Goal: Task Accomplishment & Management: Complete application form

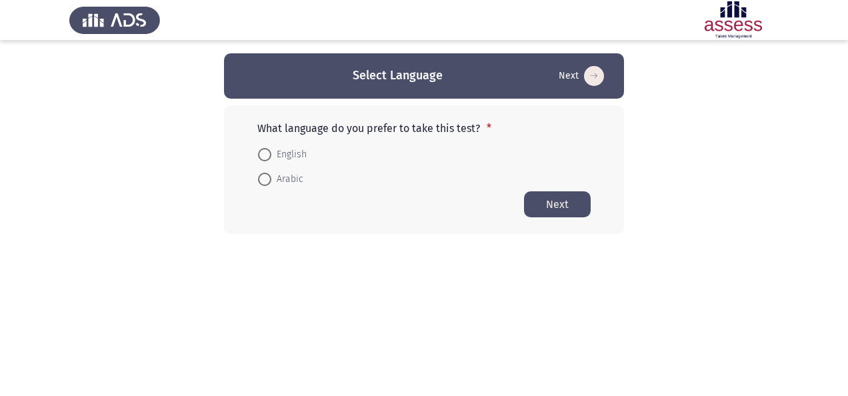
click at [301, 153] on span "English" at bounding box center [288, 155] width 35 height 16
click at [271, 153] on input "English" at bounding box center [264, 154] width 13 height 13
radio input "true"
click at [563, 197] on button "Next" at bounding box center [557, 204] width 67 height 26
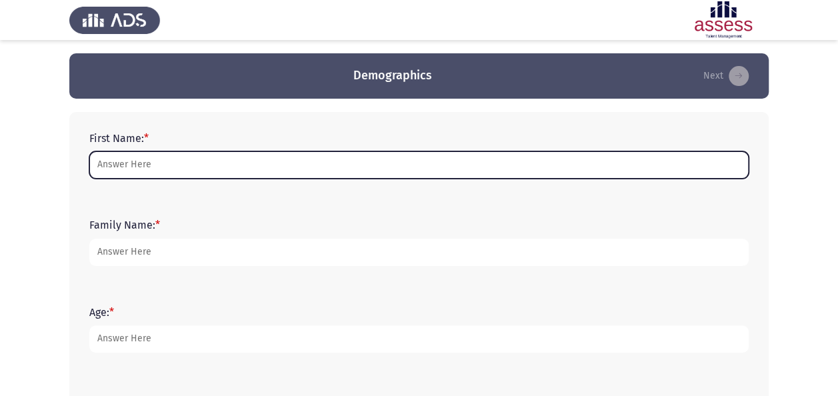
click at [305, 157] on input "First Name: *" at bounding box center [419, 164] width 660 height 27
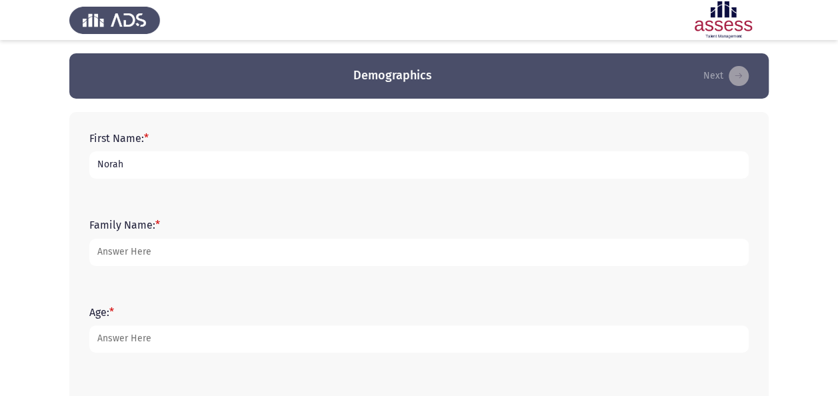
type input "Norah"
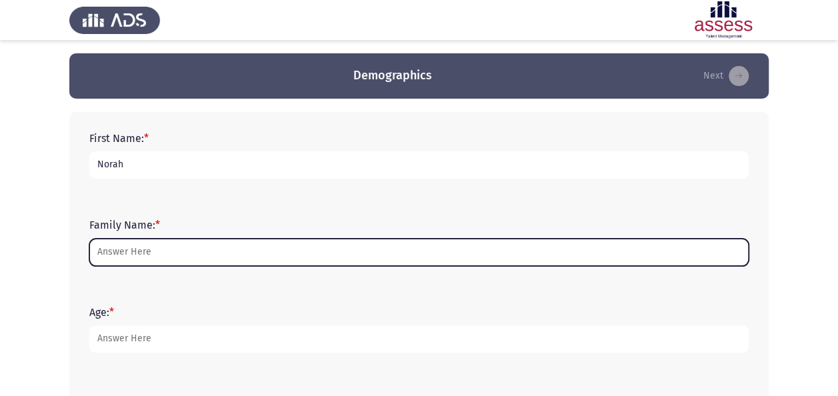
click at [271, 250] on input "Family Name: *" at bounding box center [419, 252] width 660 height 27
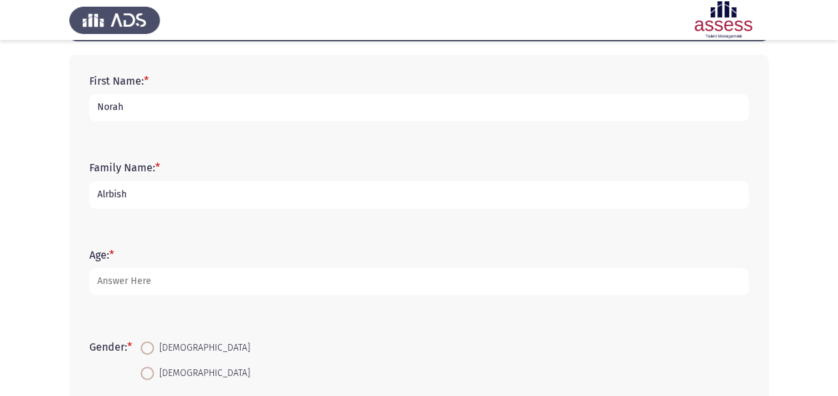
scroll to position [133, 0]
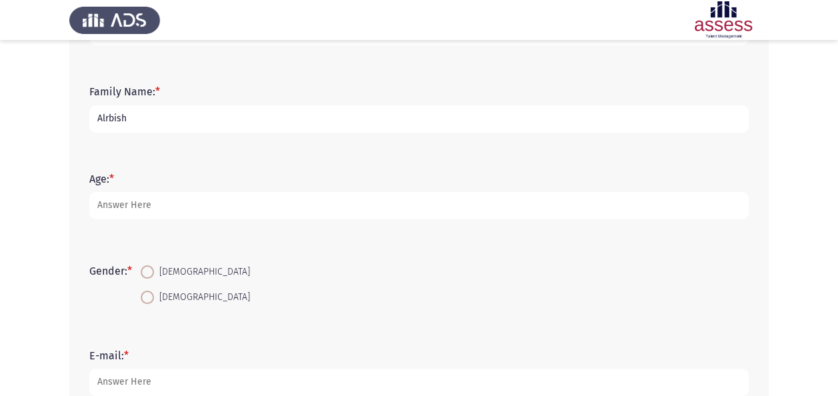
type input "Alrbish"
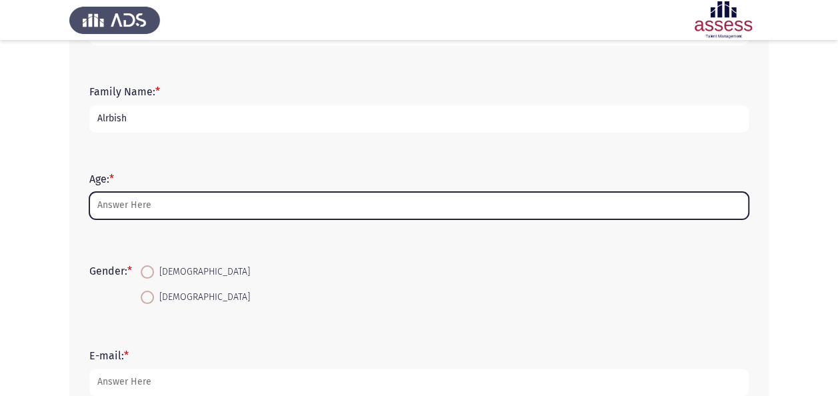
click at [191, 205] on input "Age: *" at bounding box center [419, 205] width 660 height 27
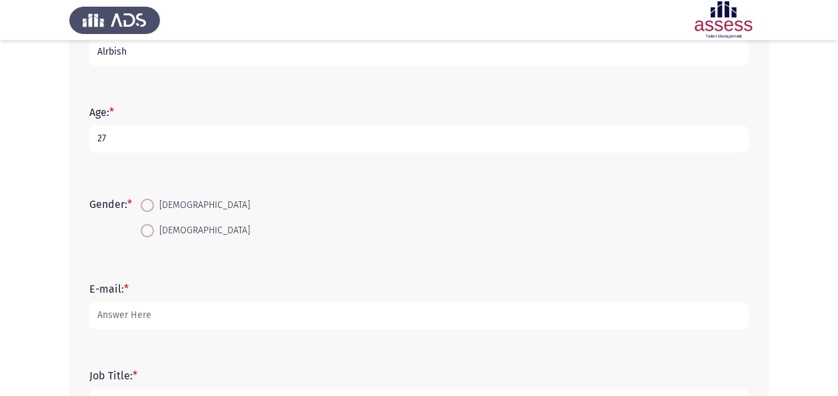
type input "27"
click at [158, 233] on span "[DEMOGRAPHIC_DATA]" at bounding box center [202, 231] width 96 height 16
click at [154, 233] on input "[DEMOGRAPHIC_DATA]" at bounding box center [147, 230] width 13 height 13
radio input "true"
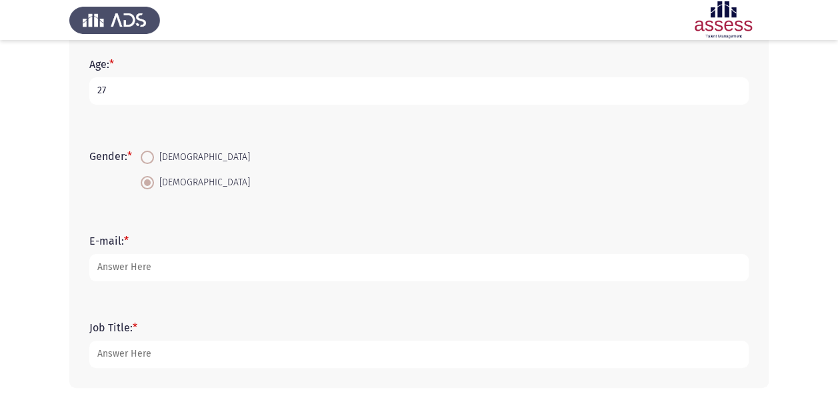
scroll to position [267, 0]
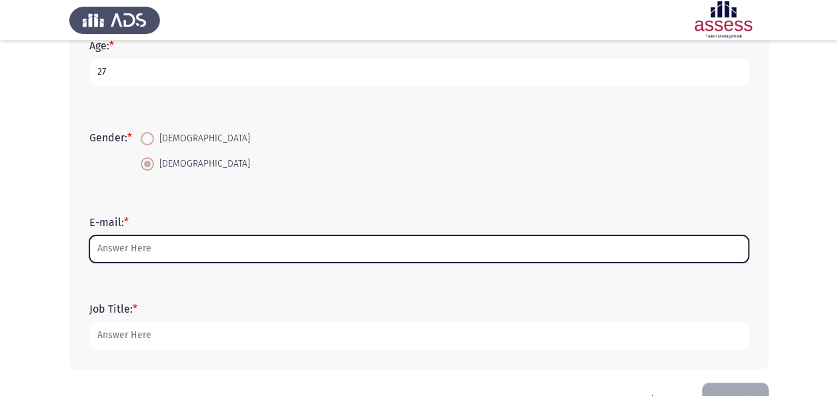
click at [159, 253] on input "E-mail: *" at bounding box center [419, 248] width 660 height 27
click at [190, 252] on input "E-mail: *" at bounding box center [419, 248] width 660 height 27
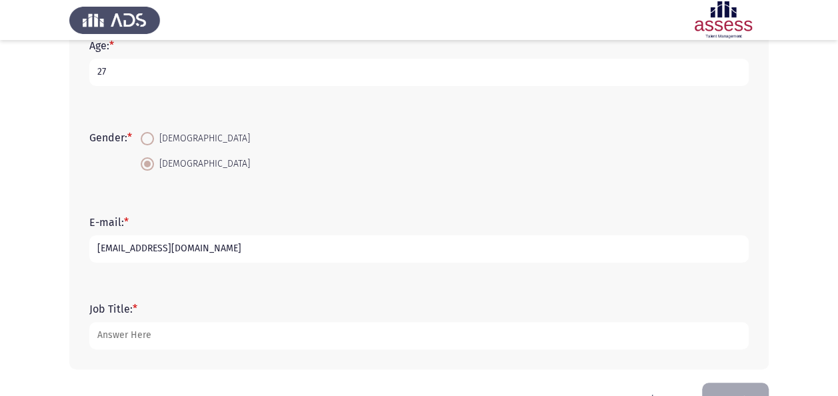
type input "[EMAIL_ADDRESS][DOMAIN_NAME]"
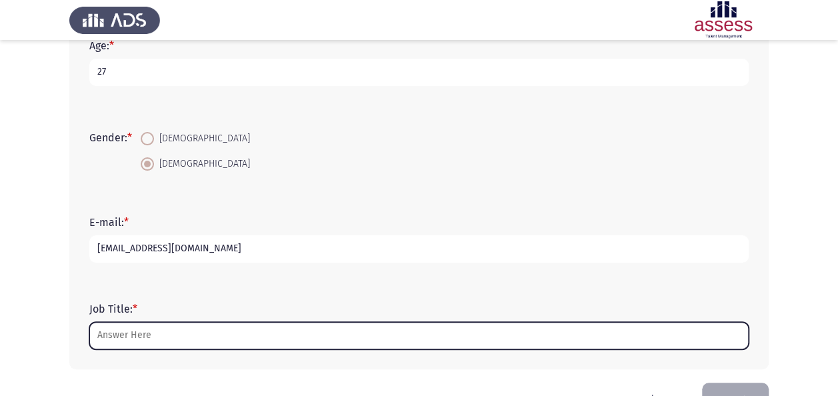
click at [191, 334] on input "Job Title: *" at bounding box center [419, 335] width 660 height 27
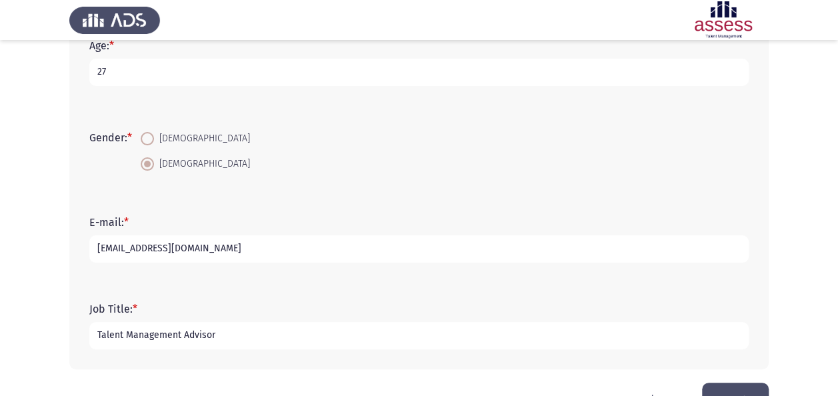
type input "Talent Management Advisor"
click at [252, 352] on div "Job Title: * Talent Management Advisor" at bounding box center [419, 326] width 673 height 60
click at [199, 331] on input "Talent Management Advisor" at bounding box center [419, 335] width 660 height 27
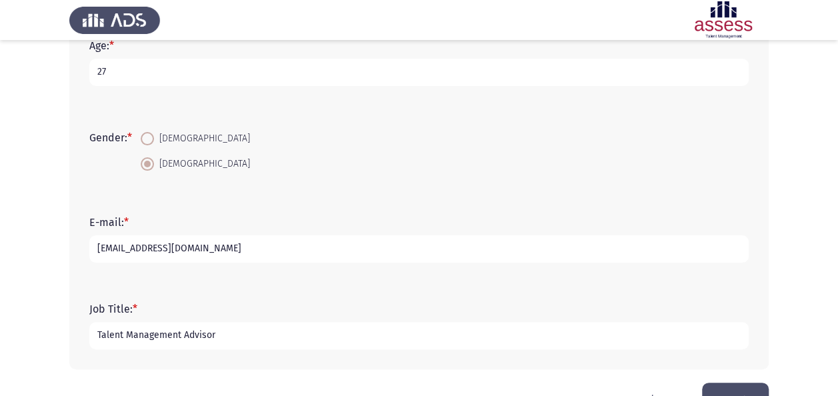
click at [752, 386] on button "Next" at bounding box center [735, 400] width 67 height 34
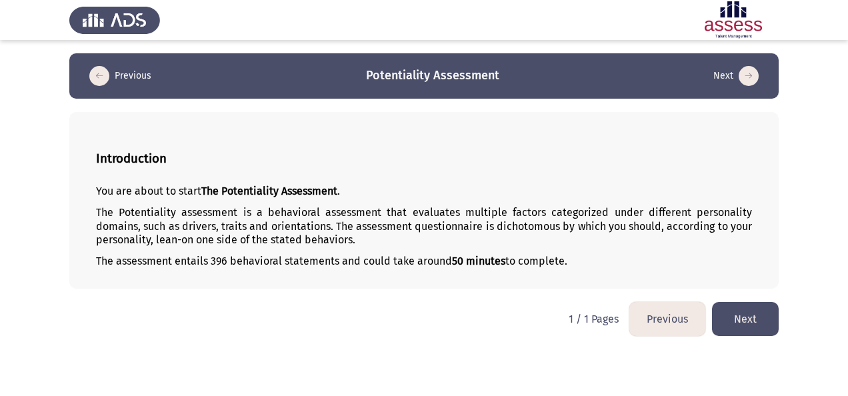
click at [728, 315] on button "Next" at bounding box center [745, 319] width 67 height 34
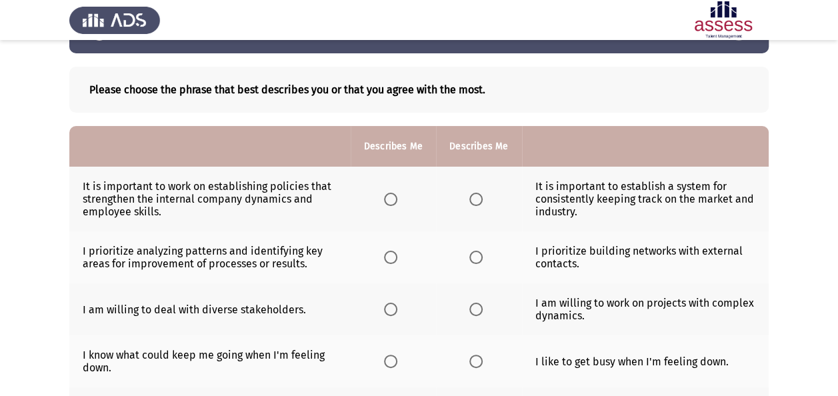
scroll to position [67, 0]
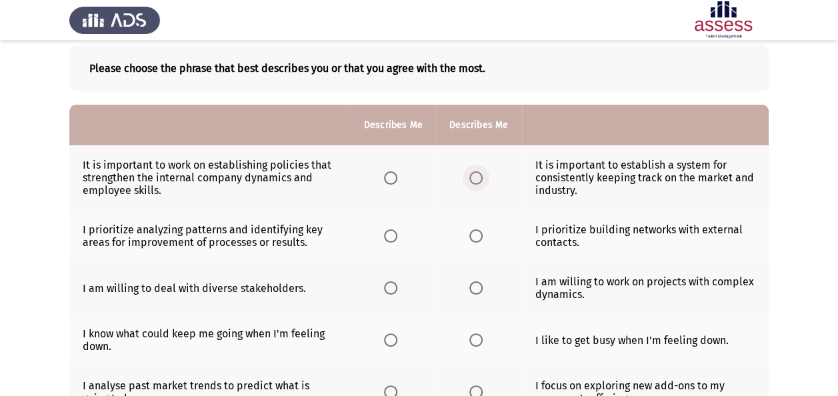
click at [480, 177] on span "Select an option" at bounding box center [475, 177] width 13 height 13
click at [480, 177] on input "Select an option" at bounding box center [475, 177] width 13 height 13
click at [393, 179] on span "Select an option" at bounding box center [390, 177] width 13 height 13
click at [393, 179] on input "Select an option" at bounding box center [390, 177] width 13 height 13
click at [469, 179] on span "Select an option" at bounding box center [475, 177] width 13 height 13
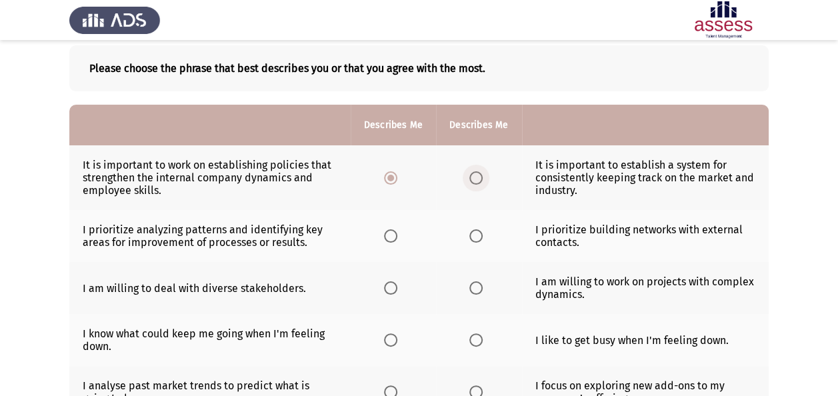
click at [469, 179] on input "Select an option" at bounding box center [475, 177] width 13 height 13
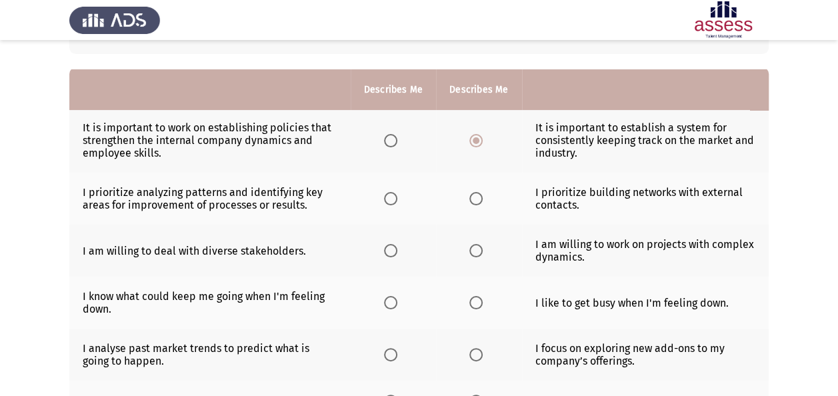
scroll to position [133, 0]
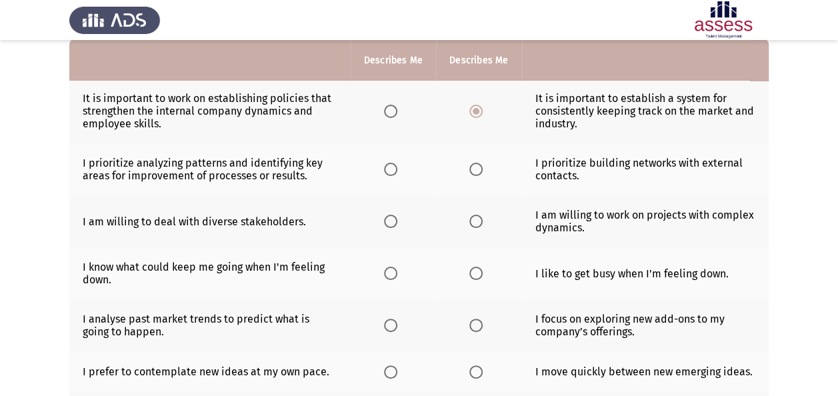
click at [391, 167] on span "Select an option" at bounding box center [390, 169] width 13 height 13
click at [391, 167] on input "Select an option" at bounding box center [390, 169] width 13 height 13
click at [475, 224] on span "Select an option" at bounding box center [475, 221] width 13 height 13
click at [475, 224] on input "Select an option" at bounding box center [475, 221] width 13 height 13
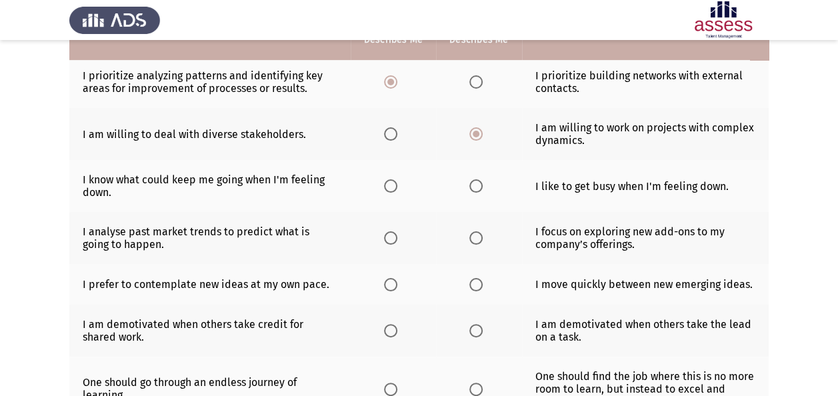
scroll to position [200, 0]
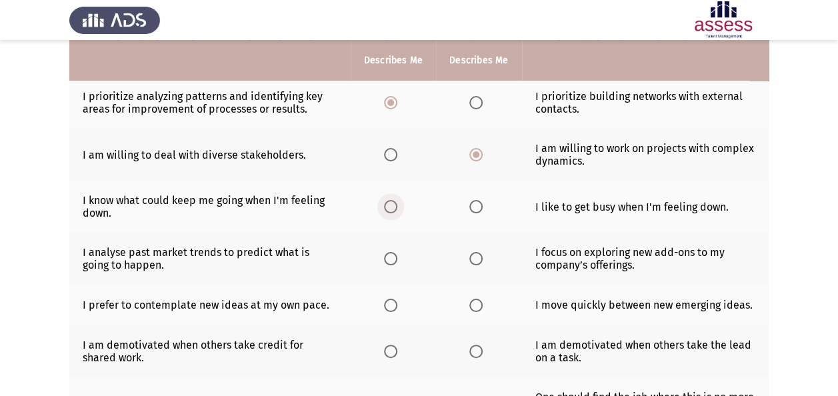
click at [399, 205] on label "Select an option" at bounding box center [393, 206] width 19 height 13
click at [397, 205] on input "Select an option" at bounding box center [390, 206] width 13 height 13
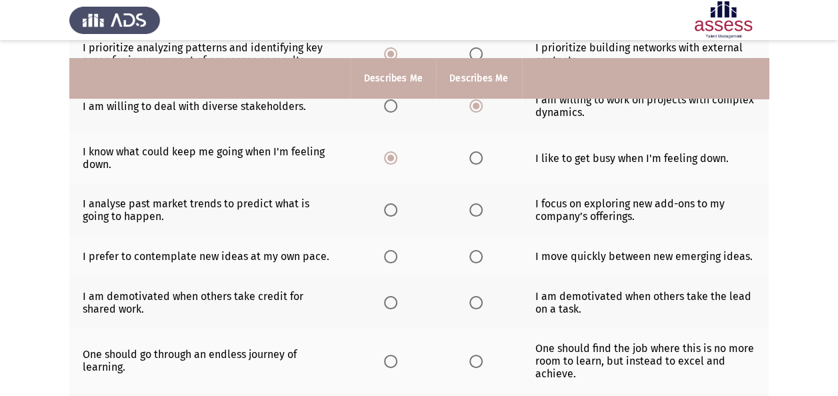
scroll to position [267, 0]
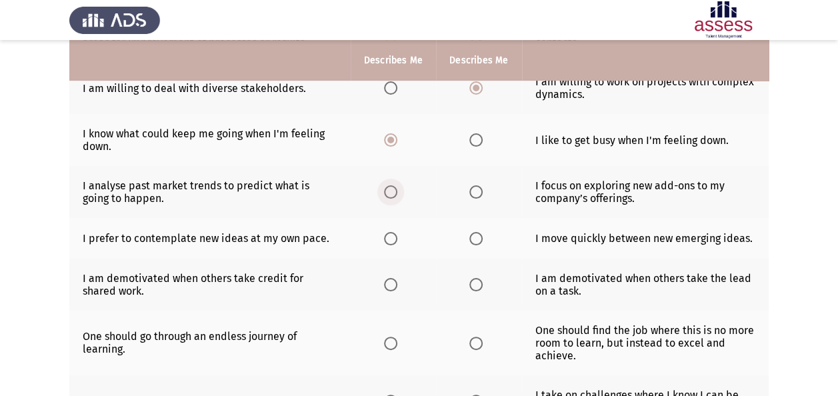
click at [391, 193] on span "Select an option" at bounding box center [390, 191] width 13 height 13
click at [391, 193] on input "Select an option" at bounding box center [390, 191] width 13 height 13
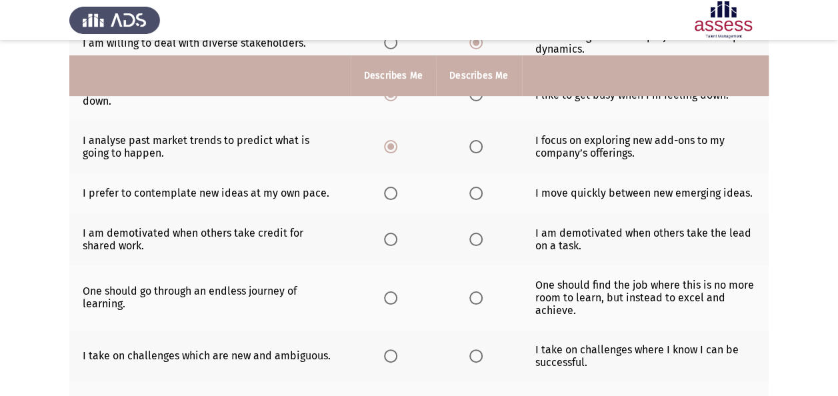
scroll to position [333, 0]
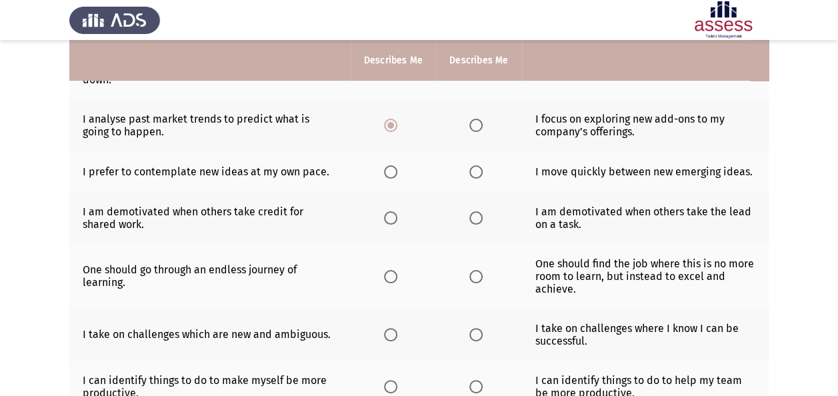
drag, startPoint x: 748, startPoint y: 164, endPoint x: 292, endPoint y: 167, distance: 455.5
click at [324, 171] on tr "I prefer to contemplate new ideas at my own pace. I move quickly between new em…" at bounding box center [419, 171] width 700 height 41
drag, startPoint x: 286, startPoint y: 167, endPoint x: 172, endPoint y: 157, distance: 114.5
click at [173, 159] on td "I prefer to contemplate new ideas at my own pace." at bounding box center [209, 171] width 281 height 41
click at [169, 172] on td "I prefer to contemplate new ideas at my own pace." at bounding box center [209, 171] width 281 height 41
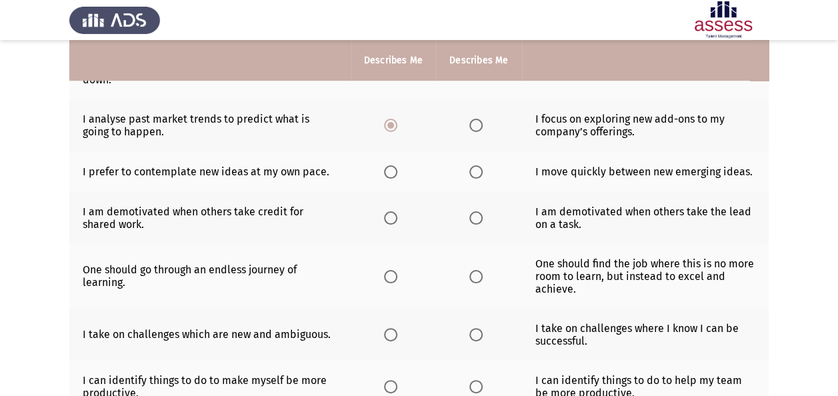
click at [169, 171] on td "I prefer to contemplate new ideas at my own pace." at bounding box center [209, 171] width 281 height 41
click at [395, 175] on span "Select an option" at bounding box center [390, 171] width 13 height 13
click at [395, 175] on input "Select an option" at bounding box center [390, 171] width 13 height 13
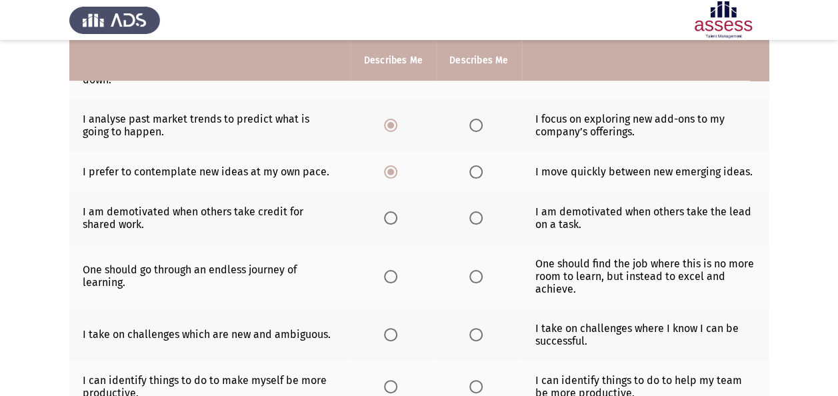
click at [392, 214] on span "Select an option" at bounding box center [390, 217] width 13 height 13
click at [392, 214] on input "Select an option" at bounding box center [390, 217] width 13 height 13
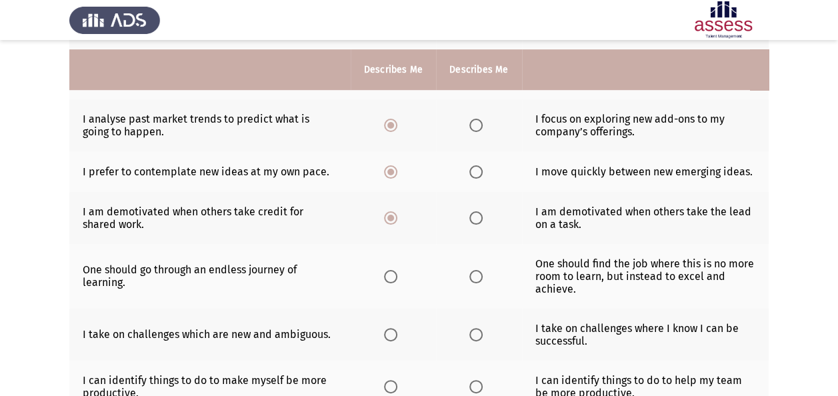
scroll to position [400, 0]
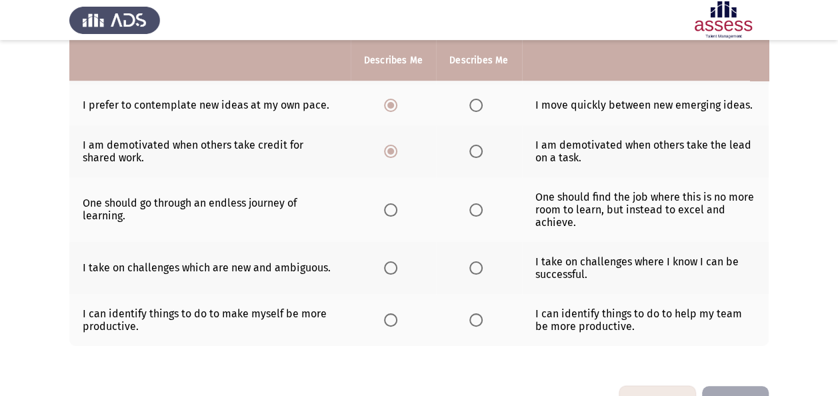
click at [385, 203] on span "Select an option" at bounding box center [390, 209] width 13 height 13
click at [385, 203] on input "Select an option" at bounding box center [390, 209] width 13 height 13
click at [397, 263] on span "Select an option" at bounding box center [390, 267] width 13 height 13
click at [397, 263] on input "Select an option" at bounding box center [390, 267] width 13 height 13
click at [395, 315] on span "Select an option" at bounding box center [390, 319] width 13 height 13
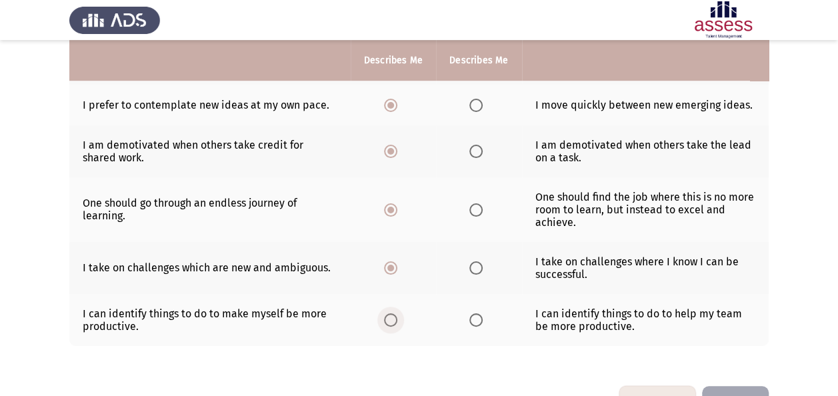
click at [395, 315] on input "Select an option" at bounding box center [390, 319] width 13 height 13
click at [477, 319] on span "Select an option" at bounding box center [475, 319] width 13 height 13
click at [477, 319] on input "Select an option" at bounding box center [475, 319] width 13 height 13
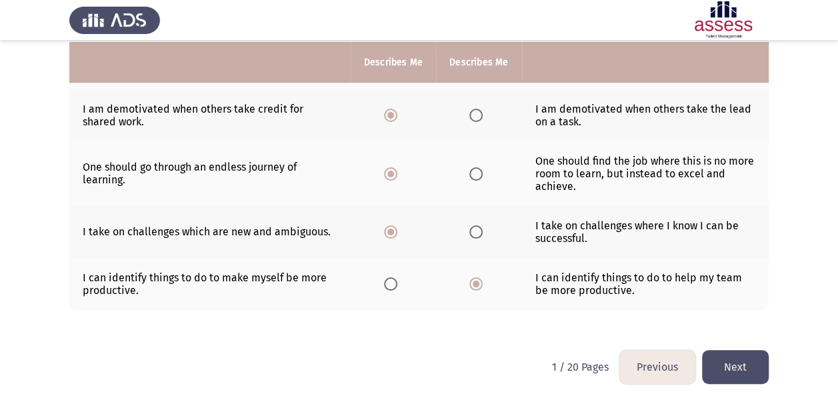
scroll to position [438, 0]
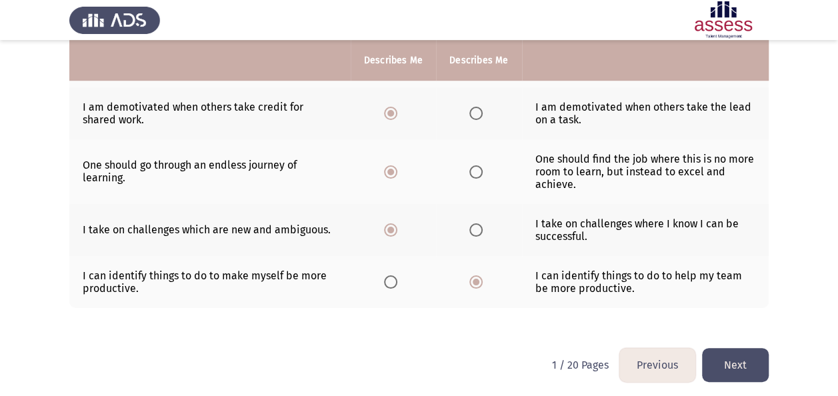
click at [735, 357] on button "Next" at bounding box center [735, 365] width 67 height 34
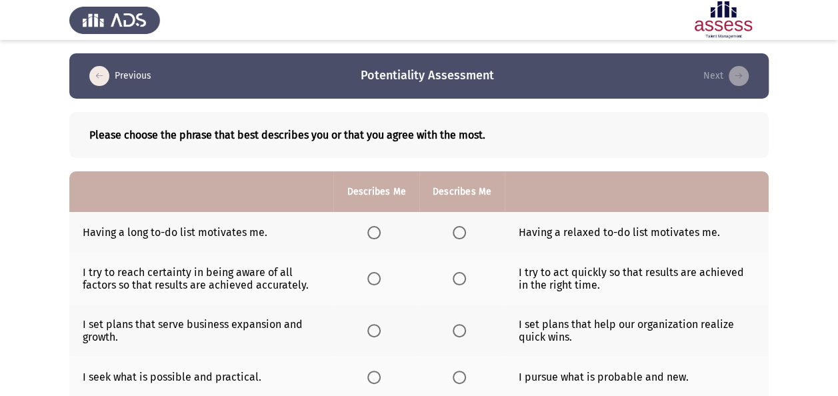
scroll to position [67, 0]
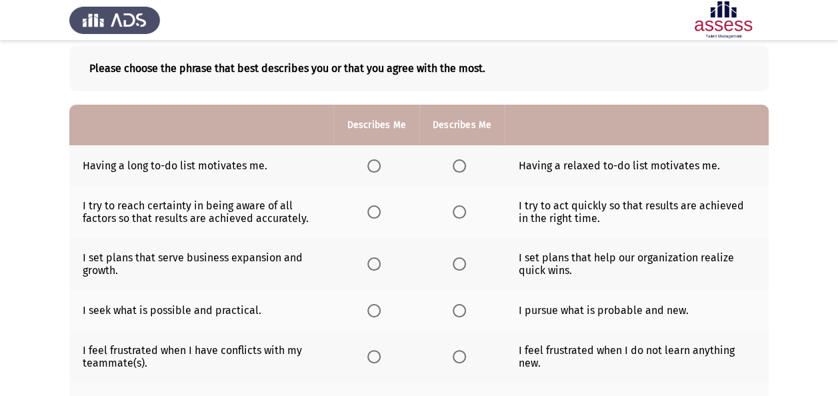
click at [463, 168] on span "Select an option" at bounding box center [459, 165] width 13 height 13
click at [463, 168] on input "Select an option" at bounding box center [459, 165] width 13 height 13
click at [453, 210] on span "Select an option" at bounding box center [459, 211] width 13 height 13
click at [453, 210] on input "Select an option" at bounding box center [459, 211] width 13 height 13
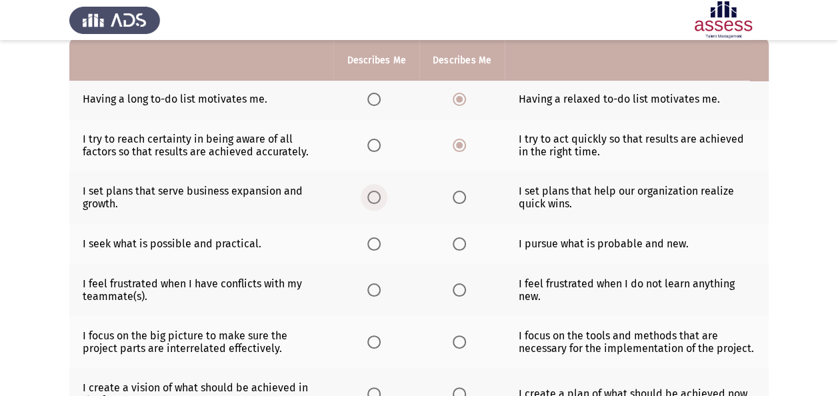
click at [375, 195] on span "Select an option" at bounding box center [373, 197] width 13 height 13
click at [375, 195] on input "Select an option" at bounding box center [373, 197] width 13 height 13
click at [374, 147] on span "Select an option" at bounding box center [373, 145] width 13 height 13
click at [374, 147] on input "Select an option" at bounding box center [373, 145] width 13 height 13
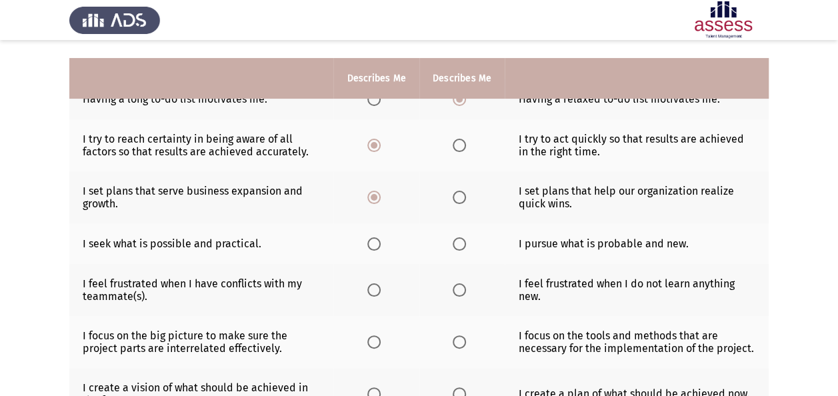
scroll to position [200, 0]
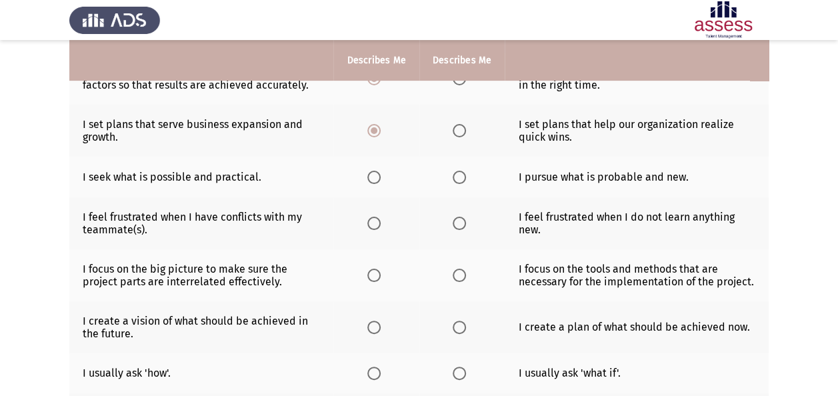
click at [471, 176] on th at bounding box center [461, 177] width 85 height 41
click at [464, 171] on span "Select an option" at bounding box center [459, 177] width 13 height 13
click at [464, 171] on input "Select an option" at bounding box center [459, 177] width 13 height 13
click at [465, 224] on label "Select an option" at bounding box center [462, 223] width 19 height 13
click at [465, 224] on input "Select an option" at bounding box center [459, 223] width 13 height 13
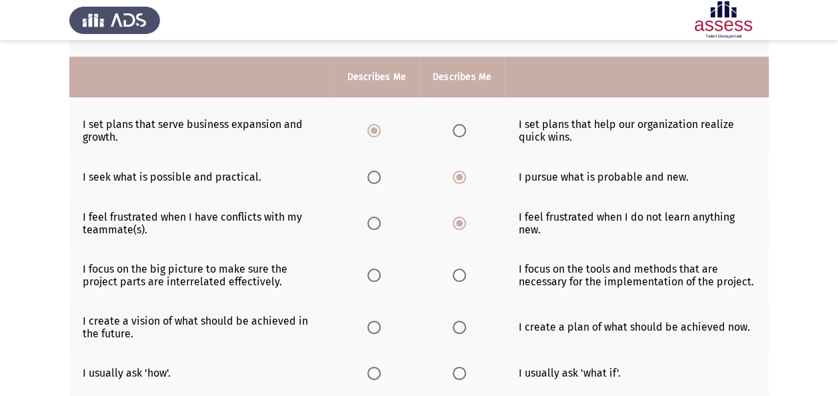
scroll to position [267, 0]
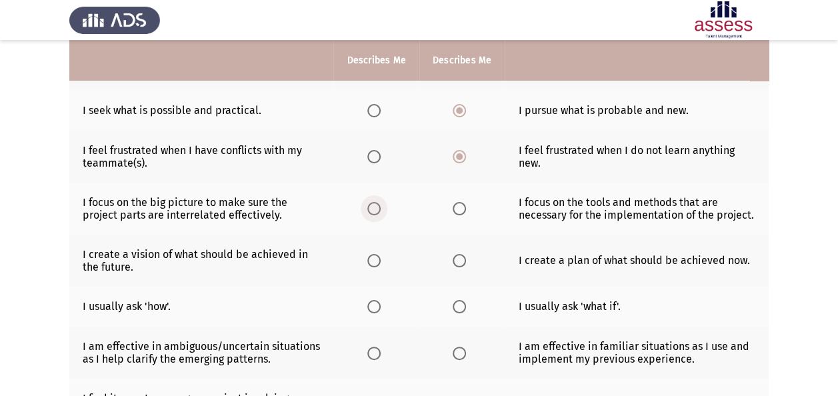
click at [369, 208] on span "Select an option" at bounding box center [373, 208] width 13 height 13
click at [369, 208] on input "Select an option" at bounding box center [373, 208] width 13 height 13
click at [381, 257] on label "Select an option" at bounding box center [376, 260] width 19 height 13
click at [381, 257] on input "Select an option" at bounding box center [373, 260] width 13 height 13
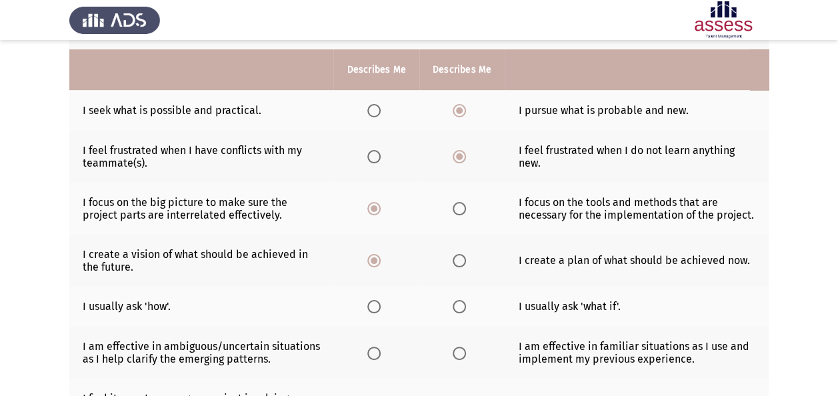
scroll to position [333, 0]
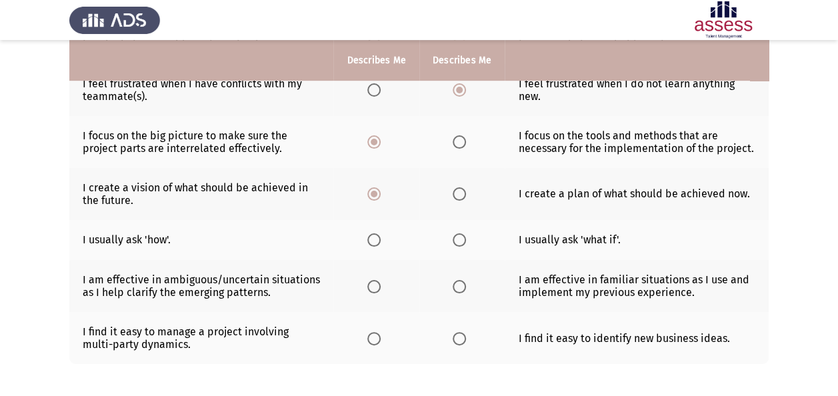
click at [450, 237] on th at bounding box center [461, 240] width 85 height 41
click at [453, 237] on span "Select an option" at bounding box center [459, 239] width 13 height 13
click at [453, 237] on input "Select an option" at bounding box center [459, 239] width 13 height 13
click at [366, 281] on th at bounding box center [375, 286] width 85 height 52
click at [377, 287] on span "Select an option" at bounding box center [373, 286] width 13 height 13
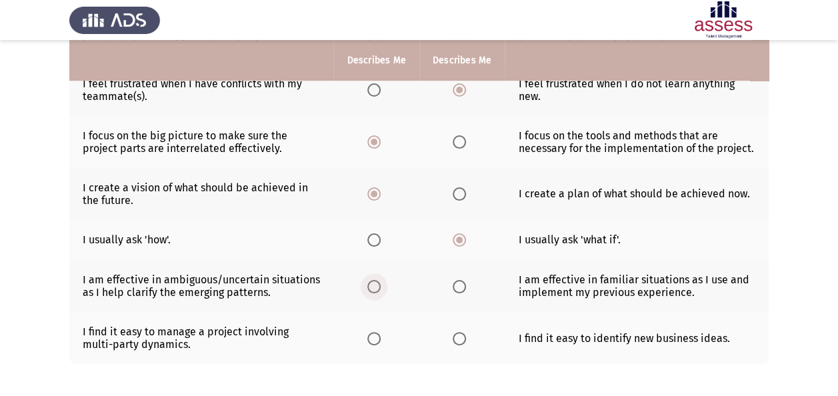
click at [377, 287] on input "Select an option" at bounding box center [373, 286] width 13 height 13
click at [373, 339] on span "Select an option" at bounding box center [373, 338] width 13 height 13
click at [373, 339] on input "Select an option" at bounding box center [373, 338] width 13 height 13
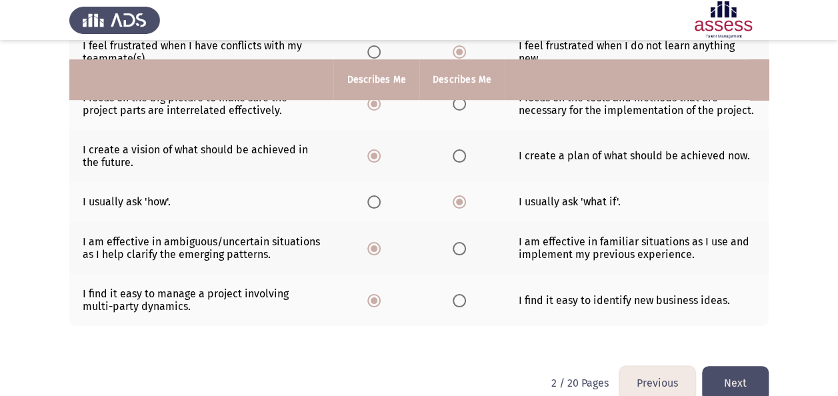
scroll to position [391, 0]
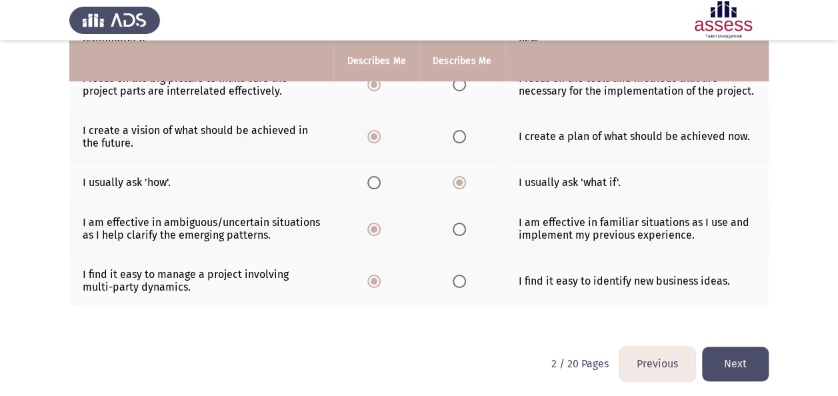
click at [742, 367] on button "Next" at bounding box center [735, 364] width 67 height 34
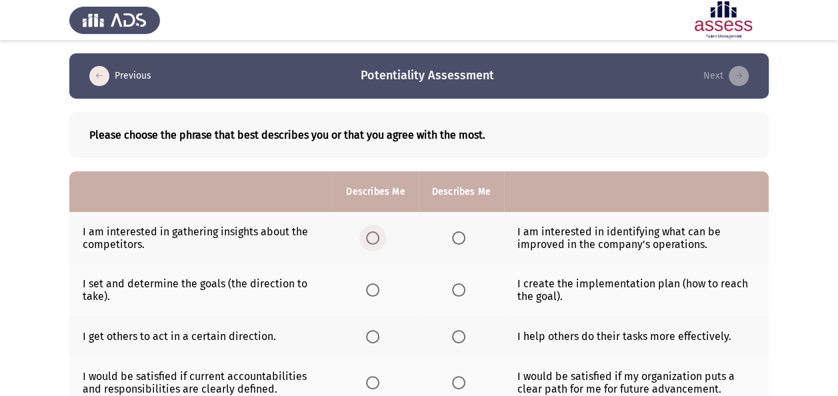
click at [381, 237] on label "Select an option" at bounding box center [375, 237] width 19 height 13
click at [379, 237] on input "Select an option" at bounding box center [372, 237] width 13 height 13
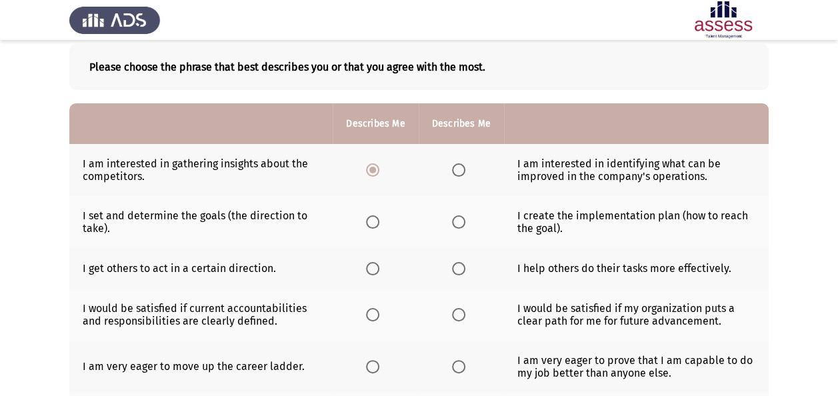
scroll to position [67, 0]
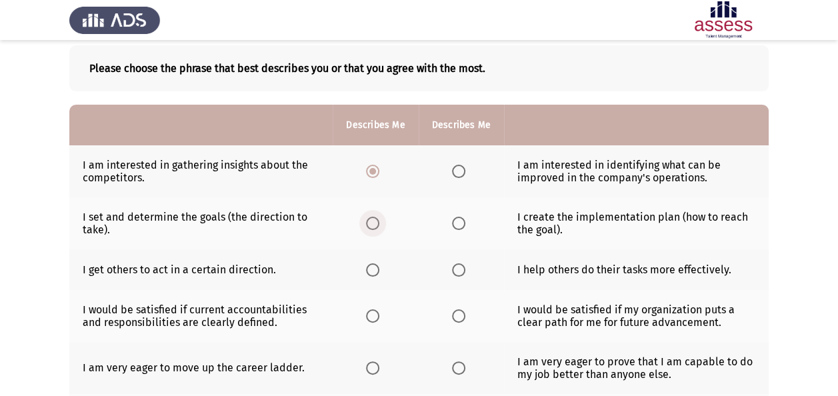
click at [375, 221] on span "Select an option" at bounding box center [372, 223] width 13 height 13
click at [375, 221] on input "Select an option" at bounding box center [372, 223] width 13 height 13
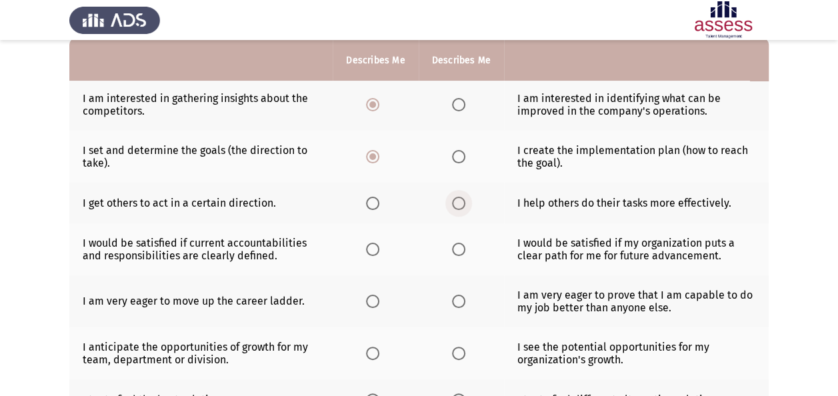
click at [465, 201] on label "Select an option" at bounding box center [461, 203] width 19 height 13
click at [465, 201] on input "Select an option" at bounding box center [458, 203] width 13 height 13
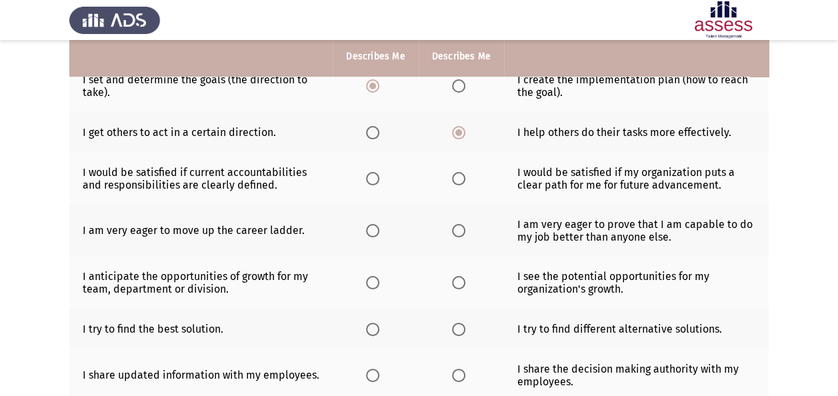
scroll to position [200, 0]
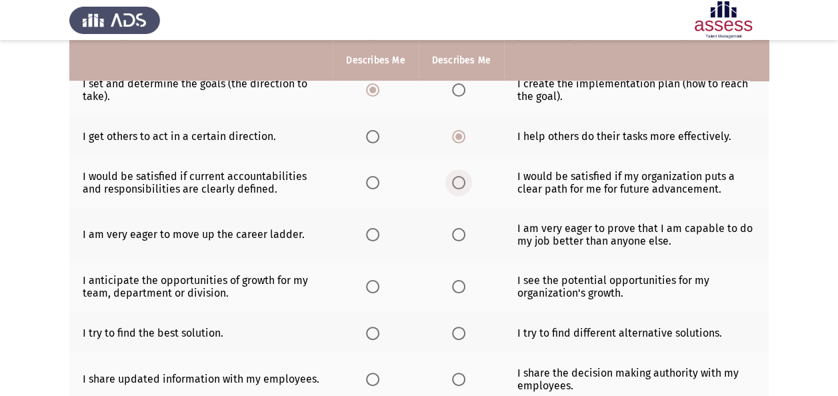
click at [465, 176] on label "Select an option" at bounding box center [461, 182] width 19 height 13
click at [465, 176] on input "Select an option" at bounding box center [458, 182] width 13 height 13
click at [368, 239] on span "Select an option" at bounding box center [372, 234] width 13 height 13
click at [368, 239] on input "Select an option" at bounding box center [372, 234] width 13 height 13
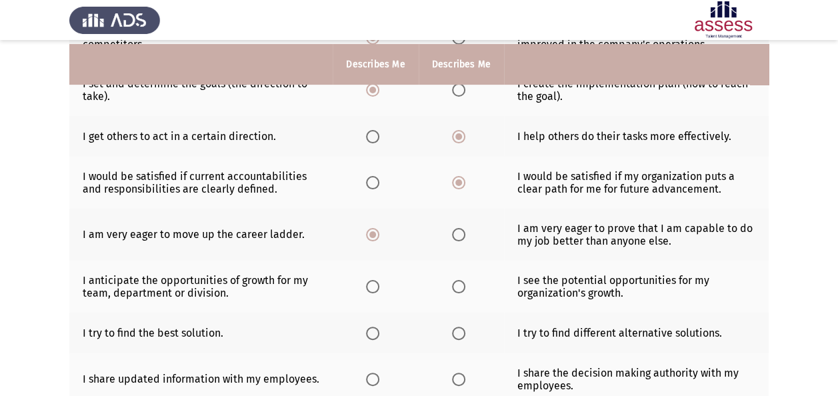
scroll to position [267, 0]
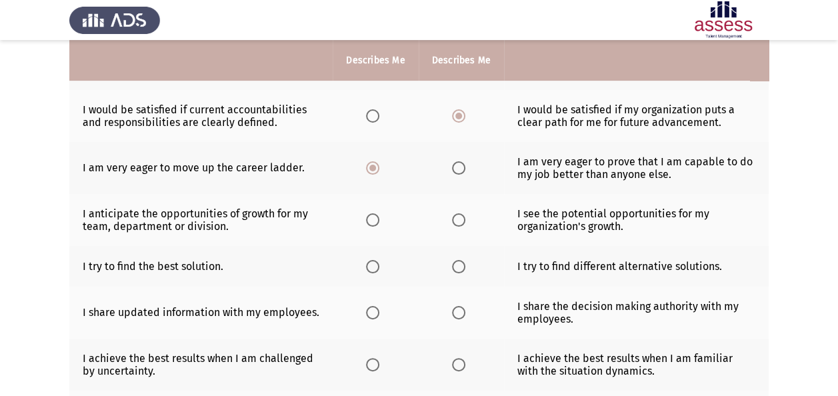
click at [455, 219] on span "Select an option" at bounding box center [458, 219] width 13 height 13
click at [455, 219] on input "Select an option" at bounding box center [458, 219] width 13 height 13
click at [380, 260] on label "Select an option" at bounding box center [375, 266] width 19 height 13
click at [379, 260] on input "Select an option" at bounding box center [372, 266] width 13 height 13
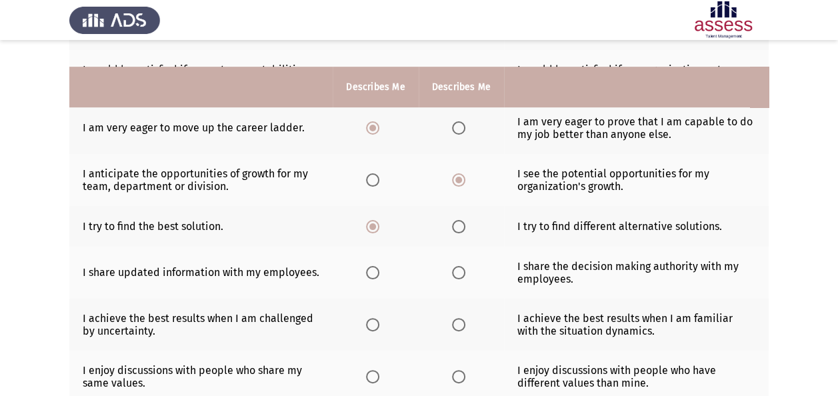
scroll to position [333, 0]
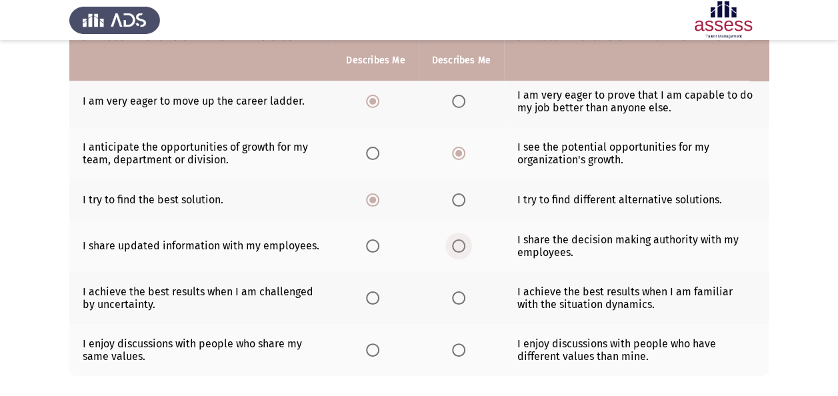
click at [460, 239] on span "Select an option" at bounding box center [458, 245] width 13 height 13
click at [460, 239] on input "Select an option" at bounding box center [458, 245] width 13 height 13
click at [371, 292] on span "Select an option" at bounding box center [372, 297] width 13 height 13
click at [371, 292] on input "Select an option" at bounding box center [372, 297] width 13 height 13
click at [452, 347] on span "Select an option" at bounding box center [458, 349] width 13 height 13
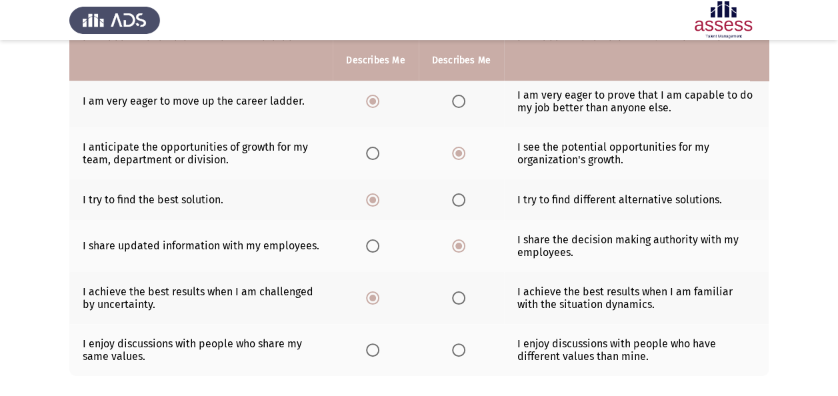
click at [452, 347] on input "Select an option" at bounding box center [458, 349] width 13 height 13
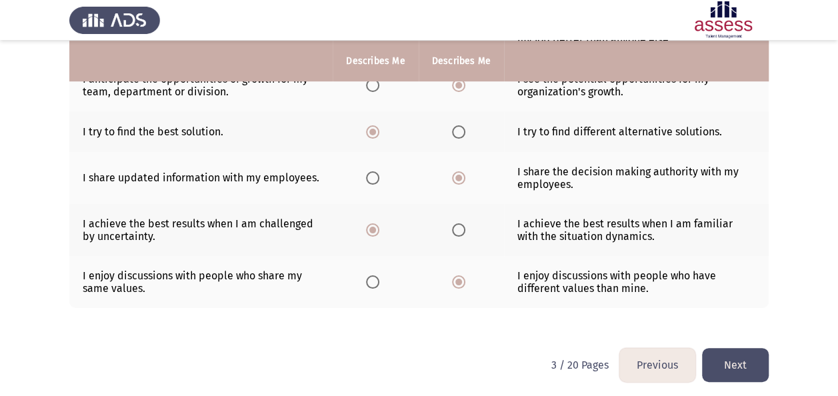
scroll to position [402, 0]
click at [760, 362] on button "Next" at bounding box center [735, 364] width 67 height 34
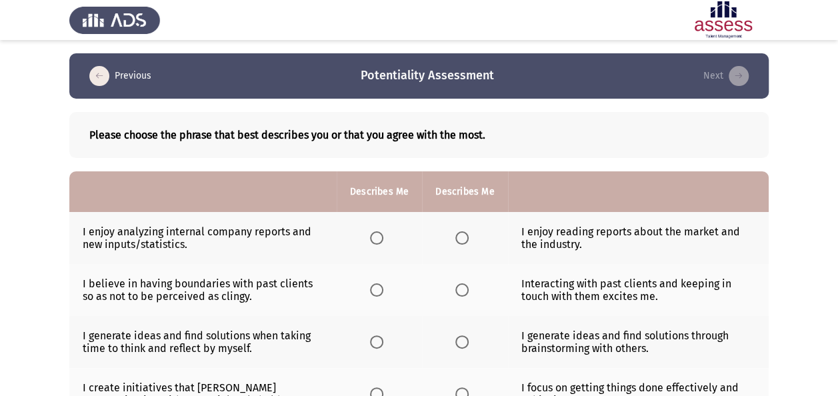
click at [385, 241] on label "Select an option" at bounding box center [379, 237] width 19 height 13
click at [383, 241] on input "Select an option" at bounding box center [376, 237] width 13 height 13
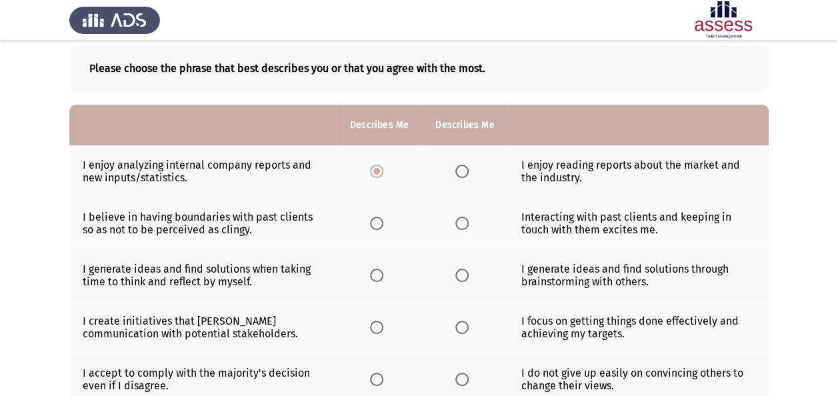
click at [466, 217] on span "Select an option" at bounding box center [461, 223] width 13 height 13
click at [466, 217] on input "Select an option" at bounding box center [461, 223] width 13 height 13
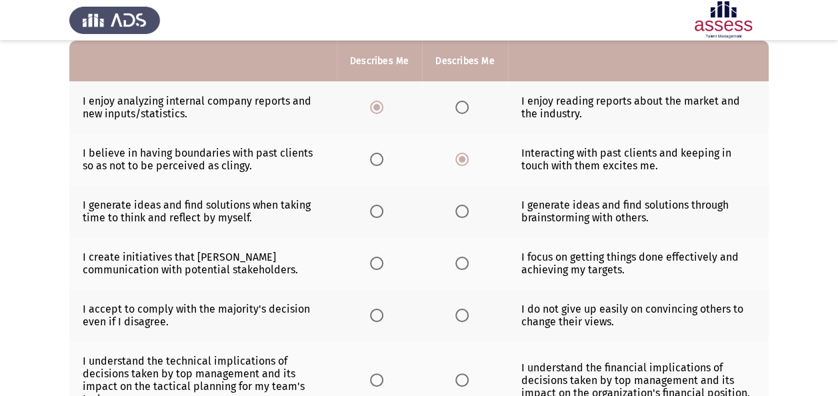
scroll to position [133, 0]
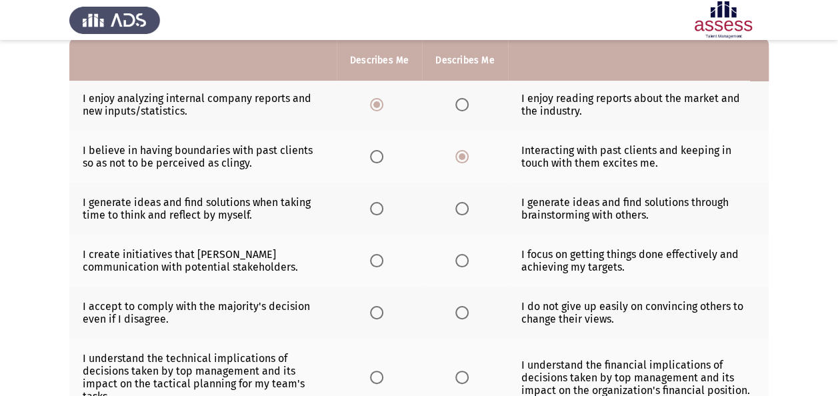
click at [467, 207] on span "Select an option" at bounding box center [461, 208] width 13 height 13
click at [467, 207] on input "Select an option" at bounding box center [461, 208] width 13 height 13
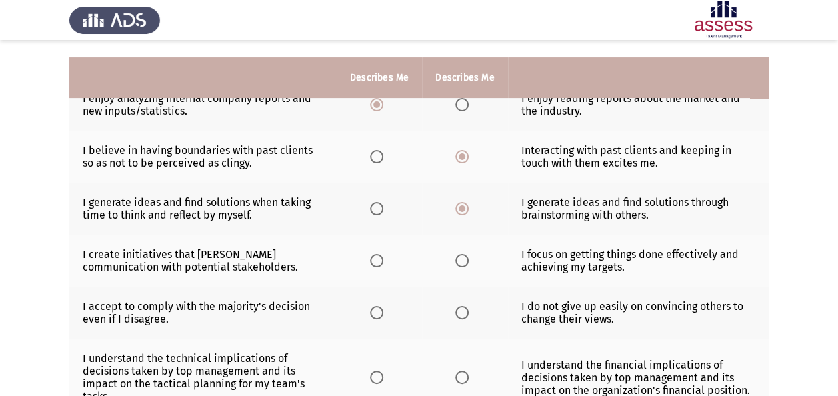
scroll to position [200, 0]
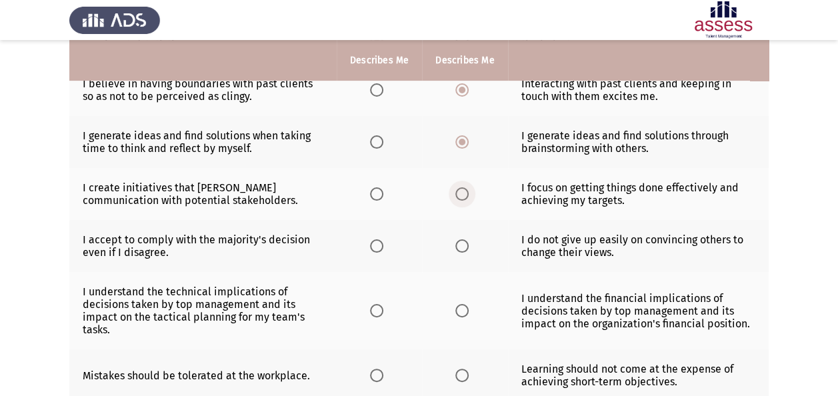
click at [463, 187] on span "Select an option" at bounding box center [461, 193] width 13 height 13
click at [463, 187] on input "Select an option" at bounding box center [461, 193] width 13 height 13
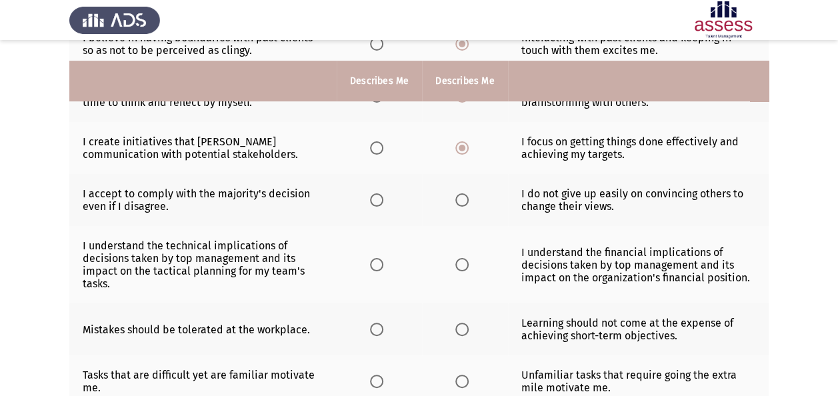
scroll to position [267, 0]
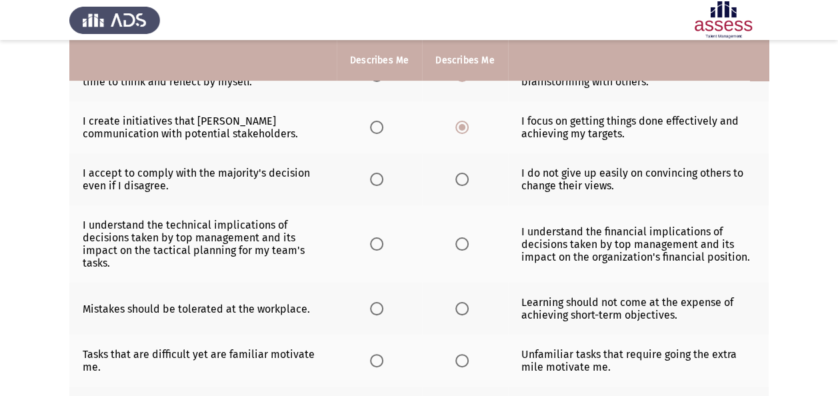
click at [465, 183] on span "Select an option" at bounding box center [461, 179] width 13 height 13
click at [465, 183] on input "Select an option" at bounding box center [461, 179] width 13 height 13
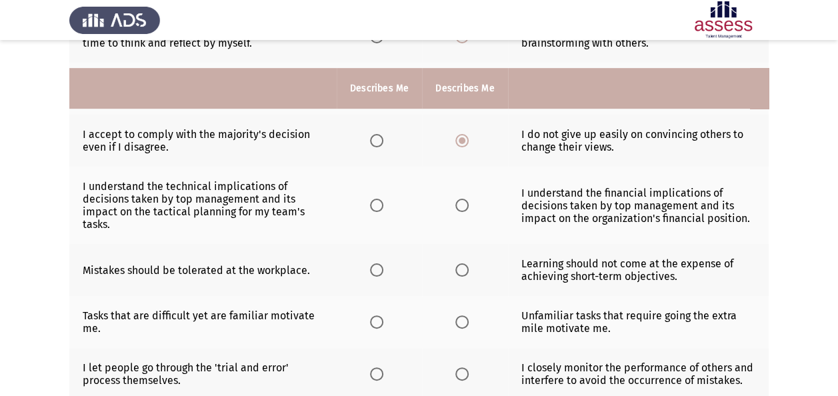
scroll to position [333, 0]
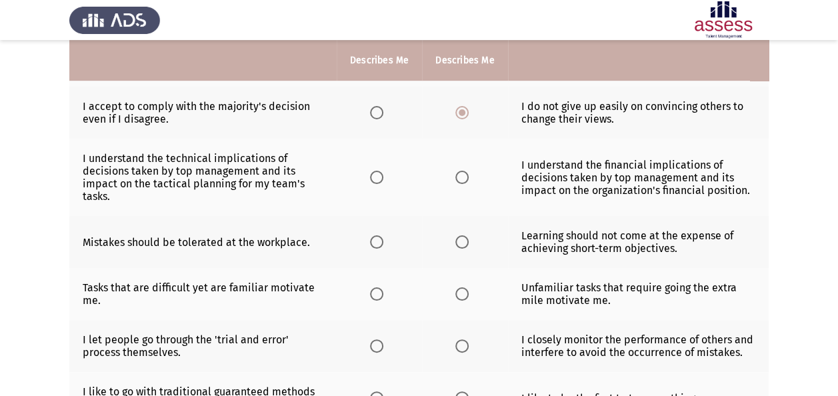
click at [463, 177] on span "Select an option" at bounding box center [461, 177] width 13 height 13
click at [463, 177] on input "Select an option" at bounding box center [461, 177] width 13 height 13
click at [380, 174] on span "Select an option" at bounding box center [376, 177] width 13 height 13
click at [380, 174] on input "Select an option" at bounding box center [376, 177] width 13 height 13
click at [377, 243] on span "Select an option" at bounding box center [376, 241] width 13 height 13
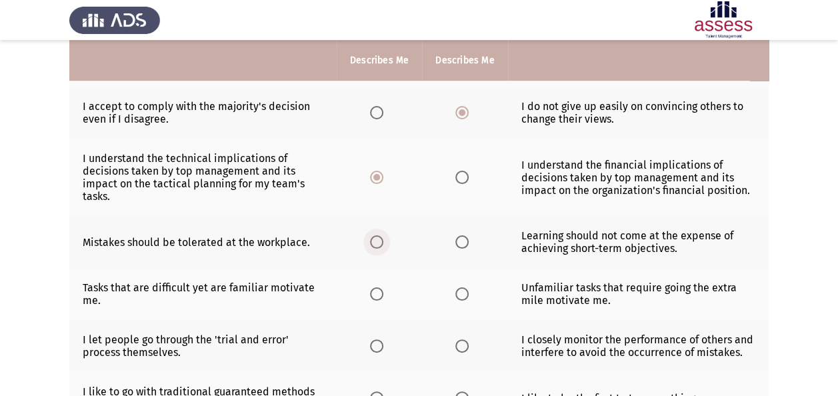
click at [377, 243] on input "Select an option" at bounding box center [376, 241] width 13 height 13
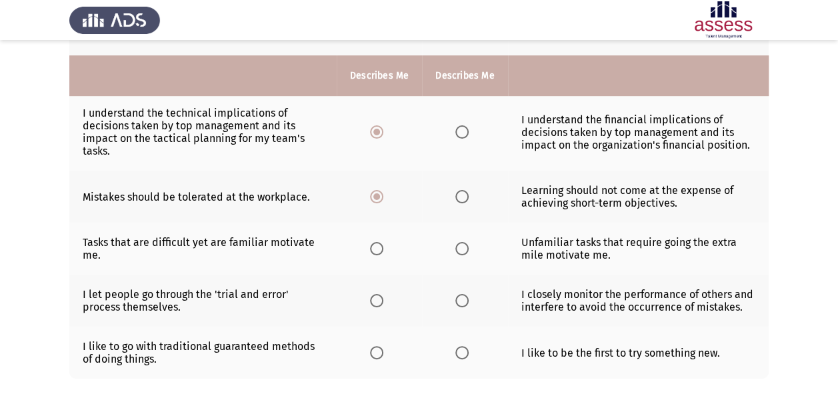
scroll to position [400, 0]
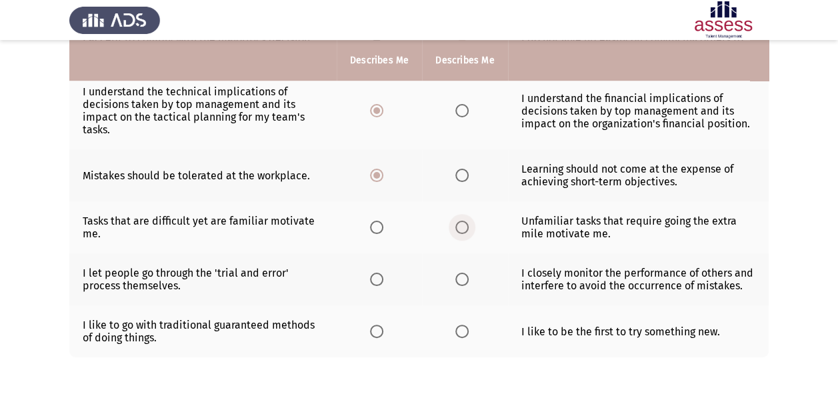
click at [464, 229] on span "Select an option" at bounding box center [461, 227] width 13 height 13
click at [464, 229] on input "Select an option" at bounding box center [461, 227] width 13 height 13
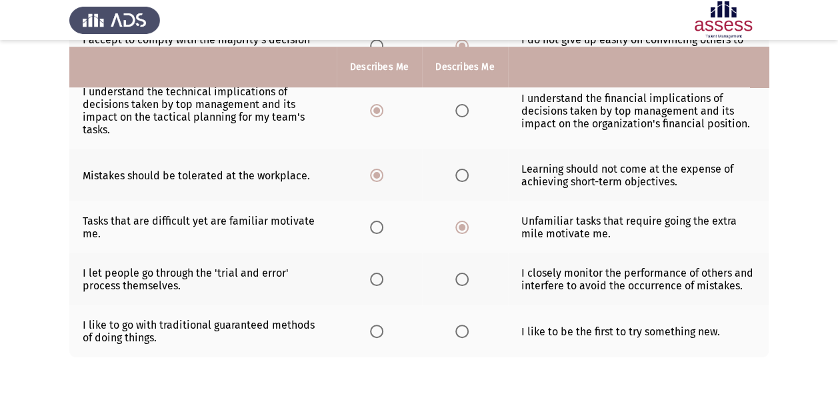
scroll to position [449, 0]
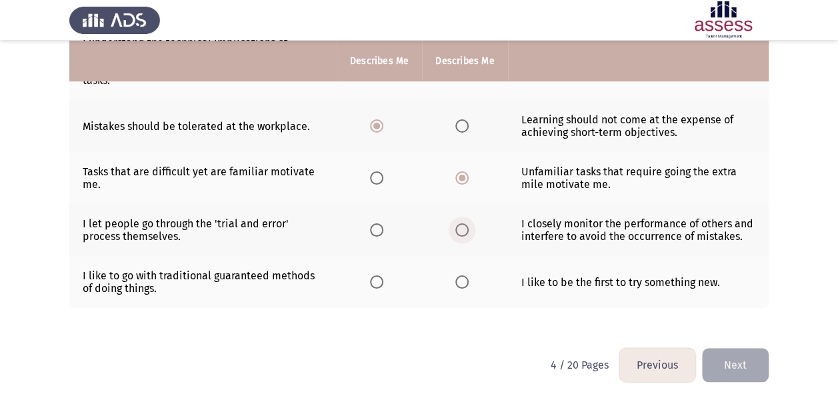
click at [457, 228] on span "Select an option" at bounding box center [461, 229] width 13 height 13
click at [457, 228] on input "Select an option" at bounding box center [461, 229] width 13 height 13
click at [373, 223] on span "Select an option" at bounding box center [376, 229] width 13 height 13
click at [373, 223] on input "Select an option" at bounding box center [376, 229] width 13 height 13
click at [457, 275] on span "Select an option" at bounding box center [461, 281] width 13 height 13
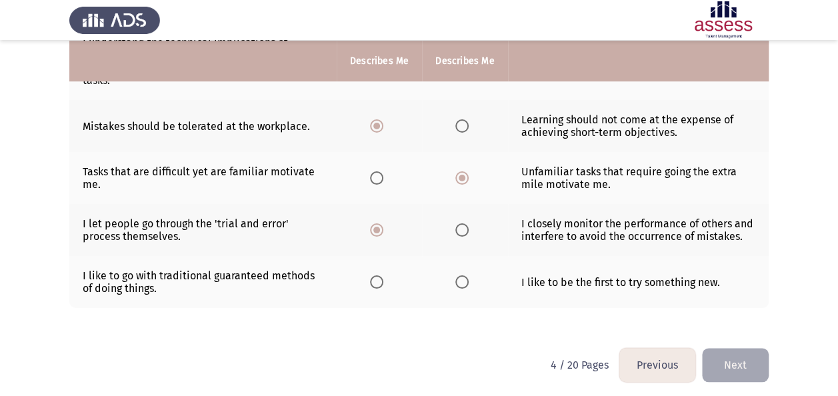
click at [457, 275] on input "Select an option" at bounding box center [461, 281] width 13 height 13
click at [744, 361] on button "Next" at bounding box center [735, 365] width 67 height 34
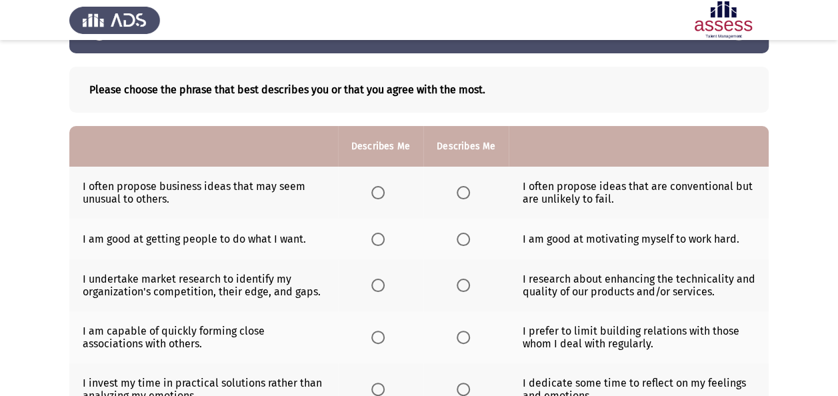
scroll to position [67, 0]
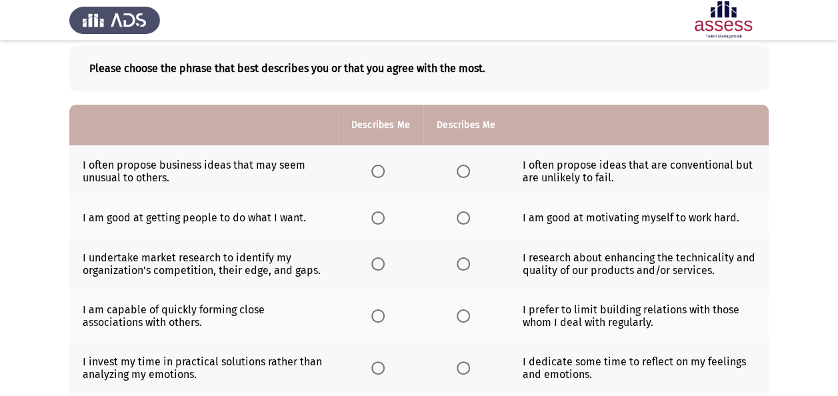
click at [378, 179] on th at bounding box center [380, 171] width 85 height 52
click at [375, 171] on span "Select an option" at bounding box center [377, 171] width 13 height 13
click at [375, 171] on input "Select an option" at bounding box center [377, 171] width 13 height 13
click at [371, 213] on span "Select an option" at bounding box center [377, 217] width 13 height 13
click at [371, 213] on input "Select an option" at bounding box center [377, 217] width 13 height 13
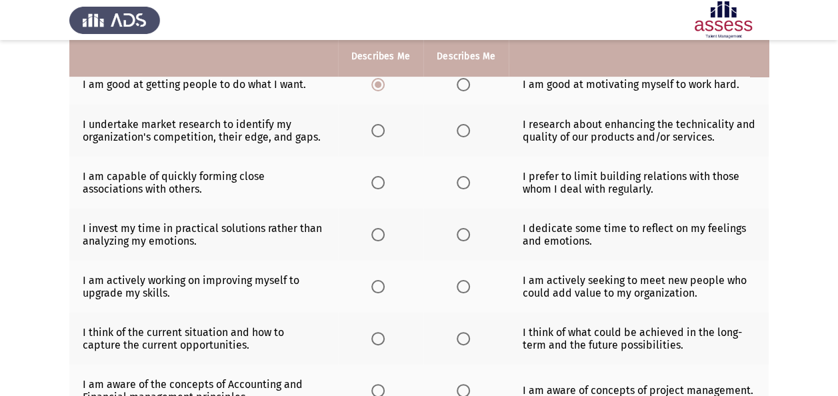
scroll to position [133, 0]
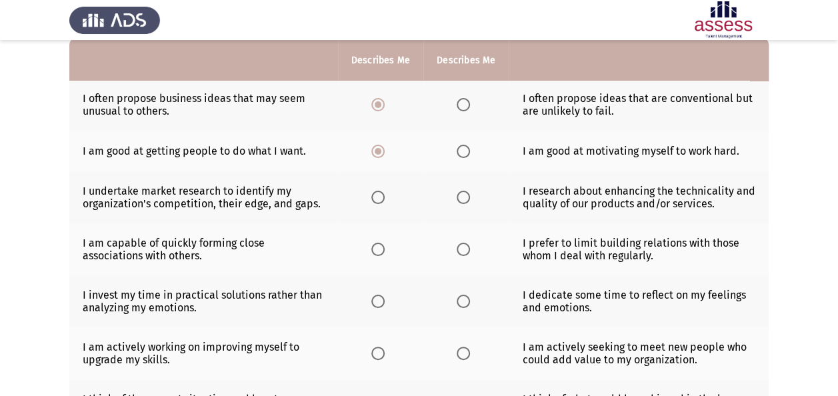
click at [459, 155] on span "Select an option" at bounding box center [463, 151] width 13 height 13
click at [459, 155] on input "Select an option" at bounding box center [463, 151] width 13 height 13
click at [457, 195] on span "Select an option" at bounding box center [463, 197] width 13 height 13
click at [457, 195] on input "Select an option" at bounding box center [463, 197] width 13 height 13
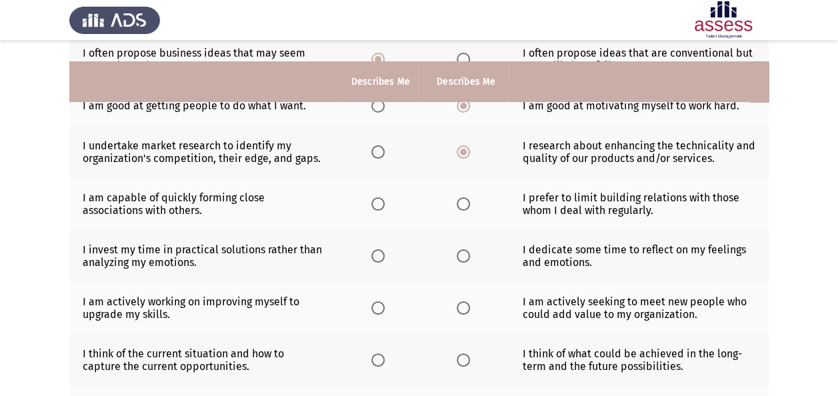
scroll to position [200, 0]
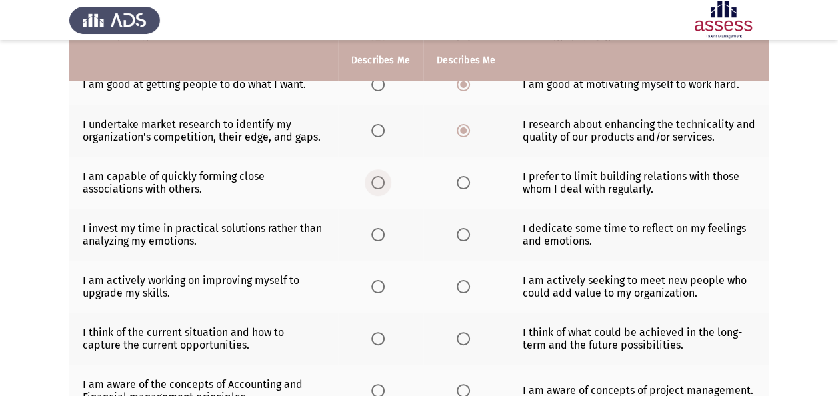
click at [384, 176] on span "Select an option" at bounding box center [377, 182] width 13 height 13
click at [384, 176] on input "Select an option" at bounding box center [377, 182] width 13 height 13
click at [469, 228] on label "Select an option" at bounding box center [466, 234] width 19 height 13
click at [469, 228] on input "Select an option" at bounding box center [463, 234] width 13 height 13
click at [378, 229] on span "Select an option" at bounding box center [377, 234] width 13 height 13
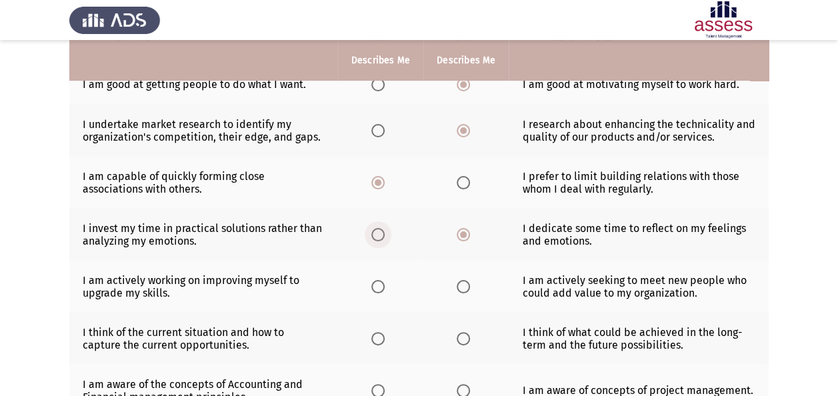
click at [378, 229] on input "Select an option" at bounding box center [377, 234] width 13 height 13
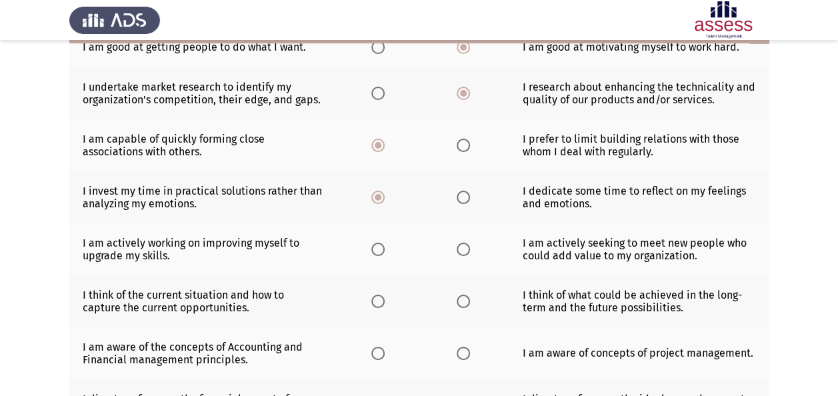
scroll to position [267, 0]
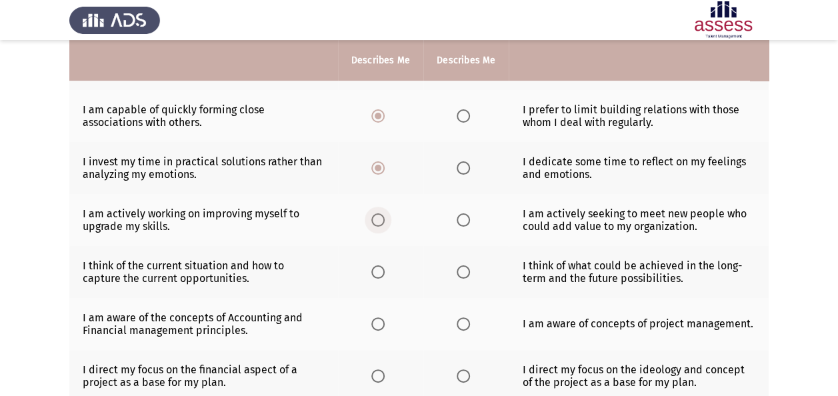
click at [380, 215] on span "Select an option" at bounding box center [377, 219] width 13 height 13
click at [380, 215] on input "Select an option" at bounding box center [377, 219] width 13 height 13
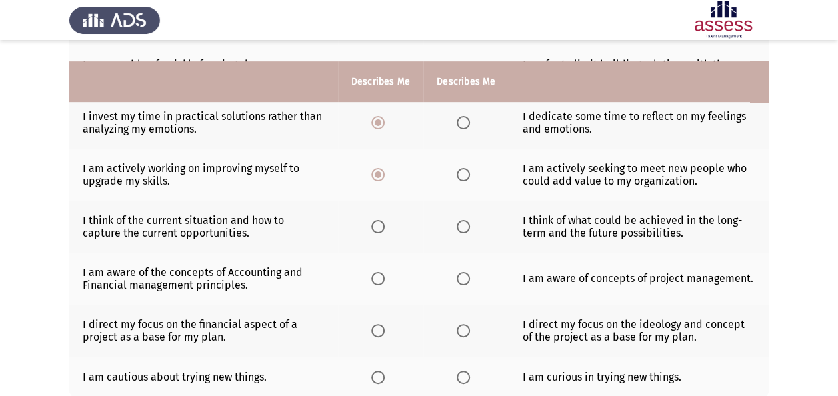
scroll to position [333, 0]
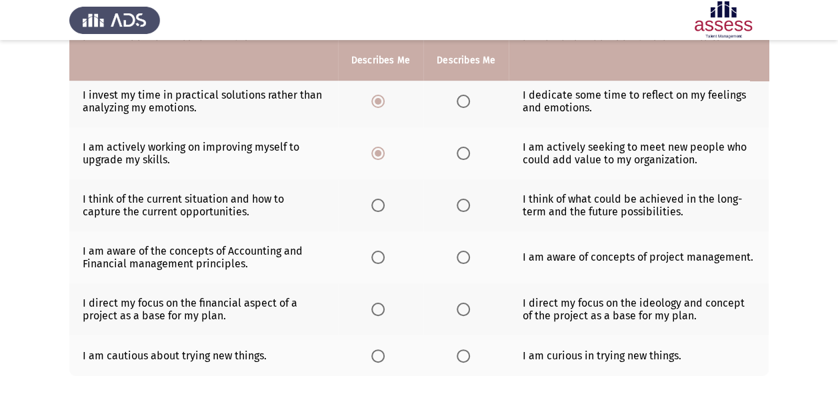
click at [465, 204] on span "Select an option" at bounding box center [463, 205] width 13 height 13
click at [465, 204] on input "Select an option" at bounding box center [463, 205] width 13 height 13
click at [459, 255] on span "Select an option" at bounding box center [463, 257] width 13 height 13
click at [459, 255] on input "Select an option" at bounding box center [463, 257] width 13 height 13
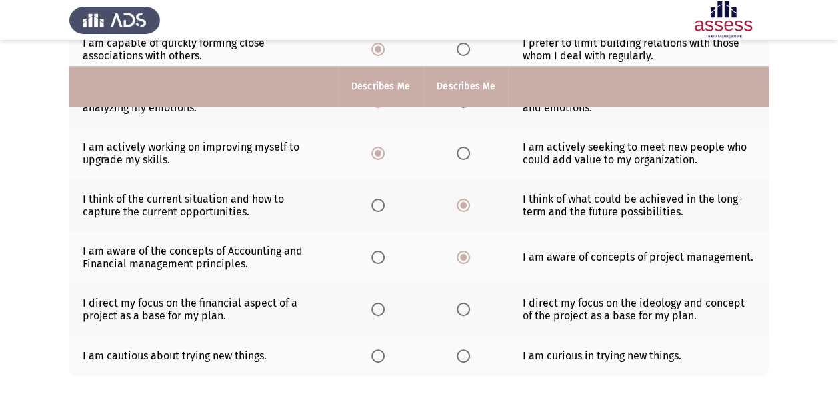
scroll to position [400, 0]
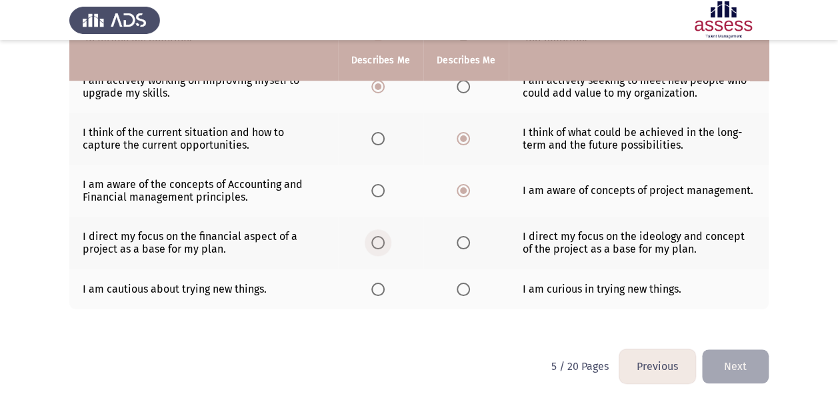
click at [380, 239] on span "Select an option" at bounding box center [377, 242] width 13 height 13
click at [380, 239] on input "Select an option" at bounding box center [377, 242] width 13 height 13
click at [459, 283] on span "Select an option" at bounding box center [463, 289] width 13 height 13
click at [459, 283] on input "Select an option" at bounding box center [463, 289] width 13 height 13
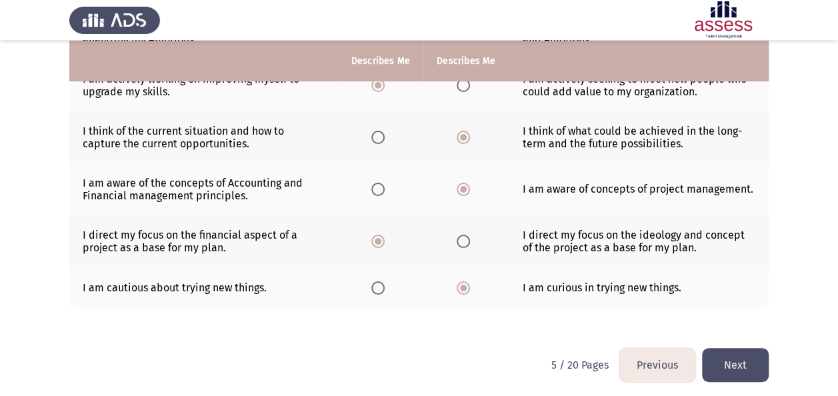
scroll to position [402, 0]
click at [739, 351] on button "Next" at bounding box center [735, 364] width 67 height 34
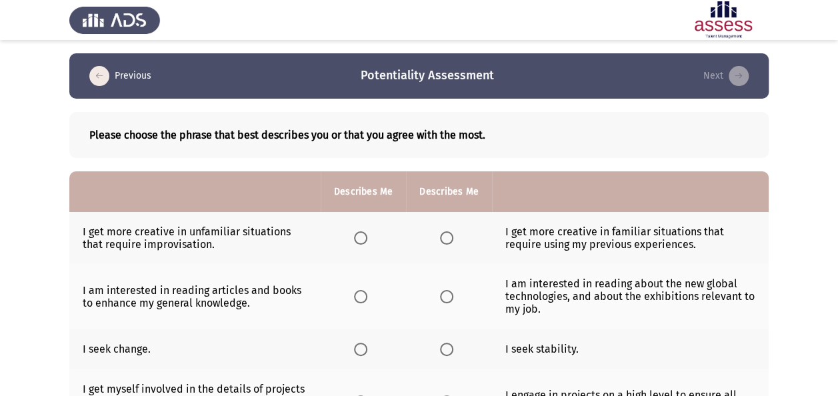
click at [343, 139] on b "Please choose the phrase that best describes you or that you agree with the mos…" at bounding box center [419, 135] width 660 height 13
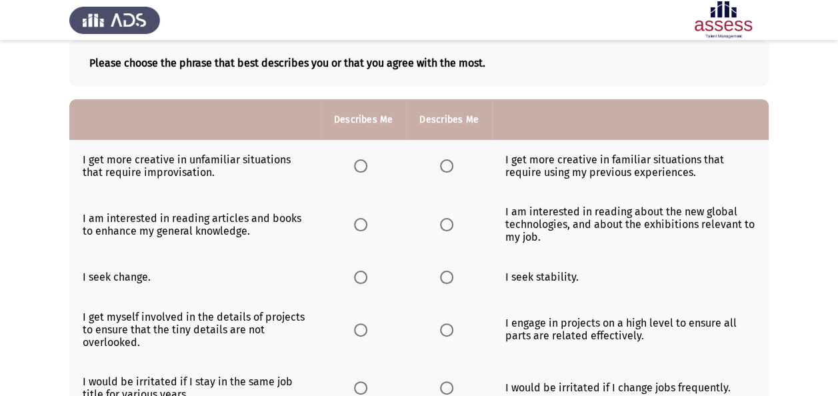
scroll to position [51, 0]
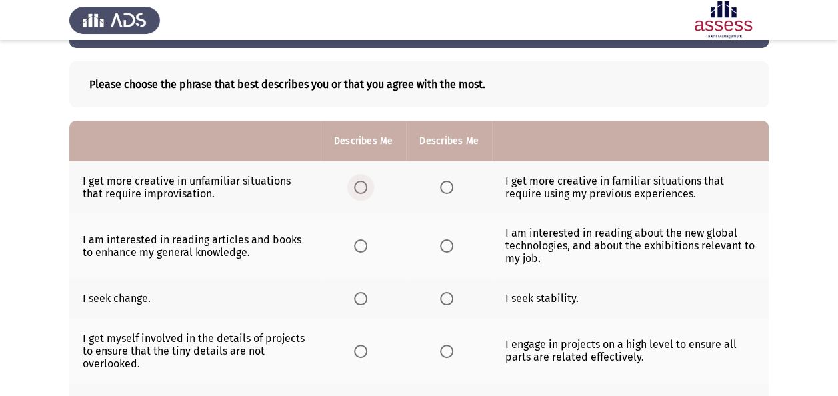
click at [358, 185] on span "Select an option" at bounding box center [360, 187] width 13 height 13
click at [358, 185] on input "Select an option" at bounding box center [360, 187] width 13 height 13
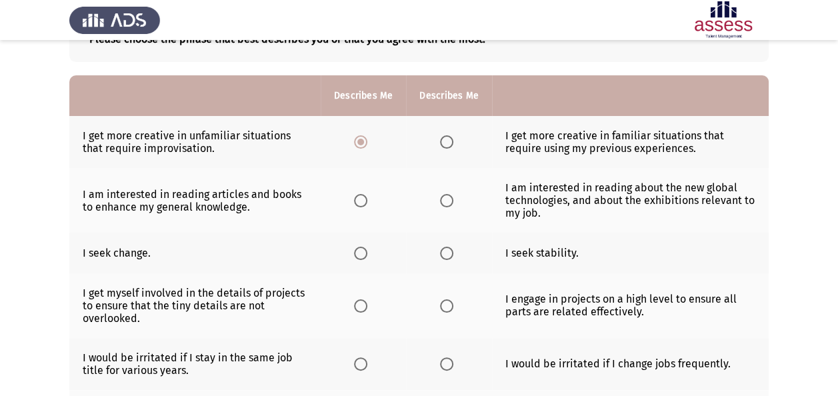
scroll to position [117, 0]
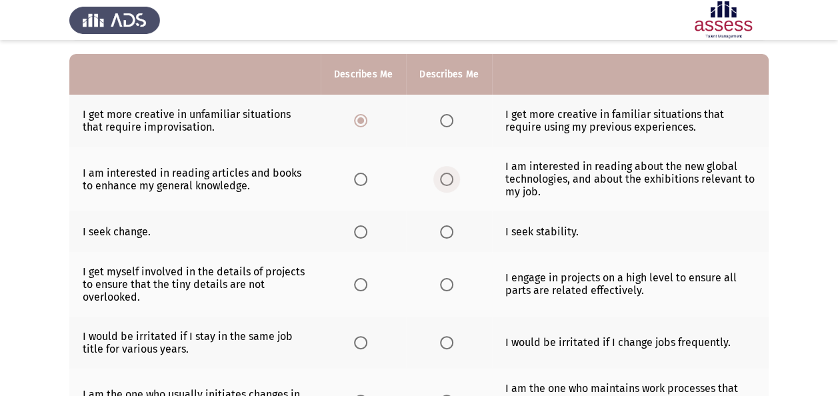
click at [449, 181] on span "Select an option" at bounding box center [446, 179] width 13 height 13
click at [449, 181] on input "Select an option" at bounding box center [446, 179] width 13 height 13
click at [360, 231] on span "Select an option" at bounding box center [360, 231] width 13 height 13
click at [360, 231] on input "Select an option" at bounding box center [360, 231] width 13 height 13
click at [443, 282] on span "Select an option" at bounding box center [446, 284] width 13 height 13
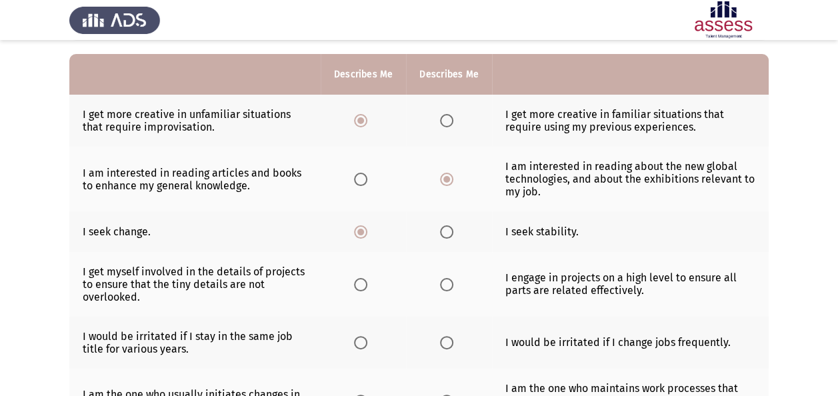
click at [443, 282] on input "Select an option" at bounding box center [446, 284] width 13 height 13
click at [361, 343] on span "Select an option" at bounding box center [361, 343] width 0 height 0
click at [361, 340] on input "Select an option" at bounding box center [360, 342] width 13 height 13
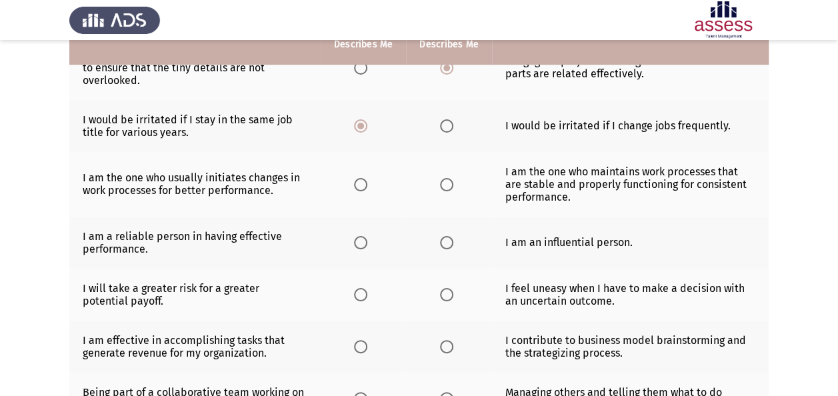
scroll to position [384, 0]
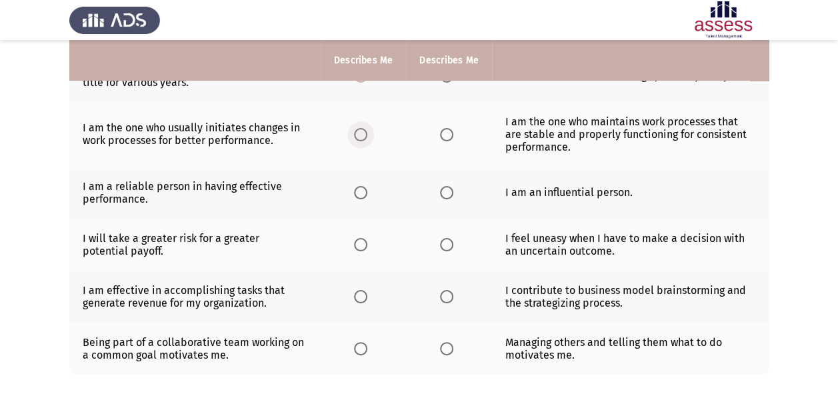
click at [363, 136] on span "Select an option" at bounding box center [360, 134] width 13 height 13
click at [363, 136] on input "Select an option" at bounding box center [360, 134] width 13 height 13
click at [361, 191] on span "Select an option" at bounding box center [360, 192] width 13 height 13
click at [361, 191] on input "Select an option" at bounding box center [360, 192] width 13 height 13
click at [446, 244] on span "Select an option" at bounding box center [446, 244] width 13 height 13
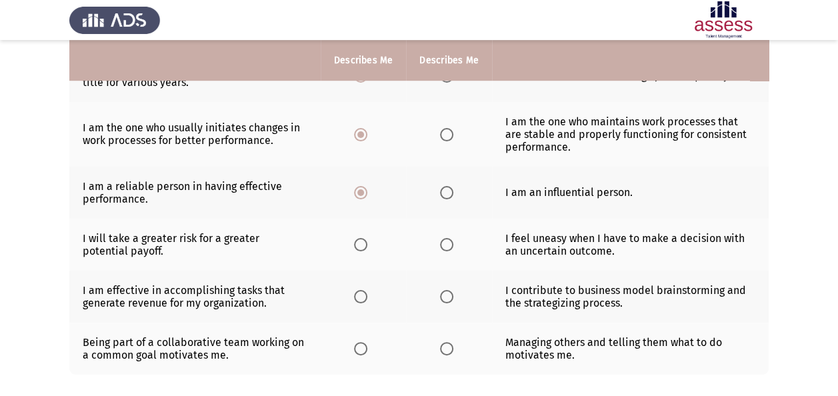
click at [446, 244] on input "Select an option" at bounding box center [446, 244] width 13 height 13
click at [441, 292] on span "Select an option" at bounding box center [446, 296] width 13 height 13
click at [441, 292] on input "Select an option" at bounding box center [446, 296] width 13 height 13
click at [443, 345] on span "Select an option" at bounding box center [446, 348] width 13 height 13
click at [443, 345] on input "Select an option" at bounding box center [446, 348] width 13 height 13
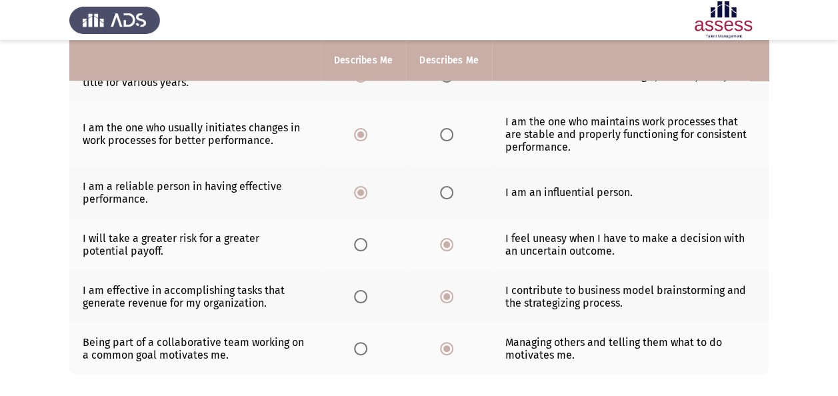
click at [361, 343] on span "Select an option" at bounding box center [360, 348] width 13 height 13
click at [361, 343] on input "Select an option" at bounding box center [360, 348] width 13 height 13
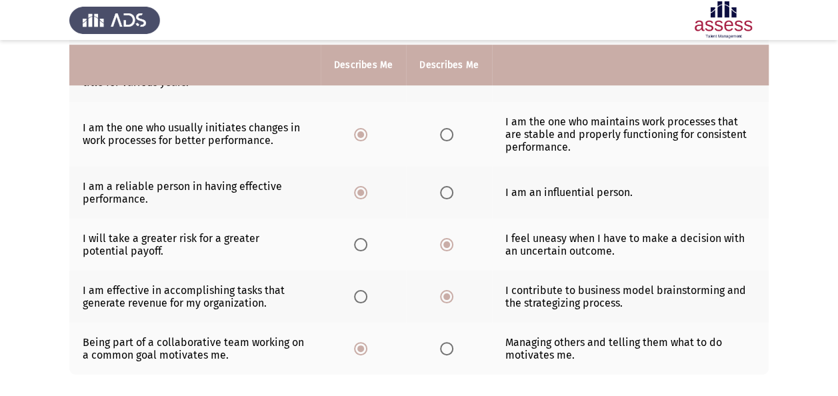
scroll to position [451, 0]
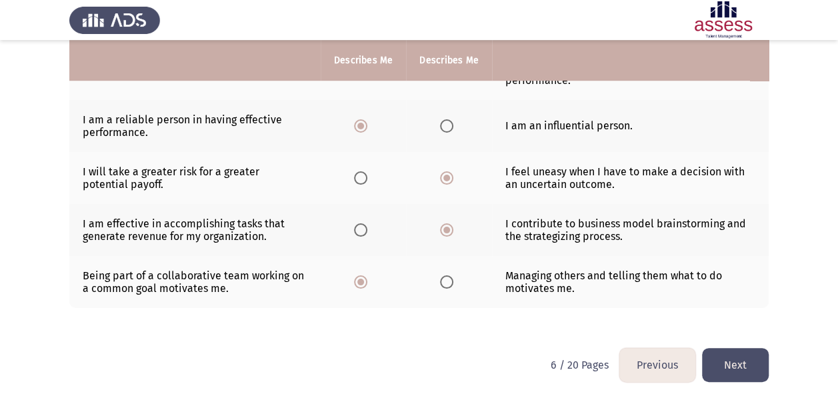
click at [719, 348] on button "Next" at bounding box center [735, 365] width 67 height 34
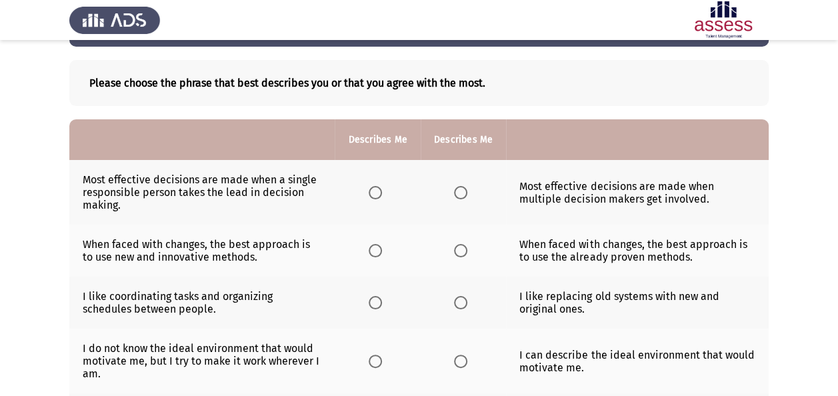
scroll to position [133, 0]
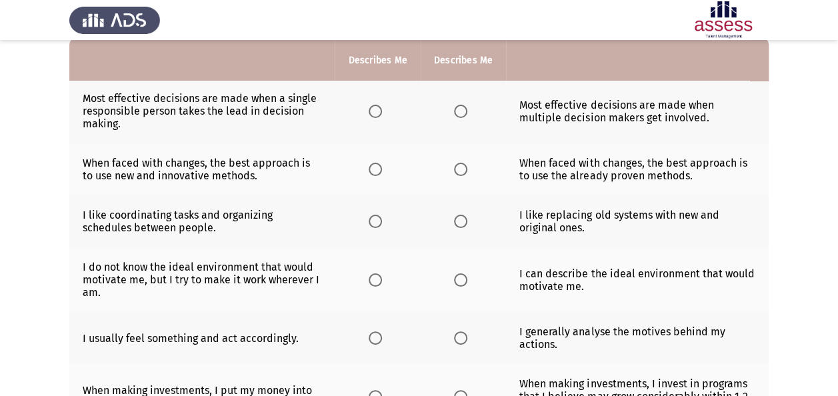
click at [459, 111] on span "Select an option" at bounding box center [460, 111] width 13 height 13
click at [459, 111] on input "Select an option" at bounding box center [460, 111] width 13 height 13
click at [377, 171] on span "Select an option" at bounding box center [375, 169] width 13 height 13
click at [377, 171] on input "Select an option" at bounding box center [375, 169] width 13 height 13
click at [458, 223] on span "Select an option" at bounding box center [460, 221] width 13 height 13
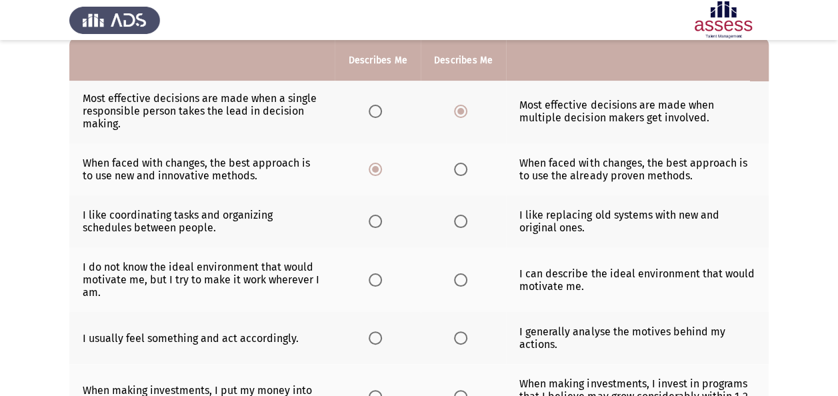
click at [458, 223] on input "Select an option" at bounding box center [460, 221] width 13 height 13
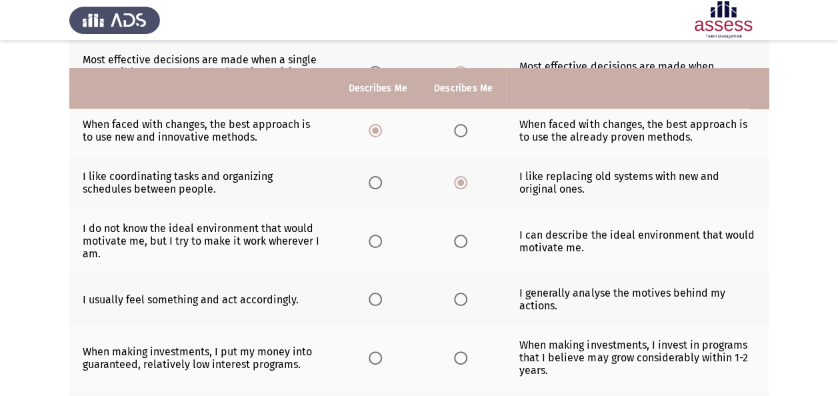
scroll to position [200, 0]
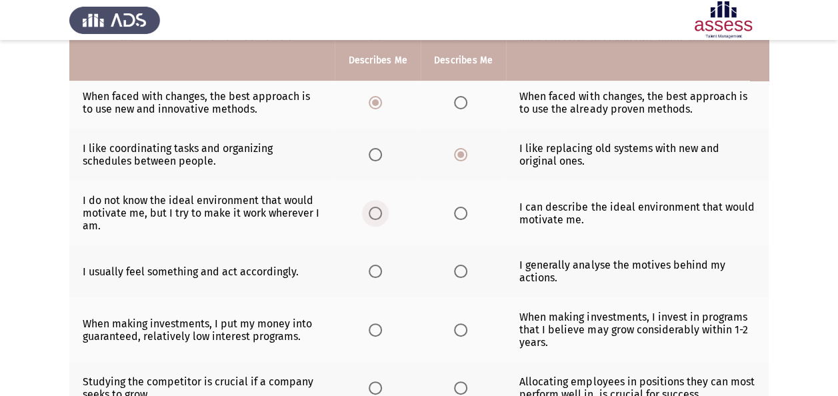
click at [377, 213] on span "Select an option" at bounding box center [375, 213] width 13 height 13
click at [377, 213] on input "Select an option" at bounding box center [375, 213] width 13 height 13
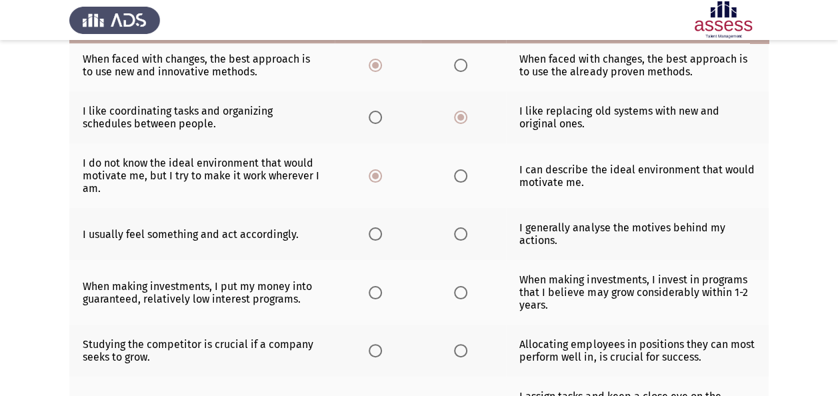
scroll to position [267, 0]
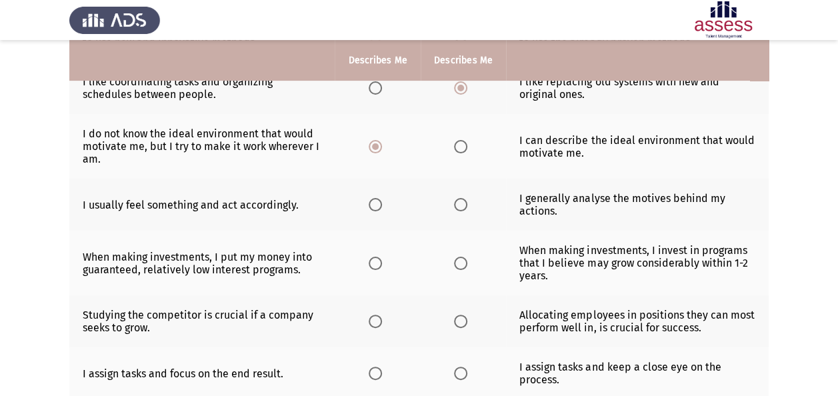
click at [376, 201] on span "Select an option" at bounding box center [375, 204] width 13 height 13
click at [376, 201] on input "Select an option" at bounding box center [375, 204] width 13 height 13
click at [376, 262] on span "Select an option" at bounding box center [375, 263] width 13 height 13
click at [376, 262] on input "Select an option" at bounding box center [375, 263] width 13 height 13
click at [462, 322] on span "Select an option" at bounding box center [460, 321] width 13 height 13
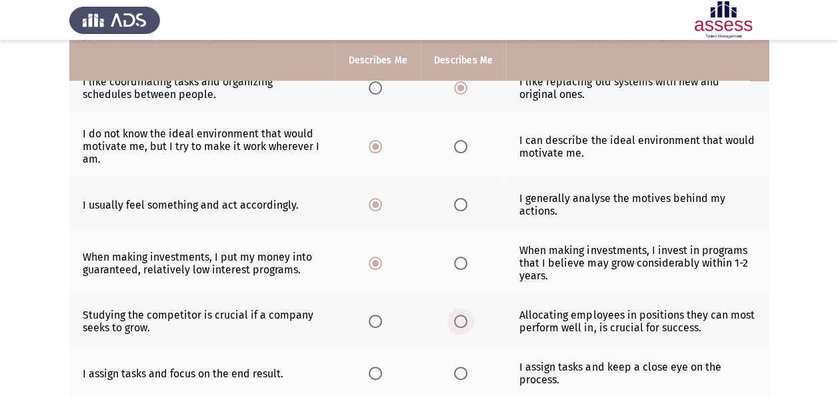
click at [462, 322] on input "Select an option" at bounding box center [460, 321] width 13 height 13
click at [381, 375] on span "Select an option" at bounding box center [375, 373] width 13 height 13
click at [381, 375] on input "Select an option" at bounding box center [375, 373] width 13 height 13
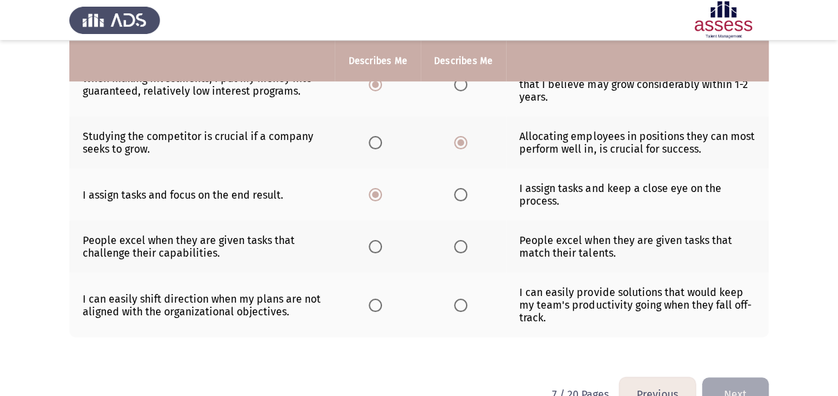
scroll to position [467, 0]
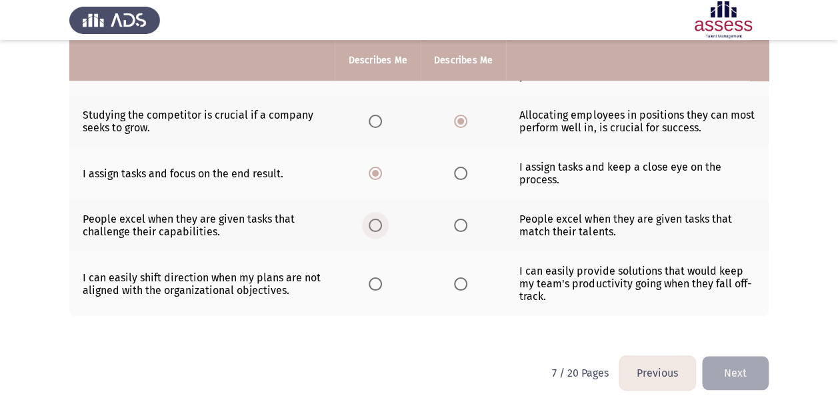
click at [373, 223] on span "Select an option" at bounding box center [375, 225] width 13 height 13
click at [373, 223] on input "Select an option" at bounding box center [375, 225] width 13 height 13
click at [462, 223] on span "Select an option" at bounding box center [460, 225] width 13 height 13
click at [462, 223] on input "Select an option" at bounding box center [460, 225] width 13 height 13
click at [462, 283] on span "Select an option" at bounding box center [460, 283] width 13 height 13
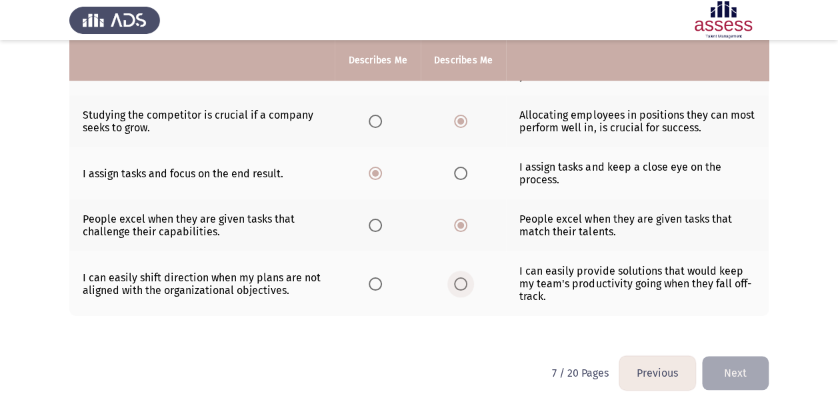
click at [462, 283] on input "Select an option" at bounding box center [460, 283] width 13 height 13
click at [738, 362] on button "Next" at bounding box center [735, 373] width 67 height 34
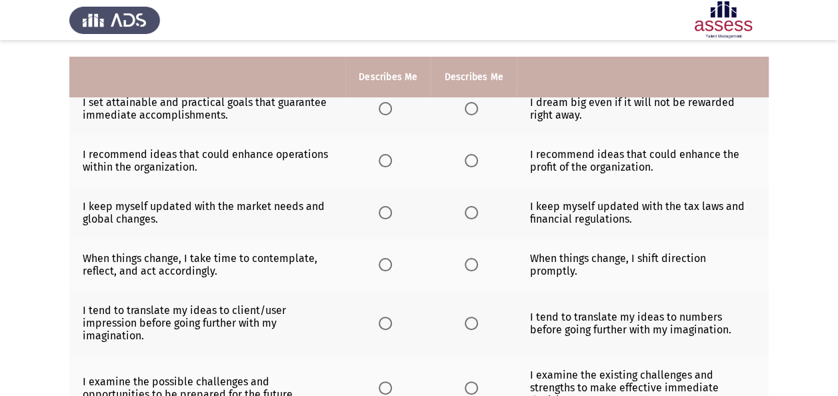
scroll to position [123, 0]
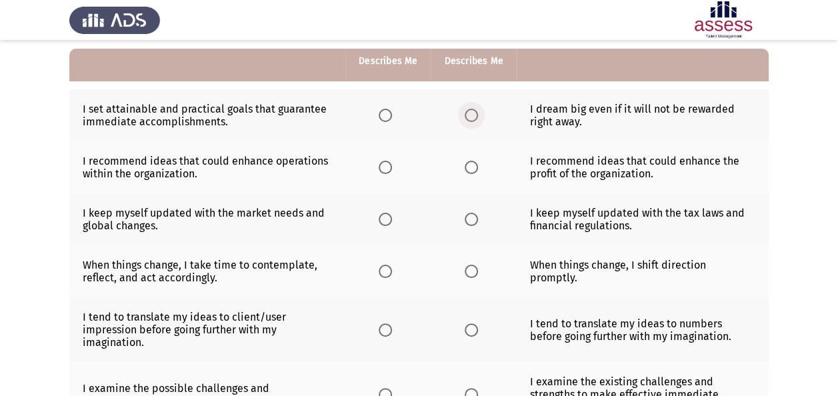
click at [470, 119] on span "Select an option" at bounding box center [471, 115] width 13 height 13
click at [470, 119] on input "Select an option" at bounding box center [471, 115] width 13 height 13
click at [387, 164] on span "Select an option" at bounding box center [385, 167] width 13 height 13
click at [387, 164] on input "Select an option" at bounding box center [385, 167] width 13 height 13
click at [389, 213] on span "Select an option" at bounding box center [385, 219] width 13 height 13
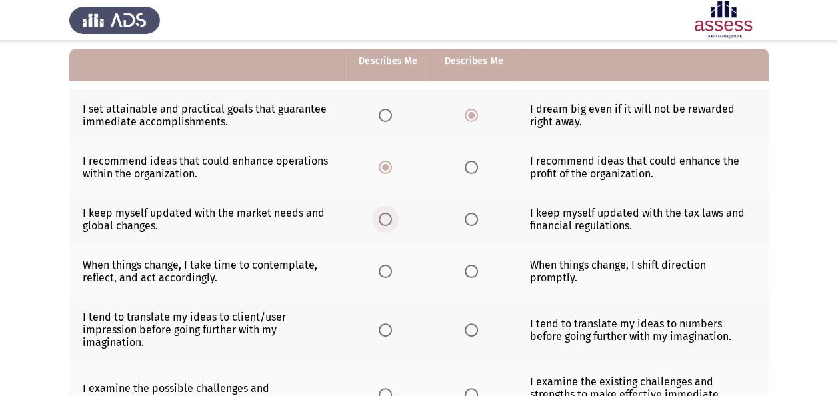
click at [389, 213] on input "Select an option" at bounding box center [385, 219] width 13 height 13
click at [387, 271] on span "Select an option" at bounding box center [385, 271] width 13 height 13
click at [387, 271] on input "Select an option" at bounding box center [385, 271] width 13 height 13
click at [375, 331] on th at bounding box center [387, 329] width 85 height 65
click at [384, 331] on span "Select an option" at bounding box center [385, 329] width 13 height 13
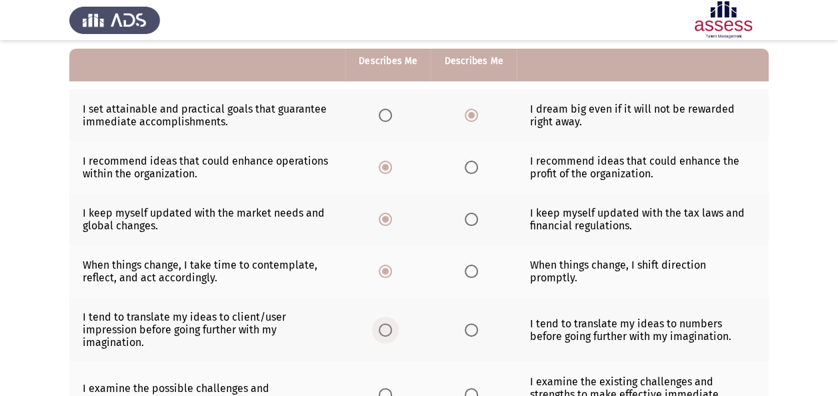
click at [384, 331] on input "Select an option" at bounding box center [385, 329] width 13 height 13
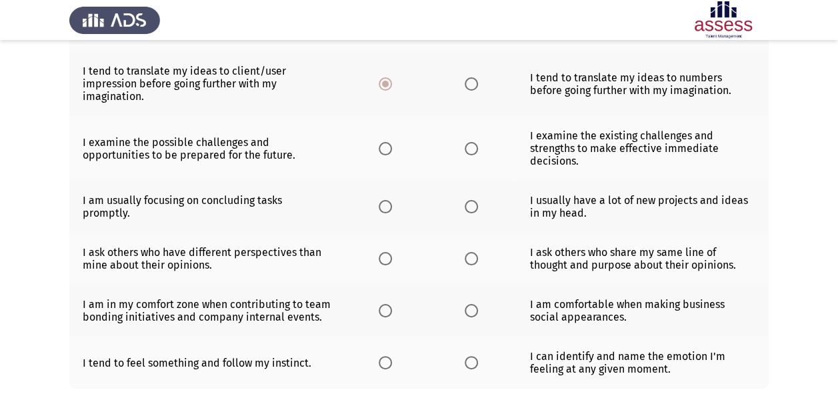
scroll to position [389, 0]
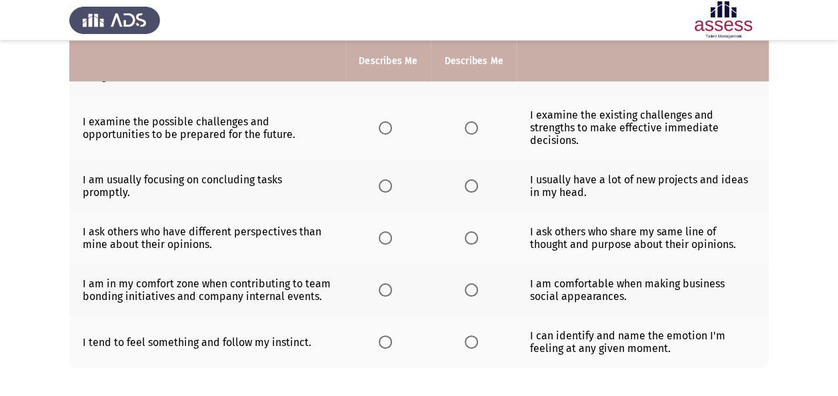
click at [470, 129] on span "Select an option" at bounding box center [471, 127] width 13 height 13
click at [470, 129] on input "Select an option" at bounding box center [471, 127] width 13 height 13
click at [391, 125] on span "Select an option" at bounding box center [385, 127] width 13 height 13
click at [391, 125] on input "Select an option" at bounding box center [385, 127] width 13 height 13
click at [469, 184] on span "Select an option" at bounding box center [471, 185] width 13 height 13
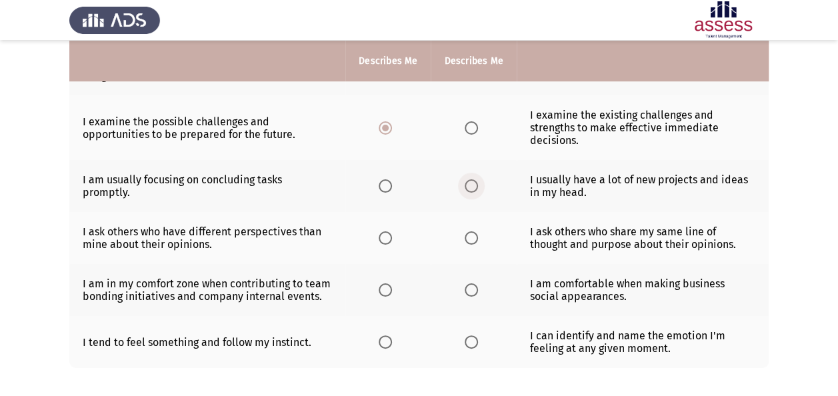
click at [469, 184] on input "Select an option" at bounding box center [471, 185] width 13 height 13
click at [389, 234] on span "Select an option" at bounding box center [385, 237] width 13 height 13
click at [389, 234] on input "Select an option" at bounding box center [385, 237] width 13 height 13
click at [377, 288] on th at bounding box center [387, 290] width 85 height 52
click at [388, 339] on span "Select an option" at bounding box center [385, 341] width 13 height 13
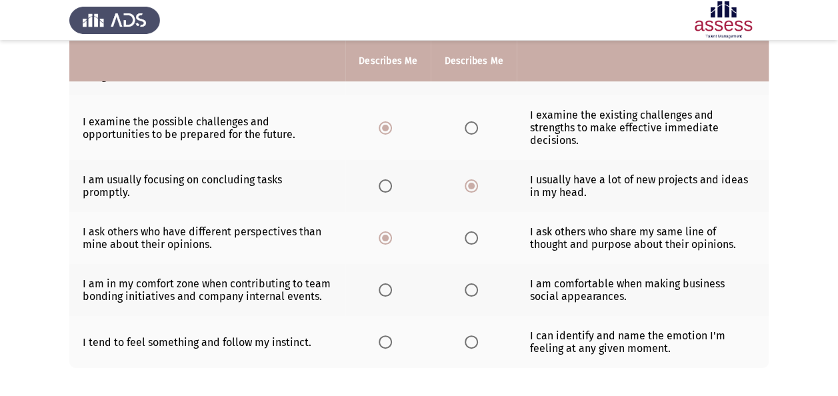
click at [388, 339] on input "Select an option" at bounding box center [385, 341] width 13 height 13
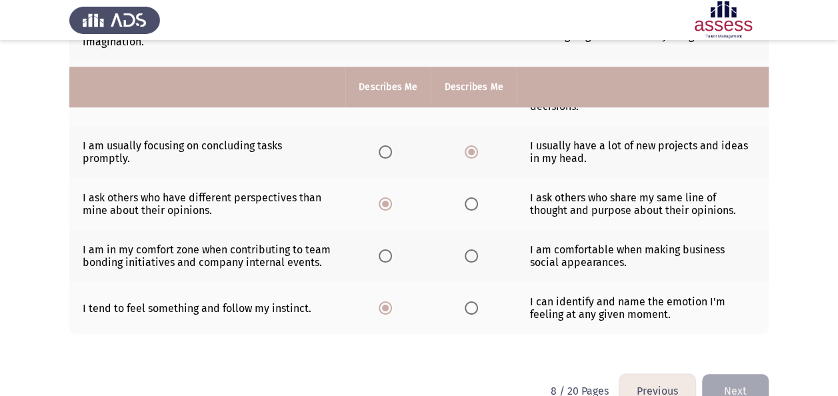
scroll to position [449, 0]
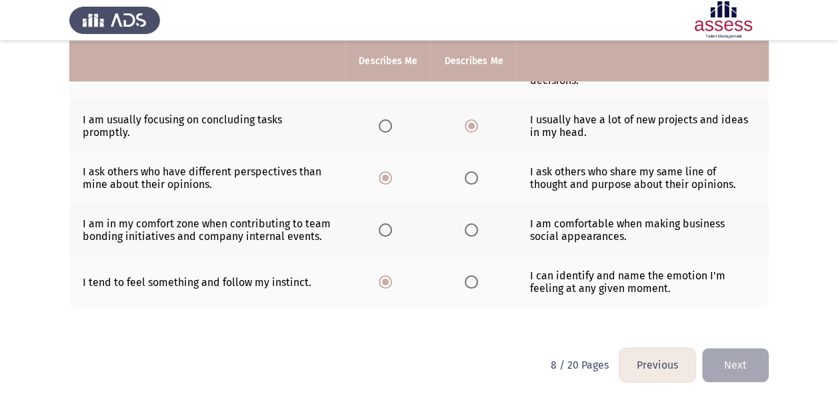
click at [758, 356] on button "Next" at bounding box center [735, 365] width 67 height 34
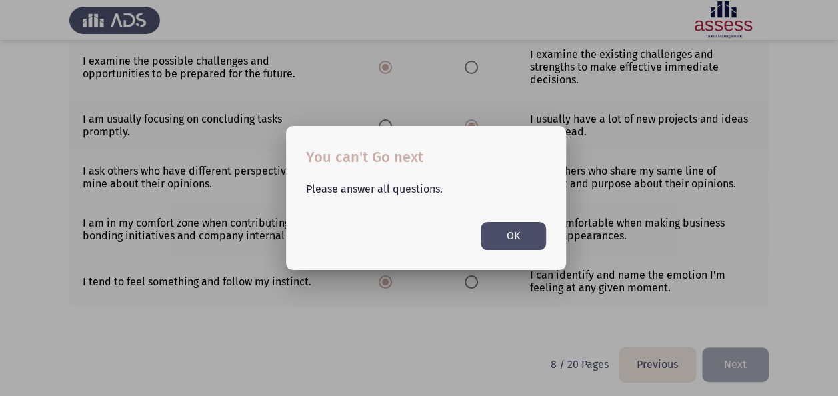
click at [532, 245] on button "OK" at bounding box center [513, 235] width 65 height 27
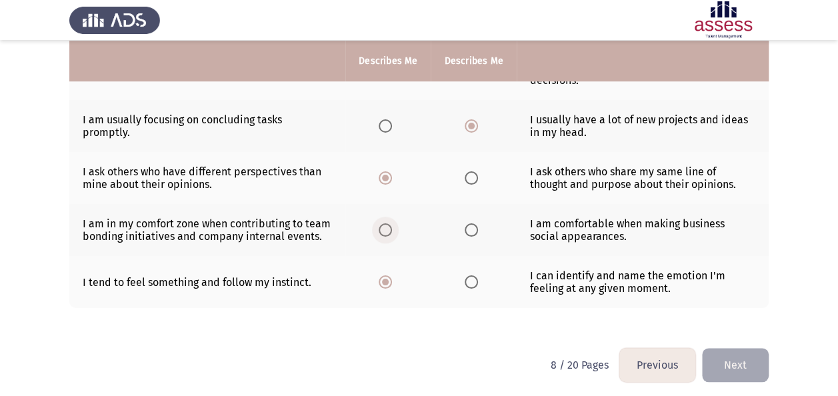
click at [387, 231] on span "Select an option" at bounding box center [385, 229] width 13 height 13
click at [387, 231] on input "Select an option" at bounding box center [385, 229] width 13 height 13
click at [739, 349] on button "Next" at bounding box center [735, 365] width 67 height 34
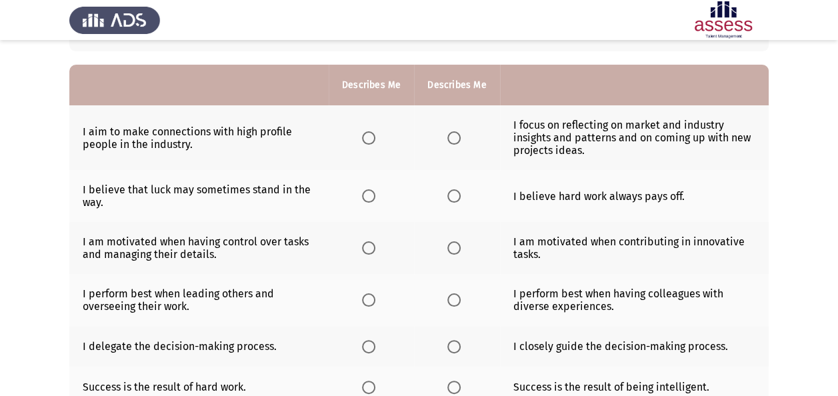
scroll to position [117, 0]
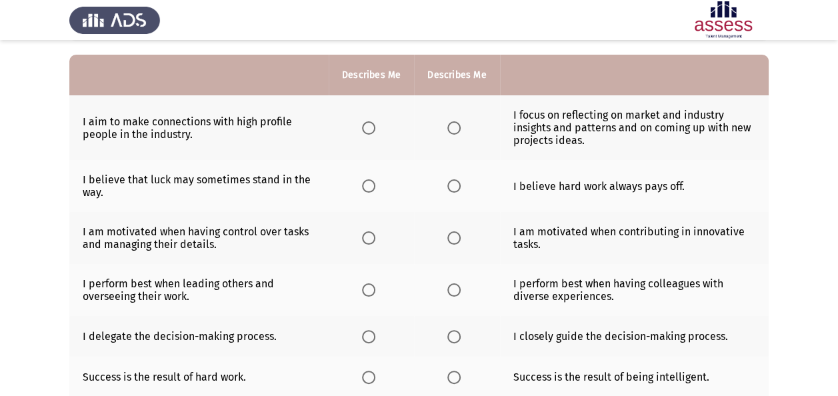
click at [457, 128] on span "Select an option" at bounding box center [453, 127] width 13 height 13
click at [457, 128] on input "Select an option" at bounding box center [453, 127] width 13 height 13
click at [457, 183] on span "Select an option" at bounding box center [453, 185] width 13 height 13
click at [457, 183] on input "Select an option" at bounding box center [453, 185] width 13 height 13
click at [455, 246] on th at bounding box center [456, 238] width 85 height 52
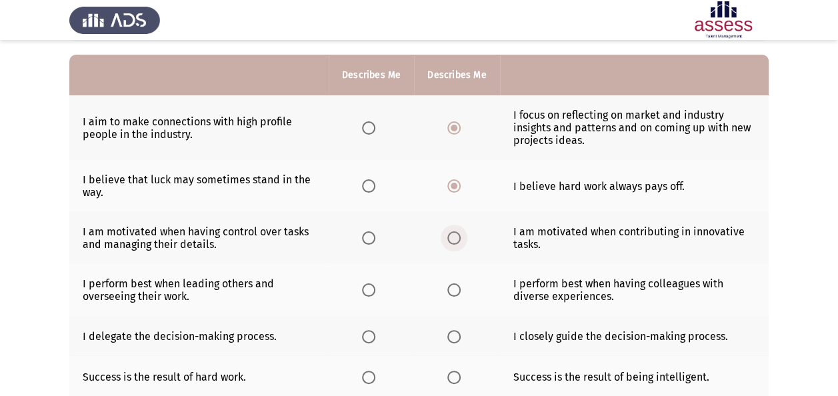
click at [455, 238] on span "Select an option" at bounding box center [453, 237] width 13 height 13
click at [455, 238] on input "Select an option" at bounding box center [453, 237] width 13 height 13
click at [453, 287] on span "Select an option" at bounding box center [453, 289] width 13 height 13
click at [453, 287] on input "Select an option" at bounding box center [453, 289] width 13 height 13
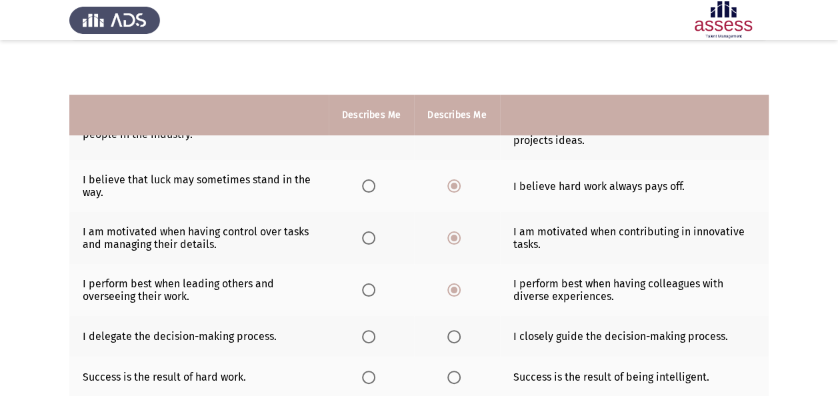
scroll to position [183, 0]
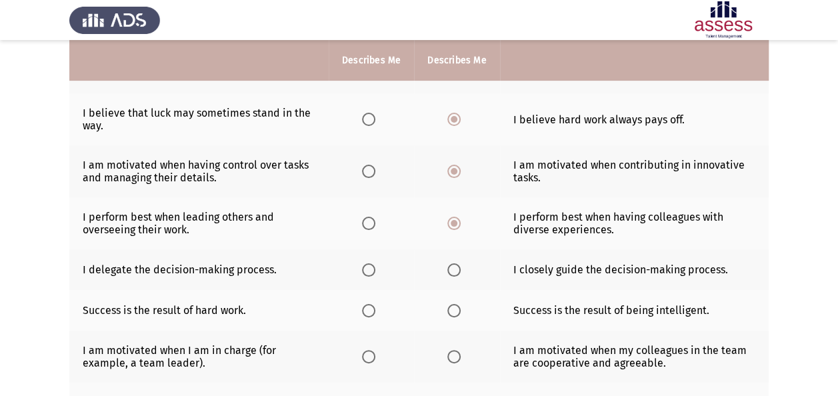
click at [374, 269] on span "Select an option" at bounding box center [368, 269] width 13 height 13
click at [374, 269] on input "Select an option" at bounding box center [368, 269] width 13 height 13
click at [369, 308] on span "Select an option" at bounding box center [368, 310] width 13 height 13
click at [369, 308] on input "Select an option" at bounding box center [368, 310] width 13 height 13
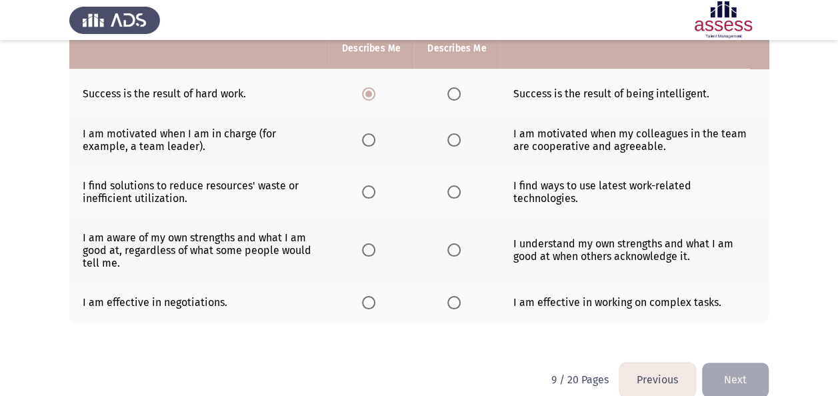
scroll to position [416, 0]
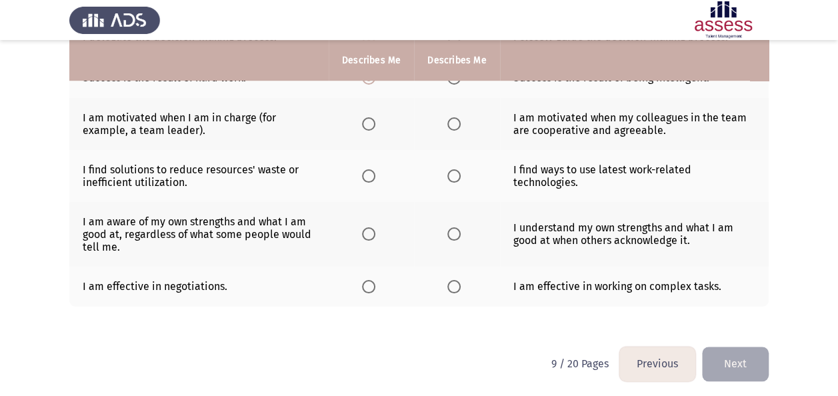
click at [375, 127] on span "Select an option" at bounding box center [368, 123] width 13 height 13
click at [375, 127] on input "Select an option" at bounding box center [368, 123] width 13 height 13
click at [365, 173] on span "Select an option" at bounding box center [368, 175] width 13 height 13
click at [365, 173] on input "Select an option" at bounding box center [368, 175] width 13 height 13
click at [455, 230] on span "Select an option" at bounding box center [453, 233] width 13 height 13
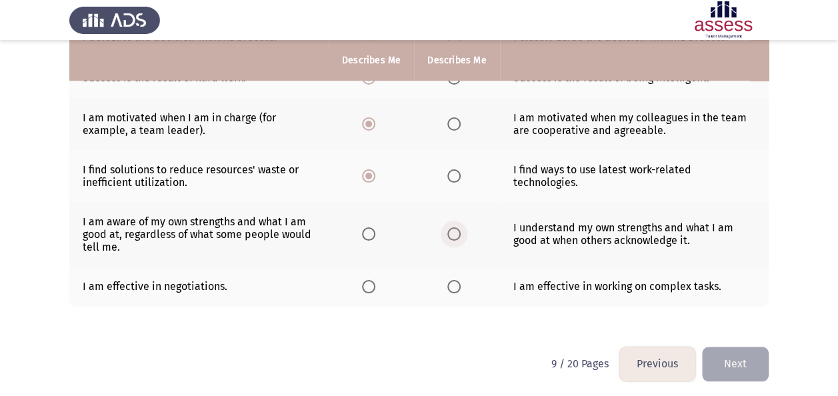
click at [455, 230] on input "Select an option" at bounding box center [453, 233] width 13 height 13
click at [452, 287] on span "Select an option" at bounding box center [453, 286] width 13 height 13
click at [452, 287] on input "Select an option" at bounding box center [453, 286] width 13 height 13
click at [722, 358] on button "Next" at bounding box center [735, 364] width 67 height 34
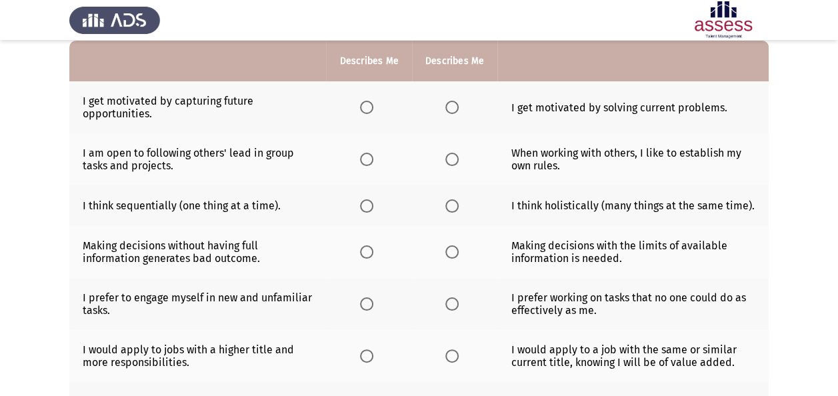
scroll to position [133, 0]
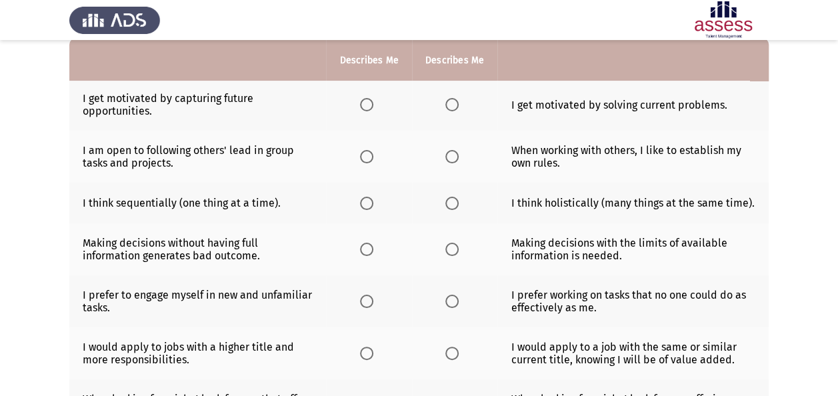
click at [367, 107] on span "Select an option" at bounding box center [366, 104] width 13 height 13
click at [367, 107] on input "Select an option" at bounding box center [366, 104] width 13 height 13
click at [367, 154] on span "Select an option" at bounding box center [366, 156] width 13 height 13
click at [367, 154] on input "Select an option" at bounding box center [366, 156] width 13 height 13
click at [456, 203] on span "Select an option" at bounding box center [451, 203] width 13 height 13
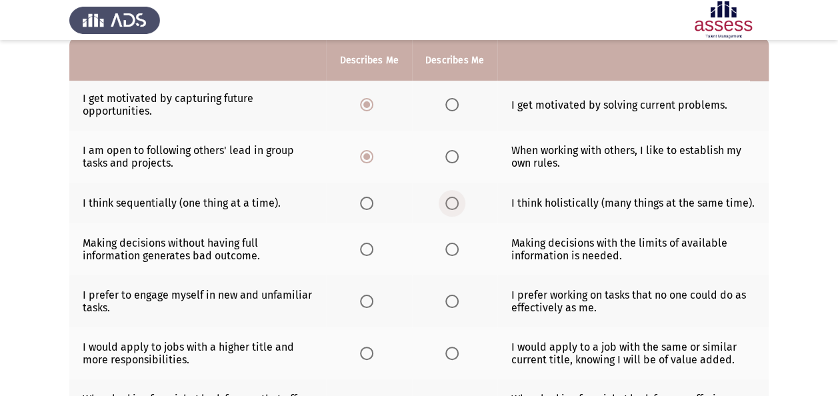
click at [456, 203] on input "Select an option" at bounding box center [451, 203] width 13 height 13
click at [446, 250] on span "Select an option" at bounding box center [451, 249] width 13 height 13
click at [446, 250] on input "Select an option" at bounding box center [451, 249] width 13 height 13
click at [370, 303] on span "Select an option" at bounding box center [366, 301] width 13 height 13
click at [370, 303] on input "Select an option" at bounding box center [366, 301] width 13 height 13
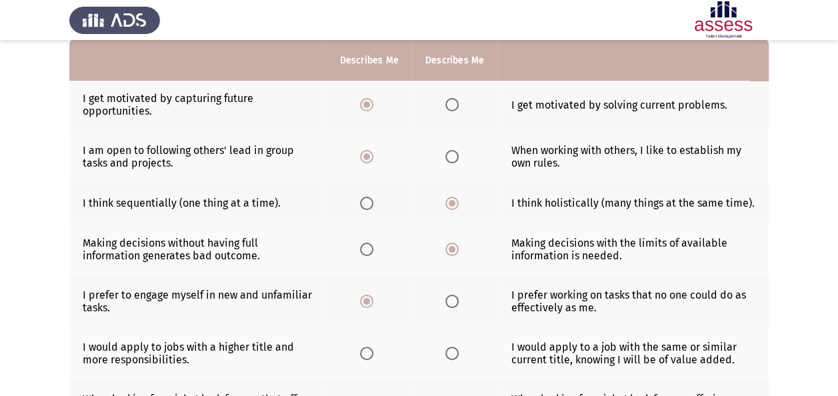
click at [372, 356] on span "Select an option" at bounding box center [366, 353] width 13 height 13
click at [372, 356] on input "Select an option" at bounding box center [366, 353] width 13 height 13
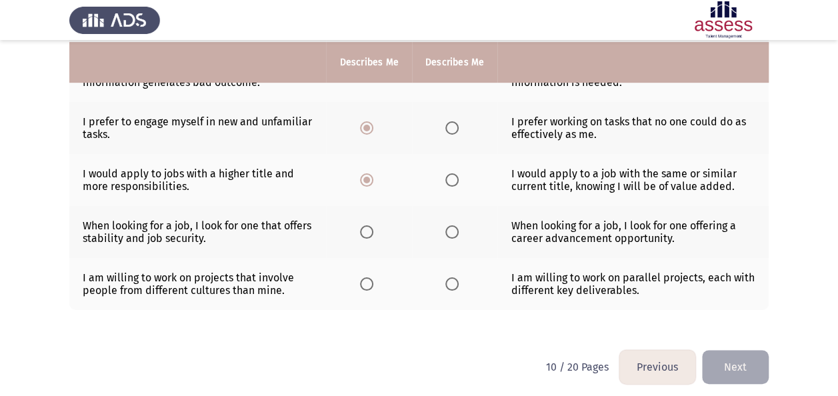
scroll to position [310, 0]
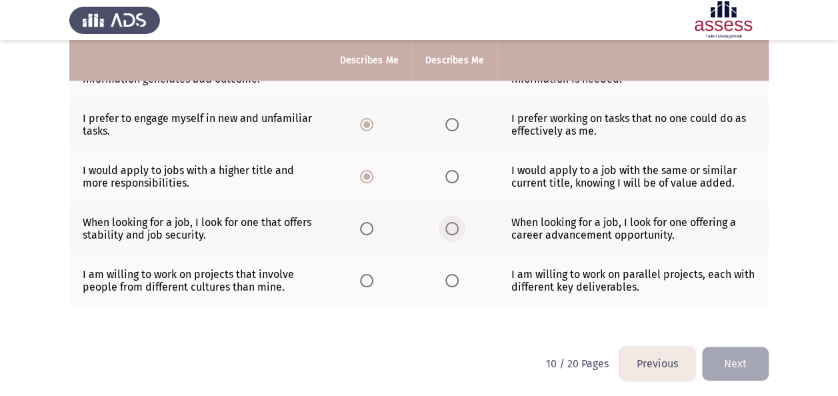
click at [457, 223] on span "Select an option" at bounding box center [451, 228] width 13 height 13
click at [457, 223] on input "Select an option" at bounding box center [451, 228] width 13 height 13
click at [454, 274] on span "Select an option" at bounding box center [451, 280] width 13 height 13
click at [454, 274] on input "Select an option" at bounding box center [451, 280] width 13 height 13
click at [723, 355] on button "Next" at bounding box center [735, 364] width 67 height 34
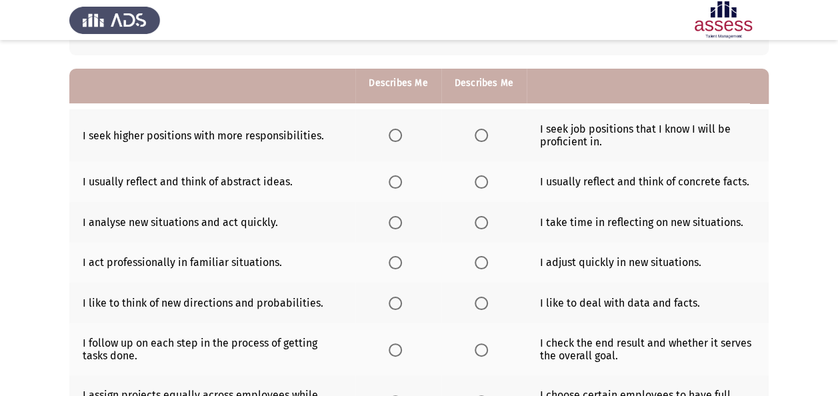
scroll to position [101, 0]
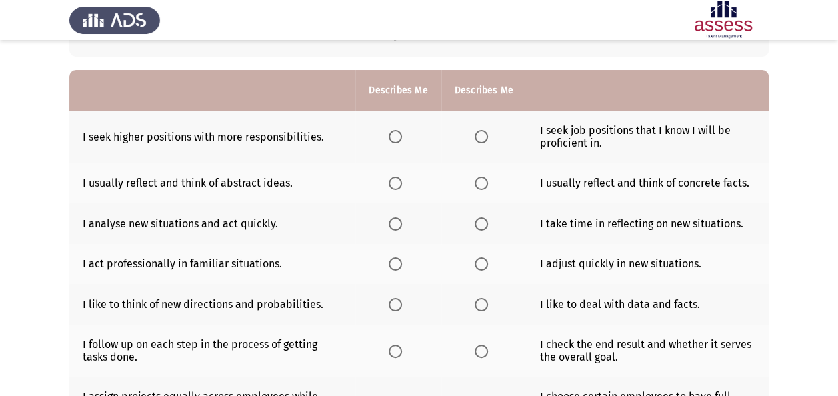
drag, startPoint x: 828, startPoint y: 132, endPoint x: 834, endPoint y: 144, distance: 13.1
click at [834, 144] on app-assessment-container "Previous Potentiality Assessment Next Please choose the phrase that best descri…" at bounding box center [419, 283] width 838 height 662
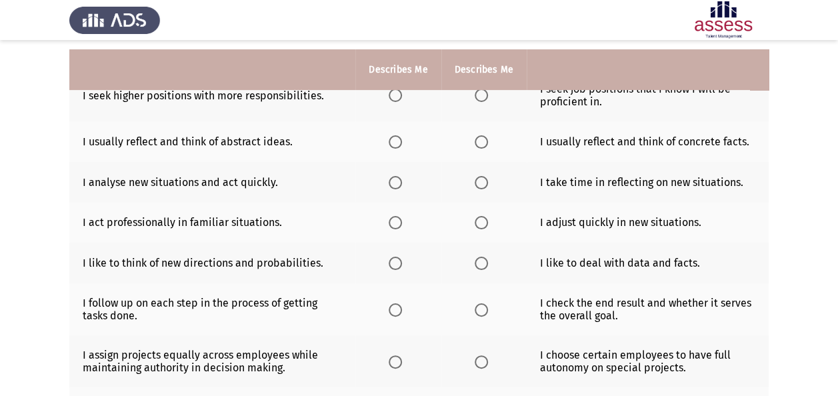
scroll to position [133, 0]
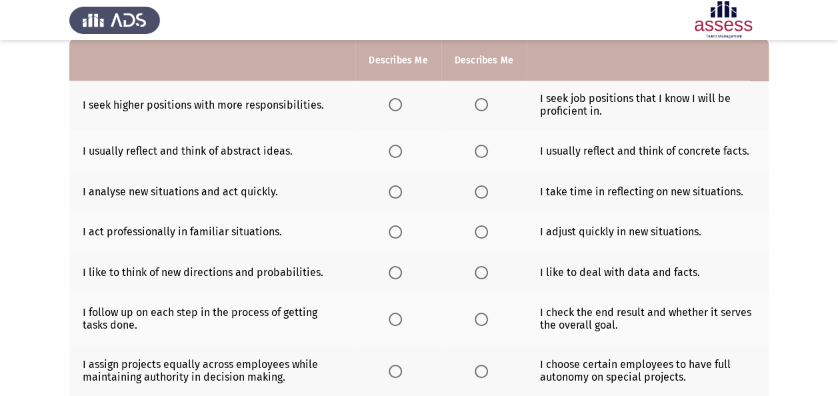
click at [402, 104] on span "Select an option" at bounding box center [395, 104] width 13 height 13
click at [402, 104] on input "Select an option" at bounding box center [395, 104] width 13 height 13
click at [481, 147] on span "Select an option" at bounding box center [481, 151] width 13 height 13
click at [481, 147] on input "Select an option" at bounding box center [481, 151] width 13 height 13
click at [411, 199] on th at bounding box center [397, 191] width 85 height 41
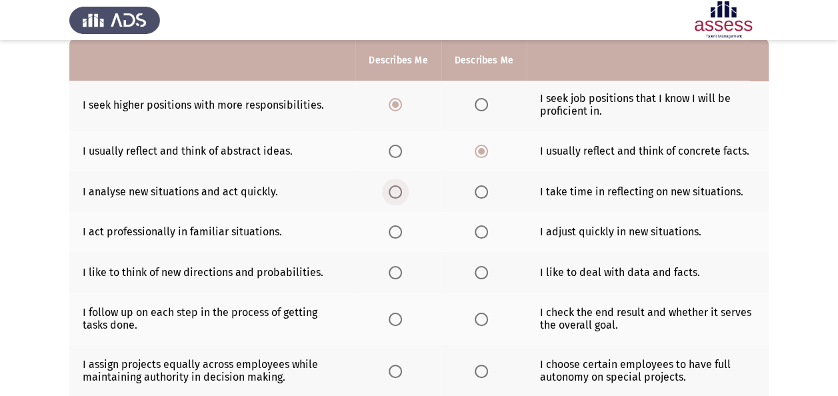
click at [389, 189] on span "Select an option" at bounding box center [395, 191] width 13 height 13
click at [389, 189] on input "Select an option" at bounding box center [395, 191] width 13 height 13
click at [479, 232] on span "Select an option" at bounding box center [481, 231] width 13 height 13
click at [479, 232] on input "Select an option" at bounding box center [481, 231] width 13 height 13
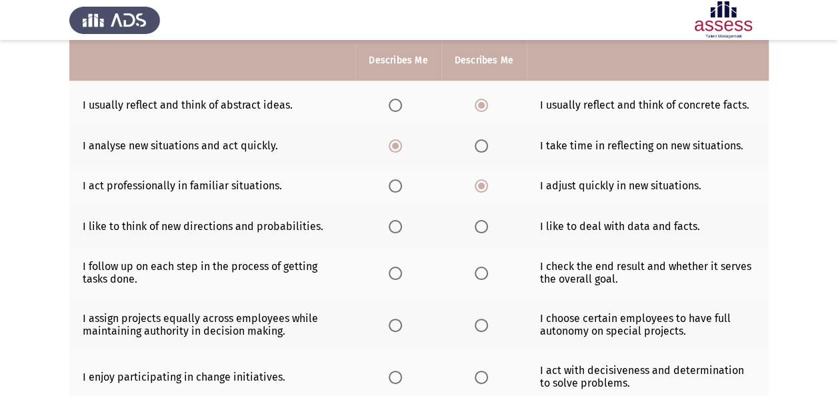
scroll to position [200, 0]
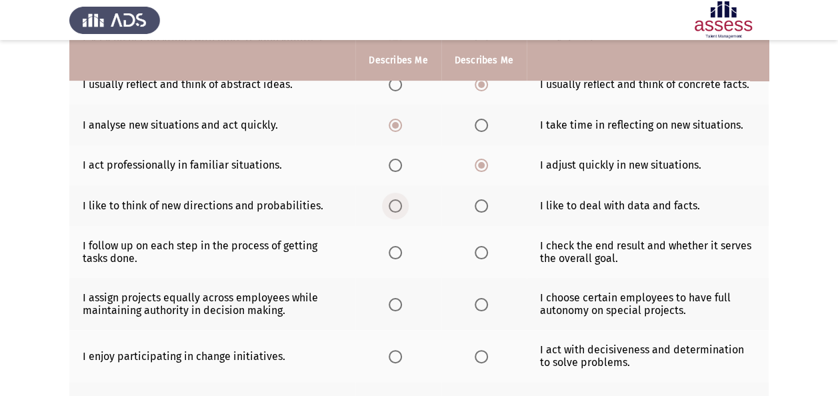
click at [401, 205] on span "Select an option" at bounding box center [395, 205] width 13 height 13
click at [401, 205] on input "Select an option" at bounding box center [395, 205] width 13 height 13
click at [483, 251] on span "Select an option" at bounding box center [481, 252] width 13 height 13
click at [483, 251] on input "Select an option" at bounding box center [481, 252] width 13 height 13
click at [476, 300] on span "Select an option" at bounding box center [481, 304] width 13 height 13
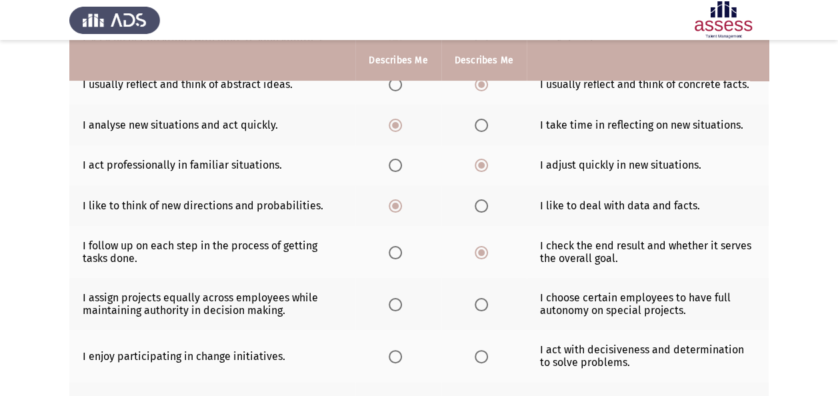
click at [476, 300] on input "Select an option" at bounding box center [481, 304] width 13 height 13
click at [484, 355] on span "Select an option" at bounding box center [481, 356] width 13 height 13
click at [484, 355] on input "Select an option" at bounding box center [481, 356] width 13 height 13
click at [397, 352] on span "Select an option" at bounding box center [395, 356] width 13 height 13
click at [397, 352] on input "Select an option" at bounding box center [395, 356] width 13 height 13
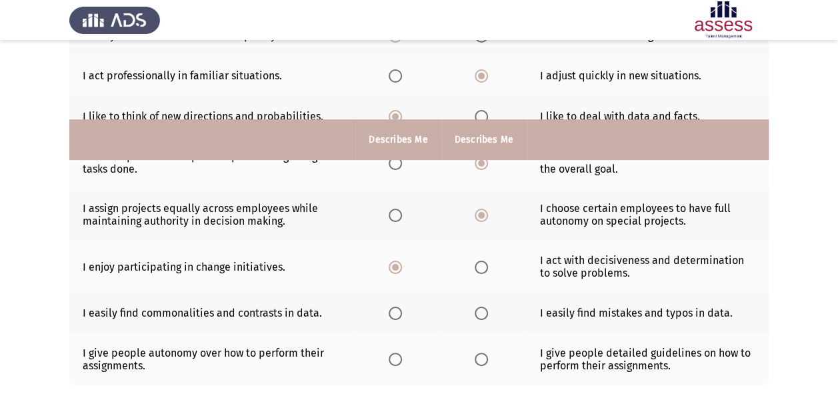
scroll to position [368, 0]
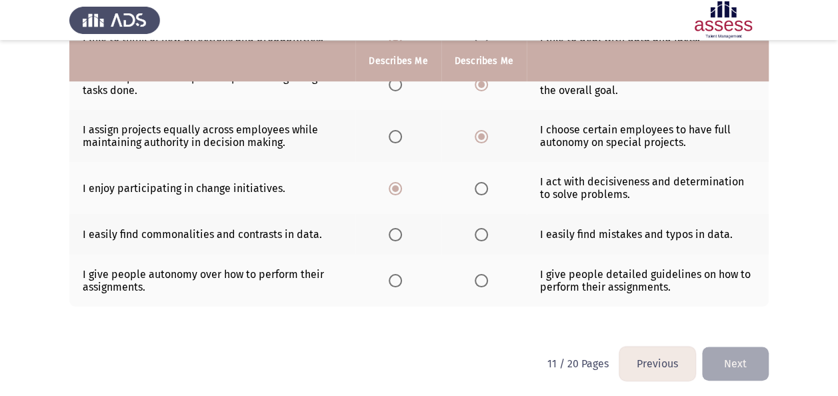
click at [396, 228] on span "Select an option" at bounding box center [395, 234] width 13 height 13
click at [396, 228] on input "Select an option" at bounding box center [395, 234] width 13 height 13
click at [391, 274] on span "Select an option" at bounding box center [395, 280] width 13 height 13
click at [391, 274] on input "Select an option" at bounding box center [395, 280] width 13 height 13
click at [732, 359] on button "Next" at bounding box center [735, 364] width 67 height 34
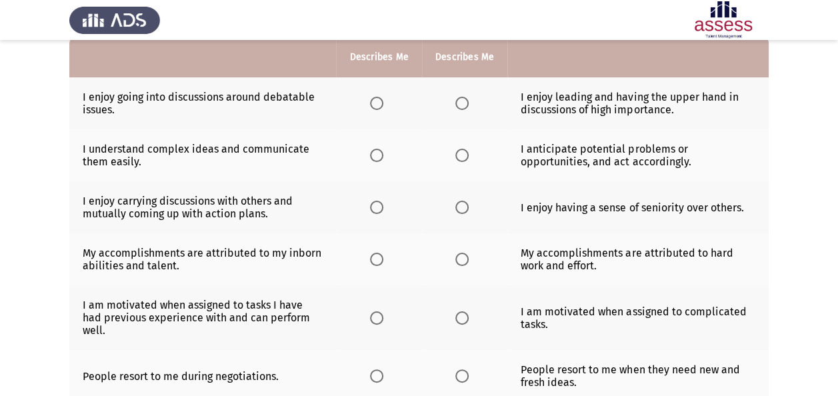
scroll to position [136, 0]
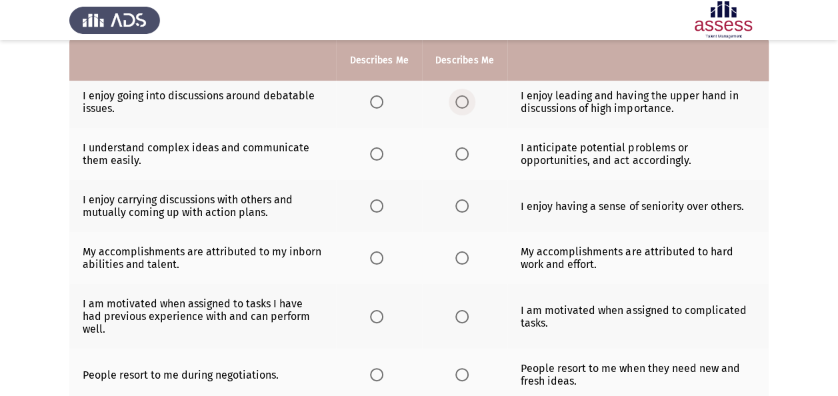
click at [464, 100] on span "Select an option" at bounding box center [461, 101] width 13 height 13
click at [464, 100] on input "Select an option" at bounding box center [461, 101] width 13 height 13
click at [460, 163] on th at bounding box center [464, 154] width 85 height 52
click at [460, 151] on span "Select an option" at bounding box center [461, 153] width 13 height 13
click at [460, 151] on input "Select an option" at bounding box center [461, 153] width 13 height 13
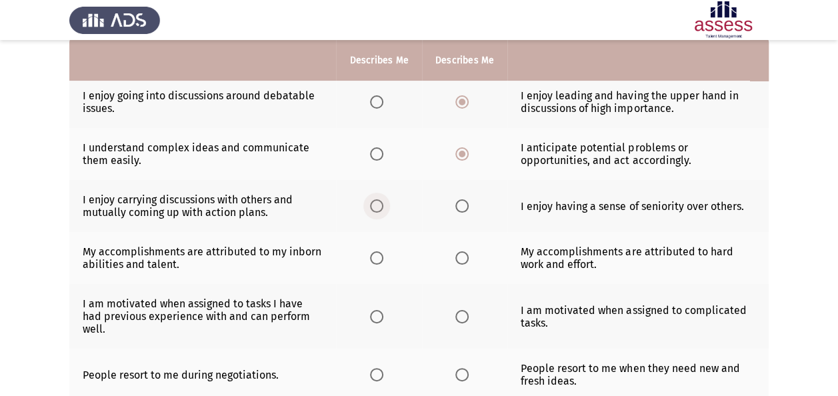
click at [376, 205] on span "Select an option" at bounding box center [376, 205] width 13 height 13
click at [376, 205] on input "Select an option" at bounding box center [376, 205] width 13 height 13
click at [467, 255] on span "Select an option" at bounding box center [461, 257] width 13 height 13
click at [467, 255] on input "Select an option" at bounding box center [461, 257] width 13 height 13
click at [469, 310] on label "Select an option" at bounding box center [464, 316] width 19 height 13
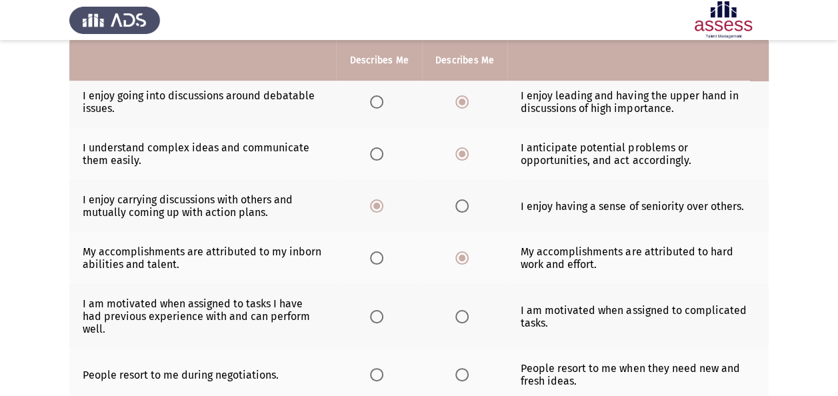
click at [469, 310] on input "Select an option" at bounding box center [461, 316] width 13 height 13
click at [463, 368] on span "Select an option" at bounding box center [461, 374] width 13 height 13
click at [463, 368] on input "Select an option" at bounding box center [461, 374] width 13 height 13
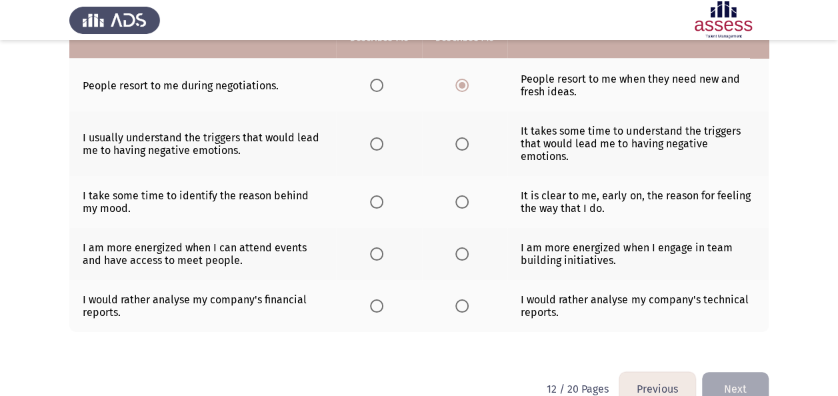
scroll to position [437, 0]
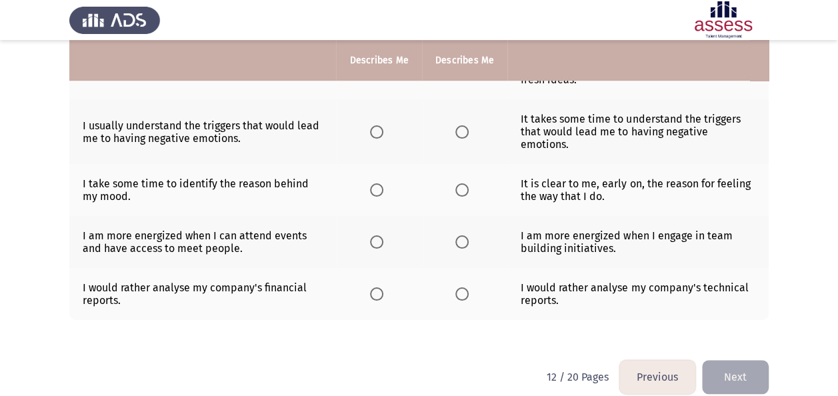
click at [374, 123] on th at bounding box center [378, 131] width 85 height 65
click at [373, 125] on span "Select an option" at bounding box center [376, 131] width 13 height 13
click at [373, 125] on input "Select an option" at bounding box center [376, 131] width 13 height 13
click at [455, 183] on span "Select an option" at bounding box center [461, 189] width 13 height 13
click at [455, 183] on input "Select an option" at bounding box center [461, 189] width 13 height 13
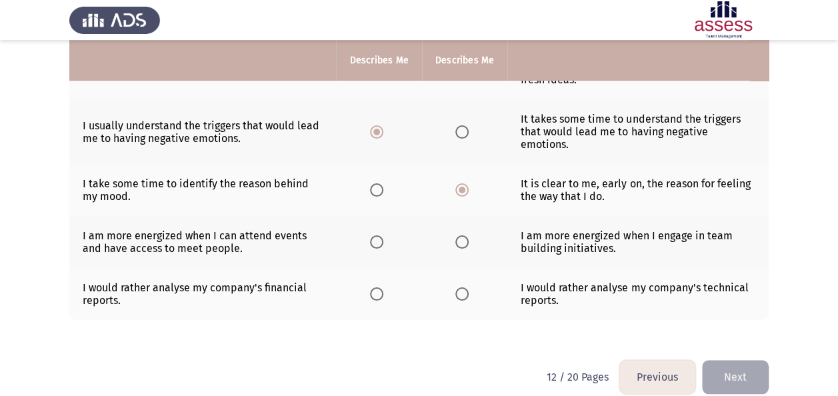
click at [460, 235] on span "Select an option" at bounding box center [461, 241] width 13 height 13
click at [460, 235] on input "Select an option" at bounding box center [461, 241] width 13 height 13
click at [375, 287] on span "Select an option" at bounding box center [376, 293] width 13 height 13
click at [375, 287] on input "Select an option" at bounding box center [376, 293] width 13 height 13
click at [740, 360] on button "Next" at bounding box center [735, 377] width 67 height 34
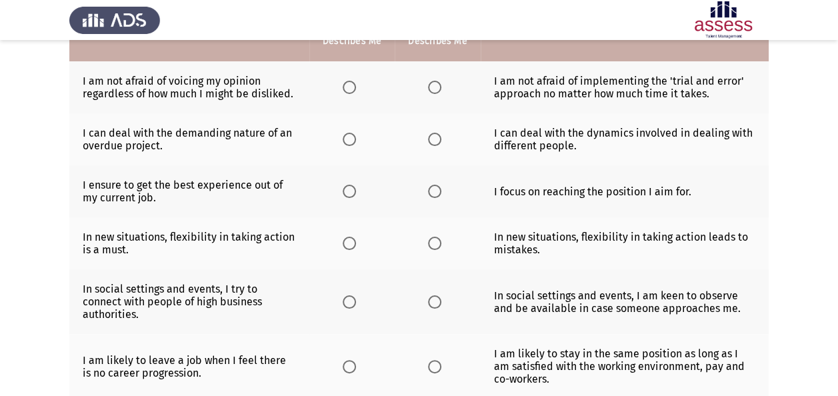
scroll to position [171, 0]
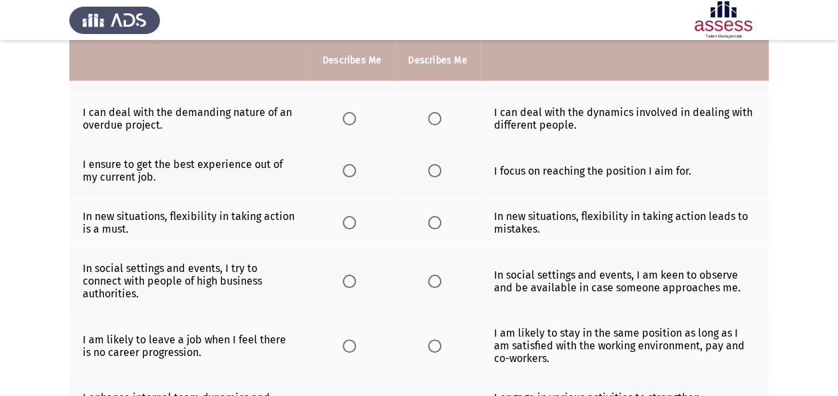
click at [441, 121] on label "Select an option" at bounding box center [437, 118] width 19 height 13
click at [441, 121] on input "Select an option" at bounding box center [434, 118] width 13 height 13
click at [351, 169] on span "Select an option" at bounding box center [349, 170] width 13 height 13
click at [351, 169] on input "Select an option" at bounding box center [349, 170] width 13 height 13
click at [355, 222] on span "Select an option" at bounding box center [349, 222] width 13 height 13
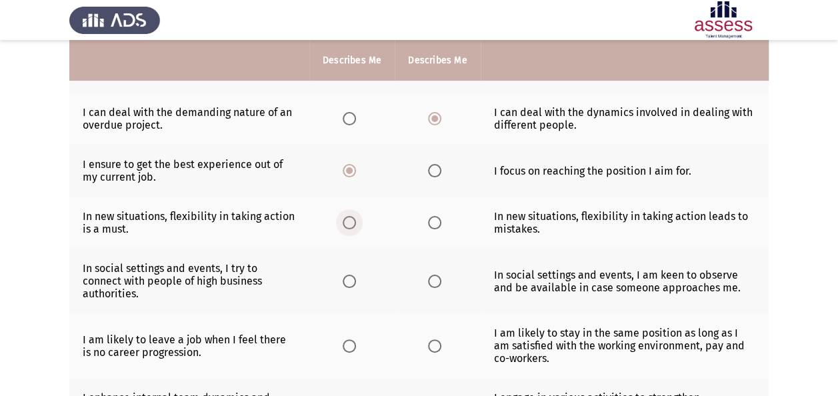
click at [355, 222] on input "Select an option" at bounding box center [349, 222] width 13 height 13
click at [359, 275] on label "Select an option" at bounding box center [352, 281] width 19 height 13
click at [356, 275] on input "Select an option" at bounding box center [349, 281] width 13 height 13
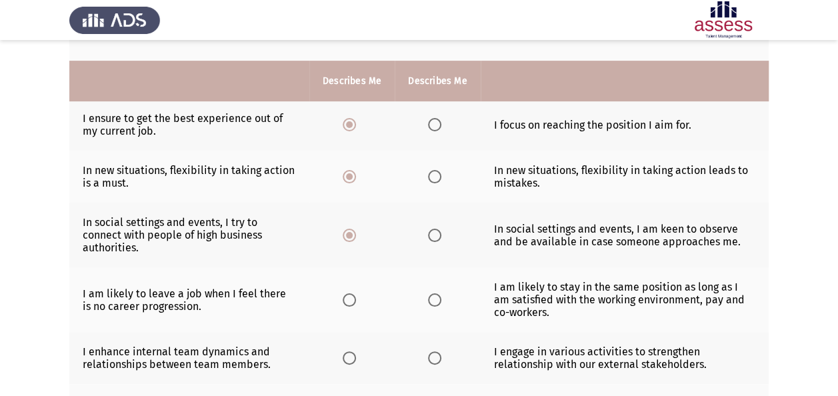
scroll to position [238, 0]
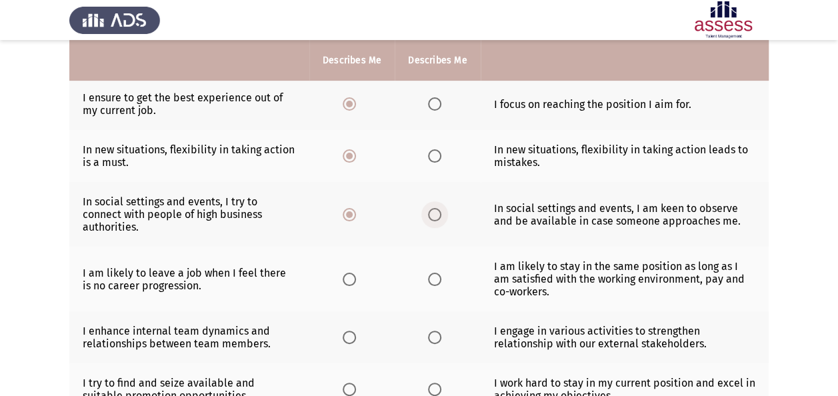
click at [431, 217] on span "Select an option" at bounding box center [434, 214] width 13 height 13
click at [431, 217] on input "Select an option" at bounding box center [434, 214] width 13 height 13
click at [349, 277] on span "Select an option" at bounding box center [349, 279] width 13 height 13
click at [349, 277] on input "Select an option" at bounding box center [349, 279] width 13 height 13
click at [355, 339] on span "Select an option" at bounding box center [349, 337] width 13 height 13
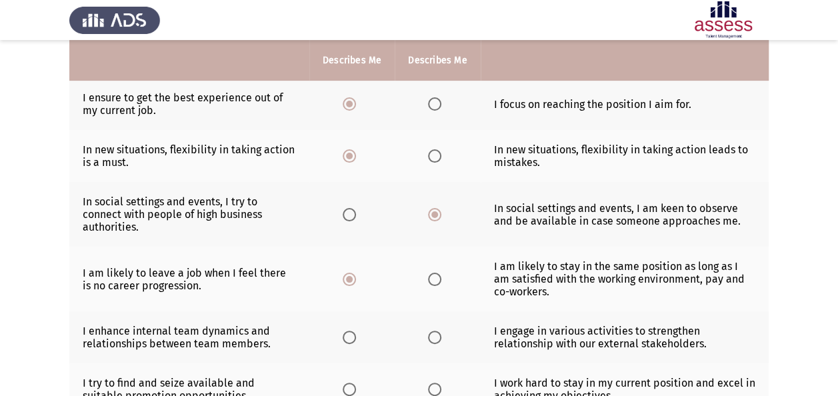
click at [355, 339] on input "Select an option" at bounding box center [349, 337] width 13 height 13
click at [361, 392] on th at bounding box center [351, 389] width 85 height 52
click at [349, 383] on span "Select an option" at bounding box center [349, 389] width 13 height 13
click at [349, 383] on input "Select an option" at bounding box center [349, 389] width 13 height 13
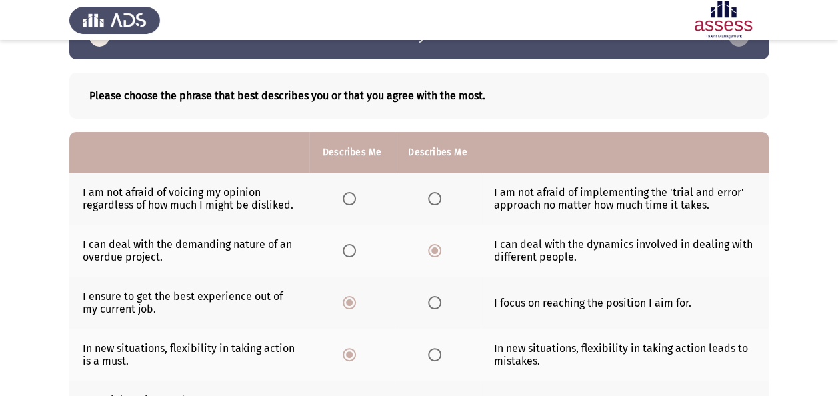
scroll to position [0, 0]
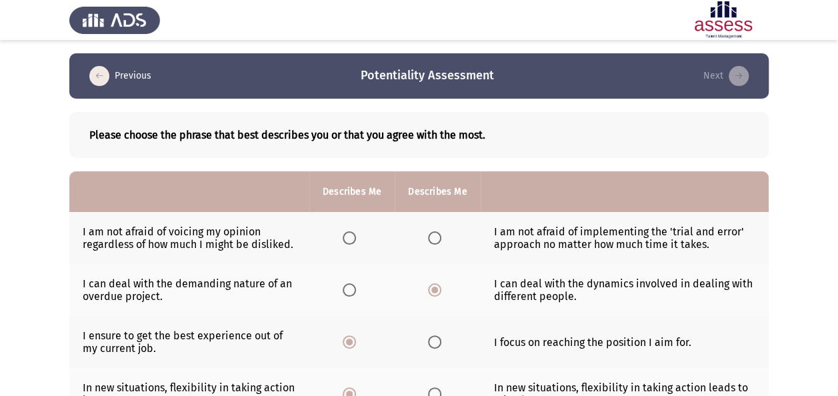
click at [342, 236] on th at bounding box center [351, 238] width 85 height 52
click at [351, 235] on span "Select an option" at bounding box center [349, 237] width 13 height 13
click at [351, 235] on input "Select an option" at bounding box center [349, 237] width 13 height 13
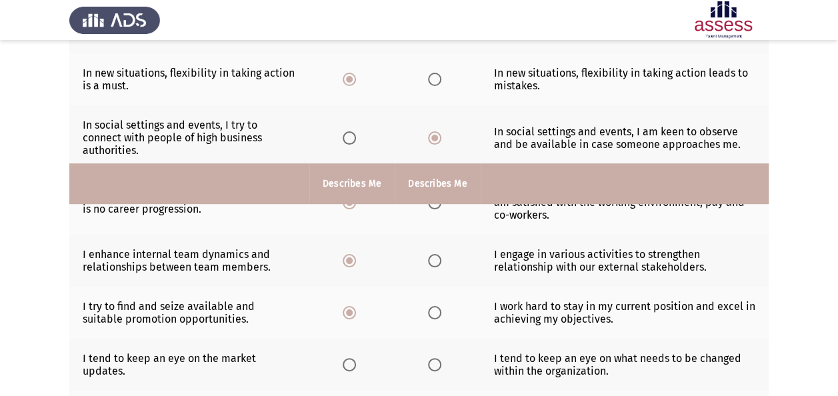
scroll to position [438, 0]
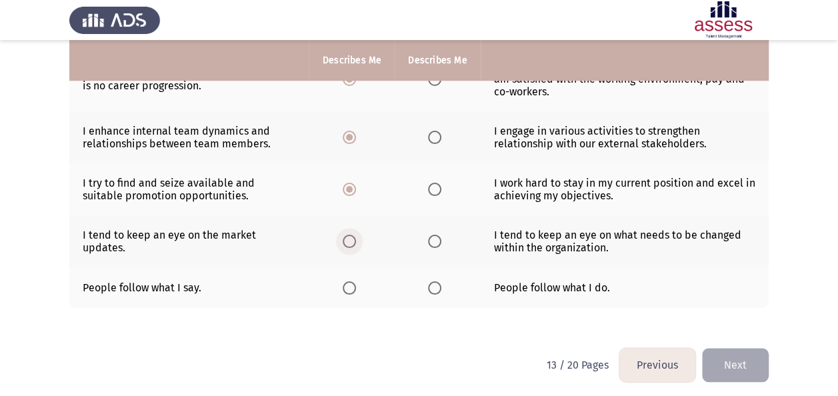
click at [349, 237] on span "Select an option" at bounding box center [349, 241] width 13 height 13
click at [349, 237] on input "Select an option" at bounding box center [349, 241] width 13 height 13
click at [436, 239] on span "Select an option" at bounding box center [434, 241] width 13 height 13
click at [436, 239] on input "Select an option" at bounding box center [434, 241] width 13 height 13
click at [349, 283] on span "Select an option" at bounding box center [349, 287] width 13 height 13
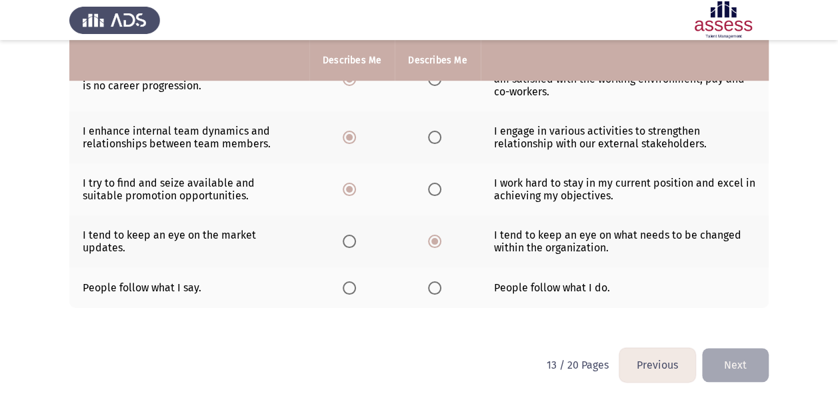
click at [349, 283] on input "Select an option" at bounding box center [349, 287] width 13 height 13
click at [732, 359] on button "Next" at bounding box center [735, 365] width 67 height 34
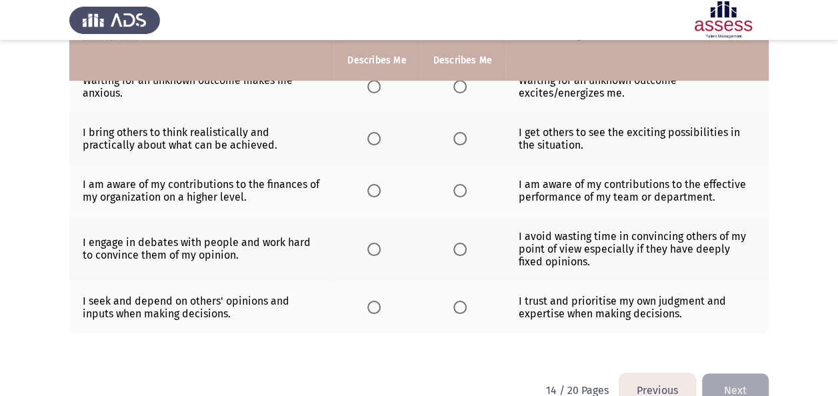
click at [647, 373] on button "Previous" at bounding box center [658, 390] width 76 height 34
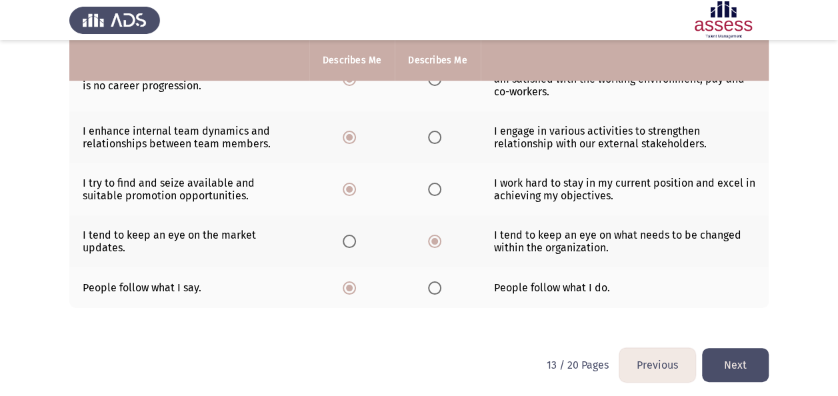
click at [432, 281] on span "Select an option" at bounding box center [434, 287] width 13 height 13
click at [432, 281] on input "Select an option" at bounding box center [434, 287] width 13 height 13
click at [744, 353] on button "Next" at bounding box center [735, 365] width 67 height 34
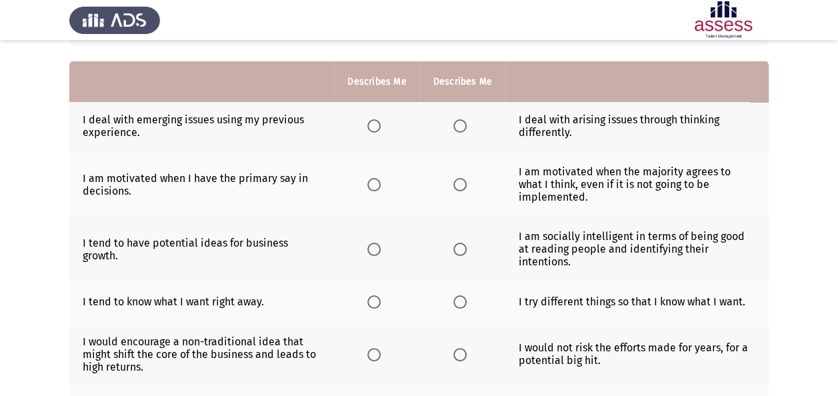
scroll to position [133, 0]
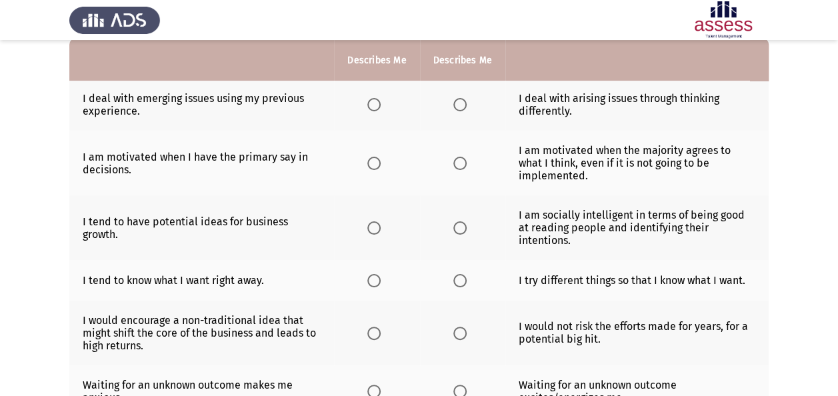
click at [467, 110] on label "Select an option" at bounding box center [462, 104] width 19 height 13
click at [467, 110] on input "Select an option" at bounding box center [459, 104] width 13 height 13
click at [461, 157] on span "Select an option" at bounding box center [459, 163] width 13 height 13
click at [461, 157] on input "Select an option" at bounding box center [459, 163] width 13 height 13
click at [457, 221] on span "Select an option" at bounding box center [459, 227] width 13 height 13
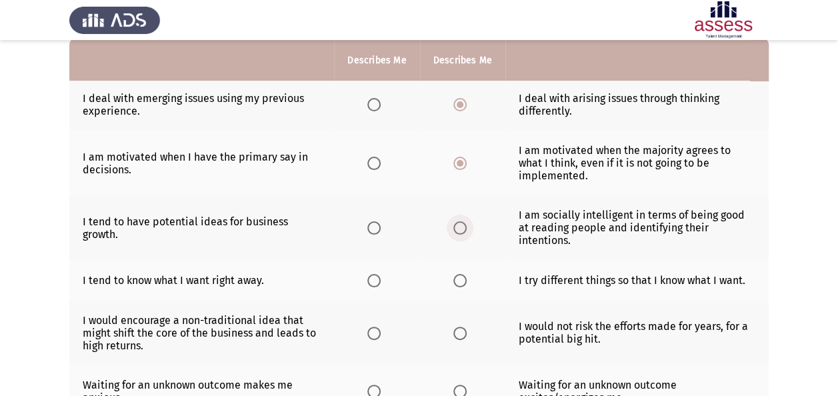
click at [457, 221] on input "Select an option" at bounding box center [459, 227] width 13 height 13
click at [463, 274] on span "Select an option" at bounding box center [459, 280] width 13 height 13
click at [463, 274] on input "Select an option" at bounding box center [459, 280] width 13 height 13
click at [361, 301] on th at bounding box center [376, 333] width 85 height 65
click at [376, 327] on span "Select an option" at bounding box center [373, 333] width 13 height 13
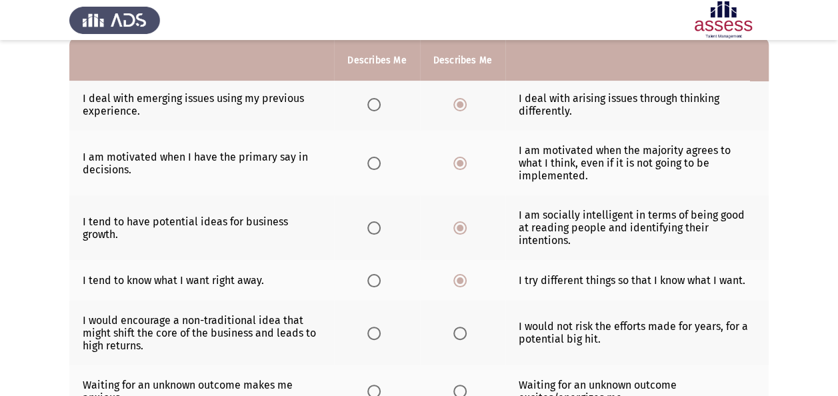
click at [376, 327] on input "Select an option" at bounding box center [373, 333] width 13 height 13
click at [464, 385] on span "Select an option" at bounding box center [459, 391] width 13 height 13
click at [464, 385] on input "Select an option" at bounding box center [459, 391] width 13 height 13
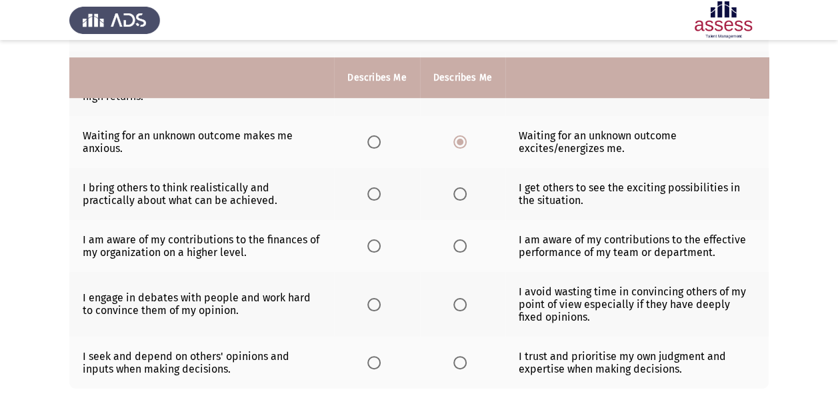
scroll to position [400, 0]
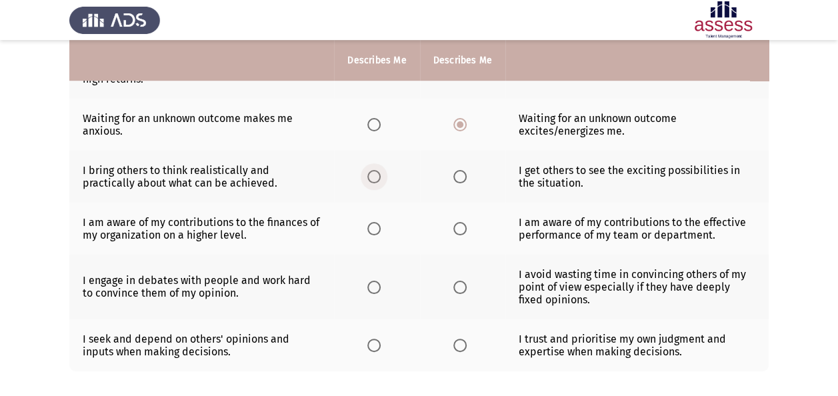
click at [372, 170] on span "Select an option" at bounding box center [373, 176] width 13 height 13
click at [372, 170] on input "Select an option" at bounding box center [373, 176] width 13 height 13
click at [463, 222] on span "Select an option" at bounding box center [459, 228] width 13 height 13
click at [463, 222] on input "Select an option" at bounding box center [459, 228] width 13 height 13
click at [375, 281] on span "Select an option" at bounding box center [373, 287] width 13 height 13
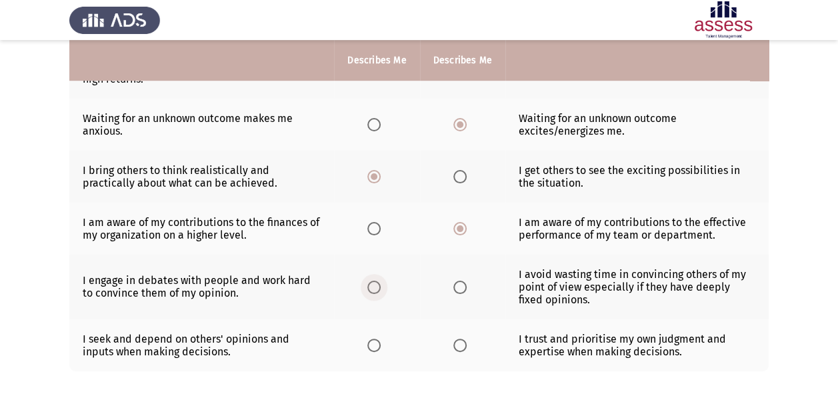
click at [375, 281] on input "Select an option" at bounding box center [373, 287] width 13 height 13
click at [381, 339] on span "Select an option" at bounding box center [373, 345] width 13 height 13
click at [381, 339] on input "Select an option" at bounding box center [373, 345] width 13 height 13
click at [772, 386] on html "Previous Potentiality Assessment Next Please choose the phrase that best descri…" at bounding box center [419, 32] width 838 height 865
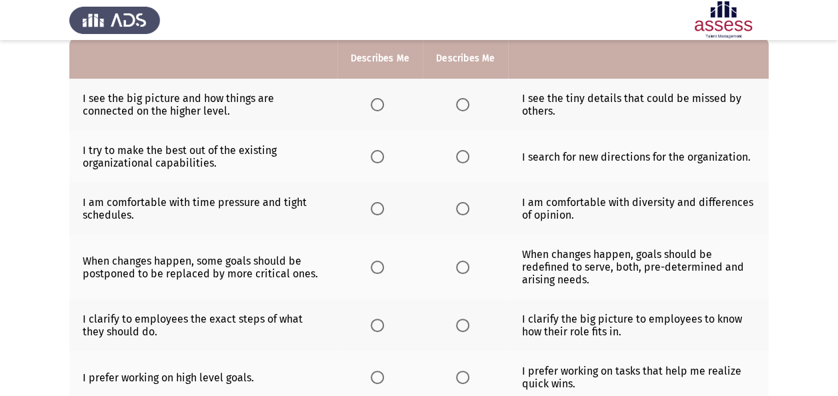
scroll to position [131, 0]
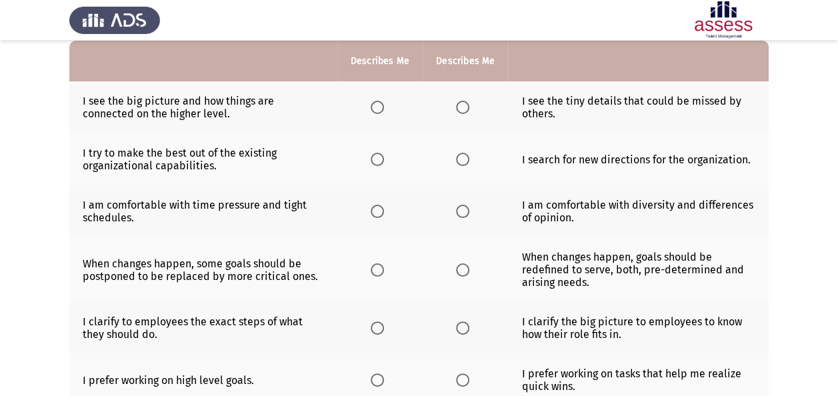
click at [463, 106] on span "Select an option" at bounding box center [462, 107] width 13 height 13
click at [463, 106] on input "Select an option" at bounding box center [462, 107] width 13 height 13
click at [378, 111] on span "Select an option" at bounding box center [377, 107] width 13 height 13
click at [378, 111] on input "Select an option" at bounding box center [377, 107] width 13 height 13
click at [467, 157] on span "Select an option" at bounding box center [462, 159] width 13 height 13
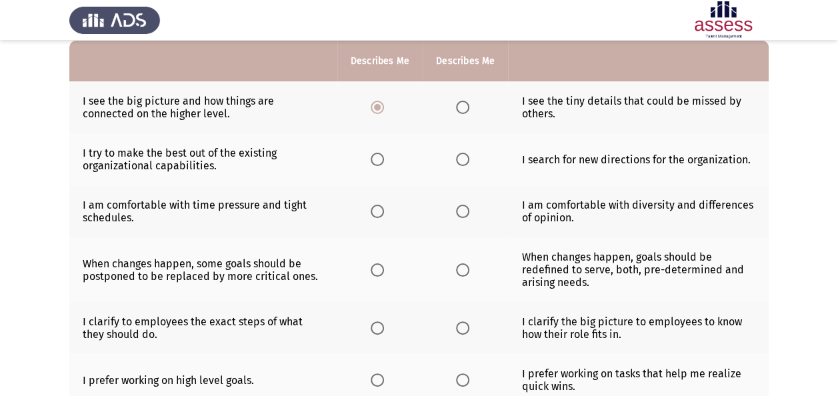
click at [467, 157] on input "Select an option" at bounding box center [462, 159] width 13 height 13
click at [465, 210] on span "Select an option" at bounding box center [462, 211] width 13 height 13
click at [465, 210] on input "Select an option" at bounding box center [462, 211] width 13 height 13
click at [461, 264] on span "Select an option" at bounding box center [462, 269] width 13 height 13
click at [461, 264] on input "Select an option" at bounding box center [462, 269] width 13 height 13
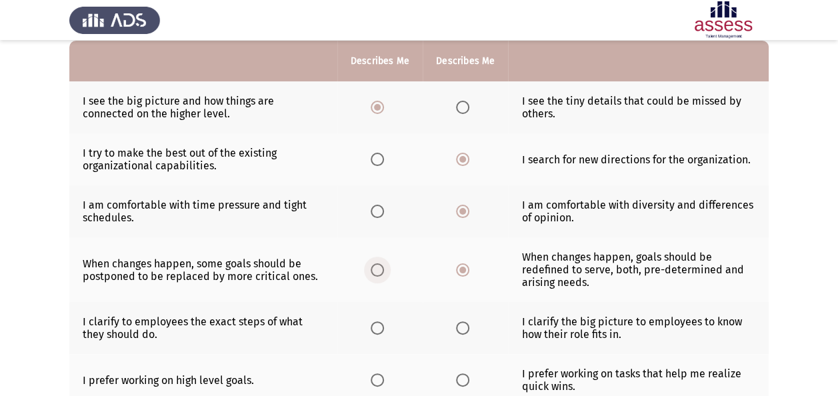
click at [374, 271] on span "Select an option" at bounding box center [377, 269] width 13 height 13
click at [374, 271] on input "Select an option" at bounding box center [377, 269] width 13 height 13
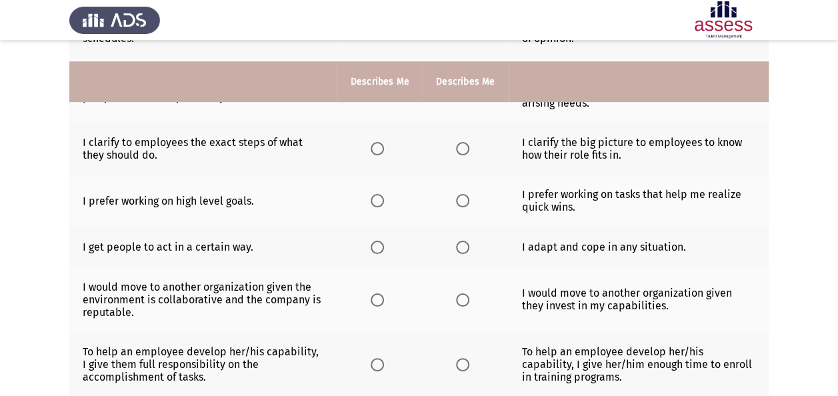
scroll to position [331, 0]
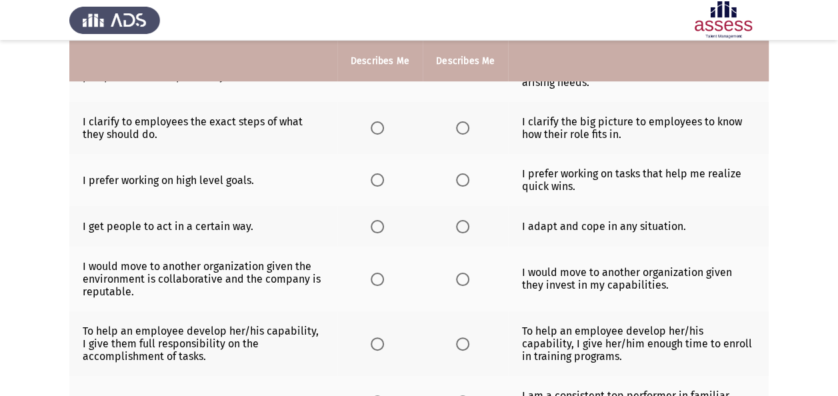
click at [461, 116] on th at bounding box center [465, 128] width 85 height 52
click at [461, 133] on th at bounding box center [465, 128] width 85 height 52
click at [460, 127] on span "Select an option" at bounding box center [462, 127] width 13 height 13
click at [460, 127] on input "Select an option" at bounding box center [462, 127] width 13 height 13
click at [379, 180] on span "Select an option" at bounding box center [377, 179] width 13 height 13
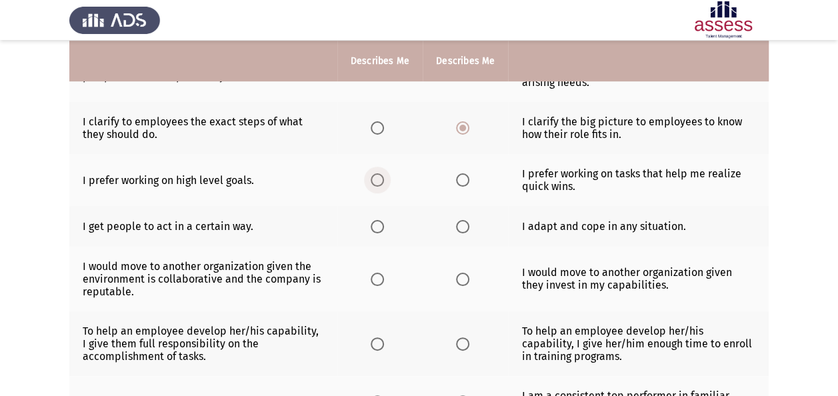
click at [379, 180] on input "Select an option" at bounding box center [377, 179] width 13 height 13
click at [463, 221] on span "Select an option" at bounding box center [462, 226] width 13 height 13
click at [463, 221] on input "Select an option" at bounding box center [462, 226] width 13 height 13
click at [373, 273] on span "Select an option" at bounding box center [377, 279] width 13 height 13
click at [373, 273] on input "Select an option" at bounding box center [377, 279] width 13 height 13
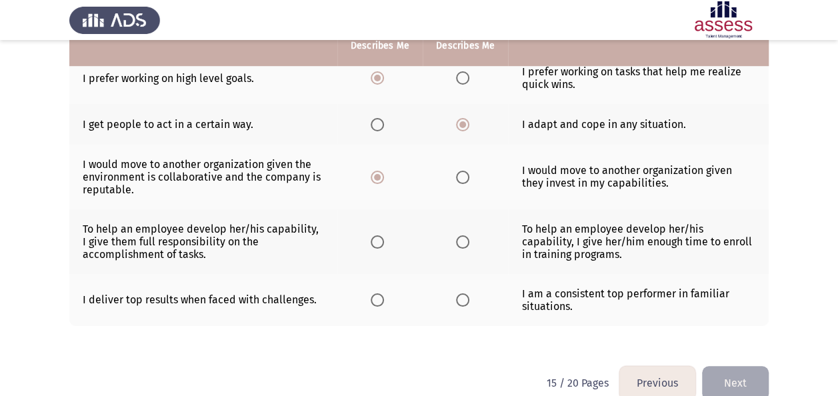
scroll to position [451, 0]
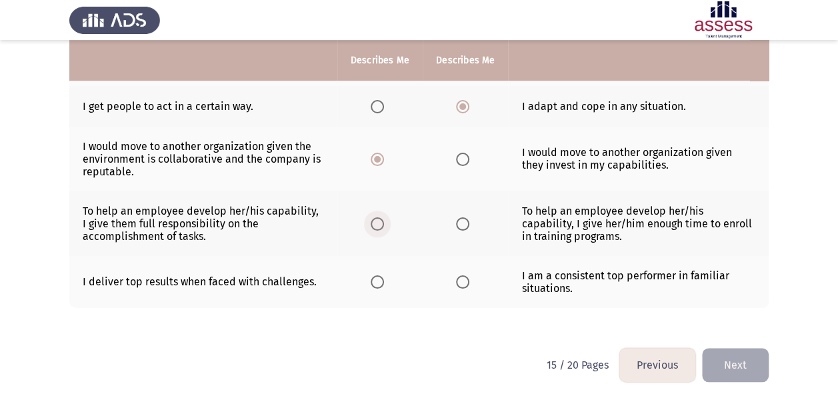
click at [381, 223] on span "Select an option" at bounding box center [377, 223] width 13 height 13
click at [381, 223] on input "Select an option" at bounding box center [377, 223] width 13 height 13
click at [375, 279] on span "Select an option" at bounding box center [377, 281] width 13 height 13
click at [375, 279] on input "Select an option" at bounding box center [377, 281] width 13 height 13
click at [750, 348] on button "Next" at bounding box center [735, 365] width 67 height 34
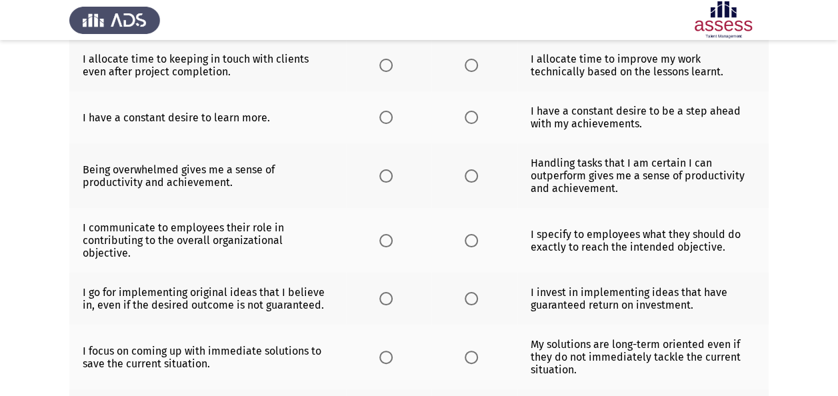
scroll to position [106, 0]
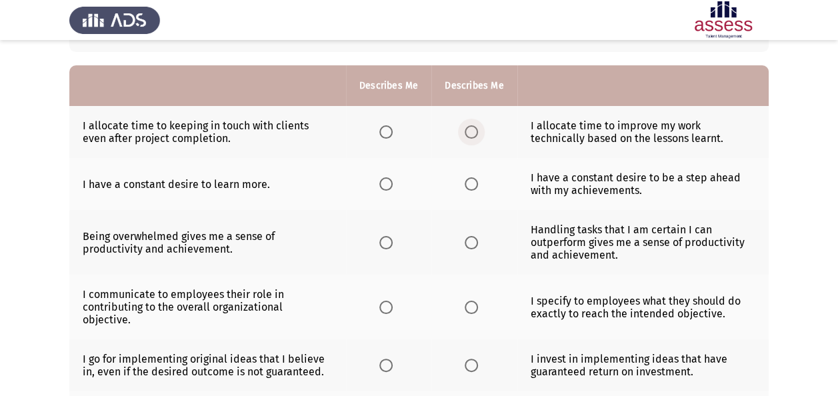
click at [474, 133] on span "Select an option" at bounding box center [471, 131] width 13 height 13
click at [474, 133] on input "Select an option" at bounding box center [471, 131] width 13 height 13
click at [377, 181] on th at bounding box center [388, 184] width 85 height 52
click at [474, 240] on span "Select an option" at bounding box center [471, 242] width 13 height 13
click at [474, 240] on input "Select an option" at bounding box center [471, 242] width 13 height 13
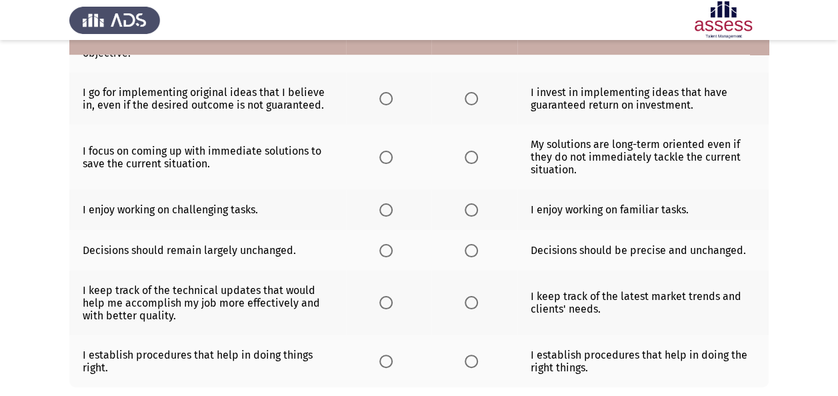
scroll to position [306, 0]
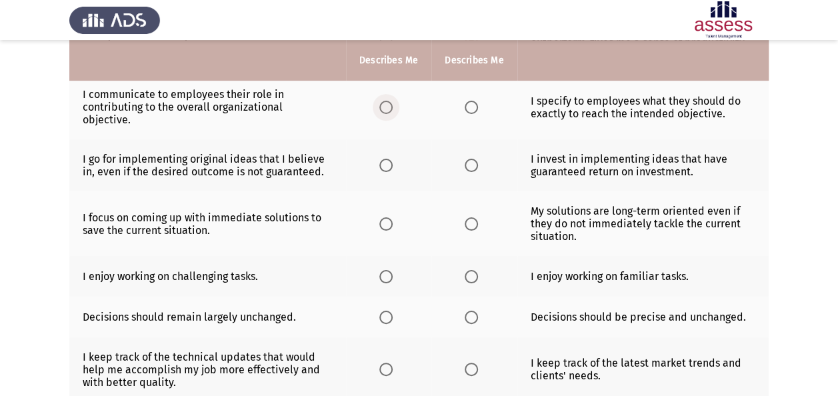
click at [387, 101] on span "Select an option" at bounding box center [385, 107] width 13 height 13
click at [387, 101] on input "Select an option" at bounding box center [385, 107] width 13 height 13
click at [470, 159] on span "Select an option" at bounding box center [471, 165] width 13 height 13
click at [470, 159] on input "Select an option" at bounding box center [471, 165] width 13 height 13
click at [473, 217] on span "Select an option" at bounding box center [471, 223] width 13 height 13
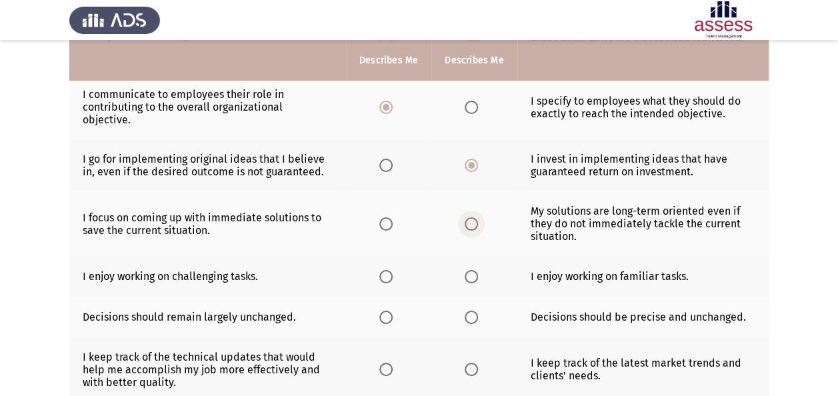
click at [473, 217] on input "Select an option" at bounding box center [471, 223] width 13 height 13
click at [388, 270] on span "Select an option" at bounding box center [385, 276] width 13 height 13
click at [388, 270] on input "Select an option" at bounding box center [385, 276] width 13 height 13
click at [465, 311] on span "Select an option" at bounding box center [471, 317] width 13 height 13
click at [465, 311] on input "Select an option" at bounding box center [471, 317] width 13 height 13
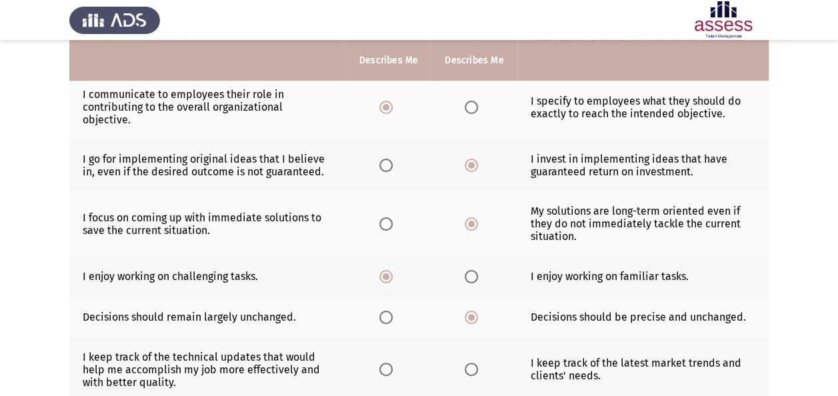
click at [388, 311] on span "Select an option" at bounding box center [385, 317] width 13 height 13
click at [388, 311] on input "Select an option" at bounding box center [385, 317] width 13 height 13
click at [393, 363] on span "Select an option" at bounding box center [385, 369] width 13 height 13
click at [393, 363] on input "Select an option" at bounding box center [385, 369] width 13 height 13
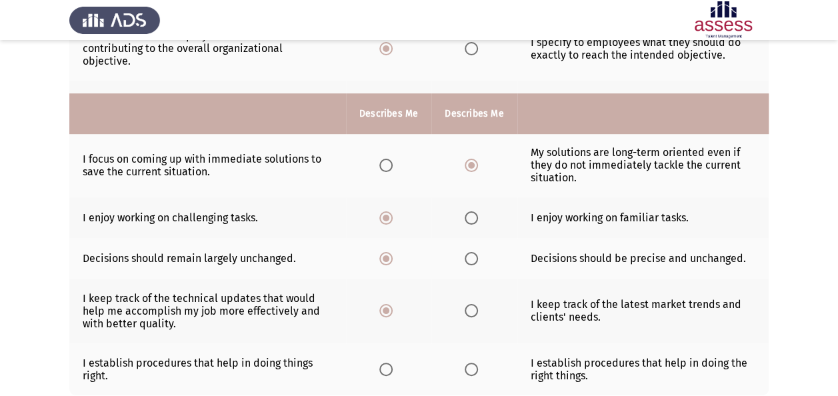
scroll to position [439, 0]
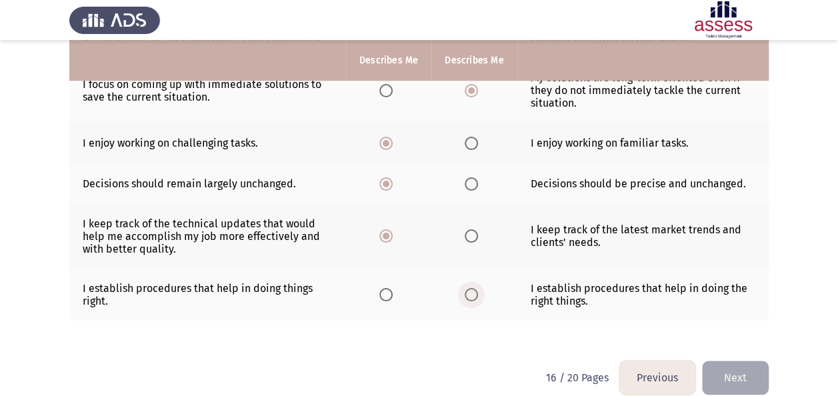
click at [465, 288] on span "Select an option" at bounding box center [471, 294] width 13 height 13
click at [465, 288] on input "Select an option" at bounding box center [471, 294] width 13 height 13
click at [387, 288] on span "Select an option" at bounding box center [385, 294] width 13 height 13
click at [387, 288] on input "Select an option" at bounding box center [385, 294] width 13 height 13
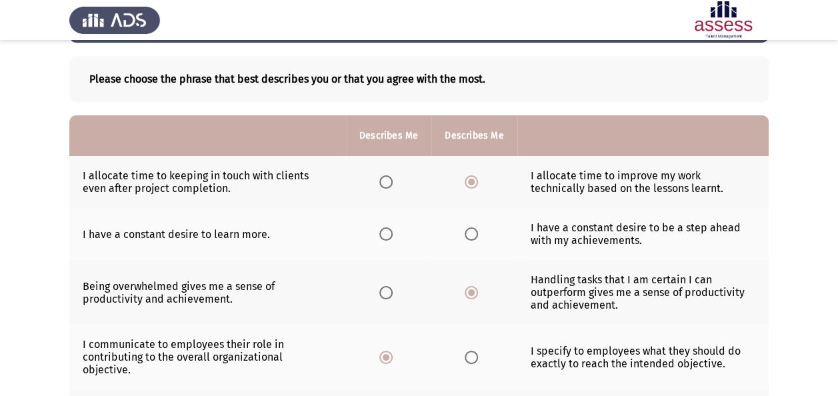
scroll to position [0, 0]
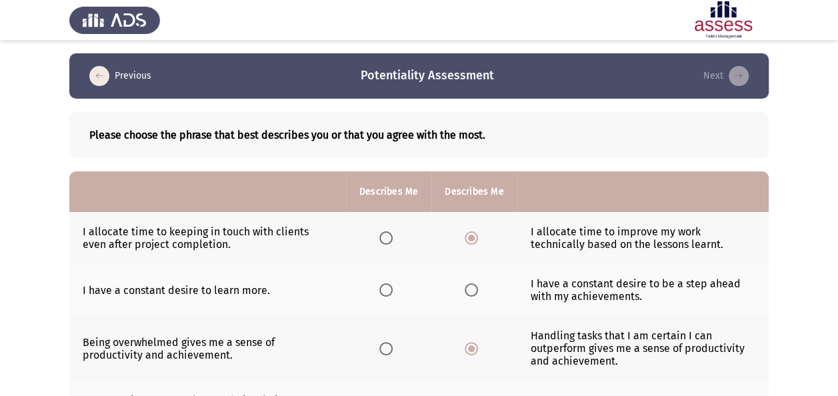
click at [384, 292] on span "Select an option" at bounding box center [385, 289] width 13 height 13
click at [384, 292] on input "Select an option" at bounding box center [385, 289] width 13 height 13
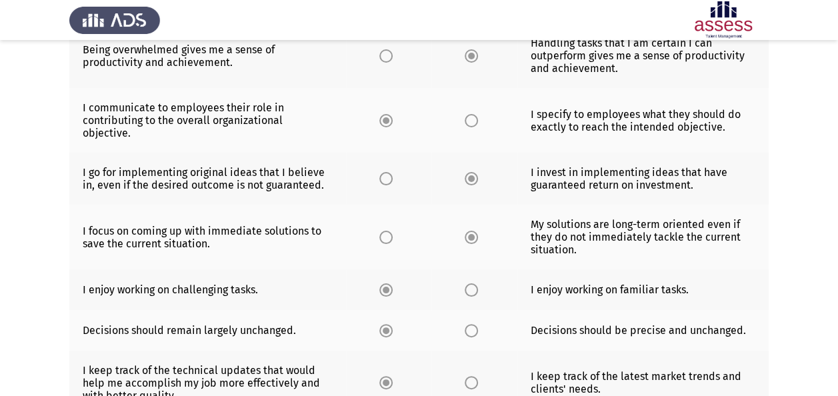
scroll to position [439, 0]
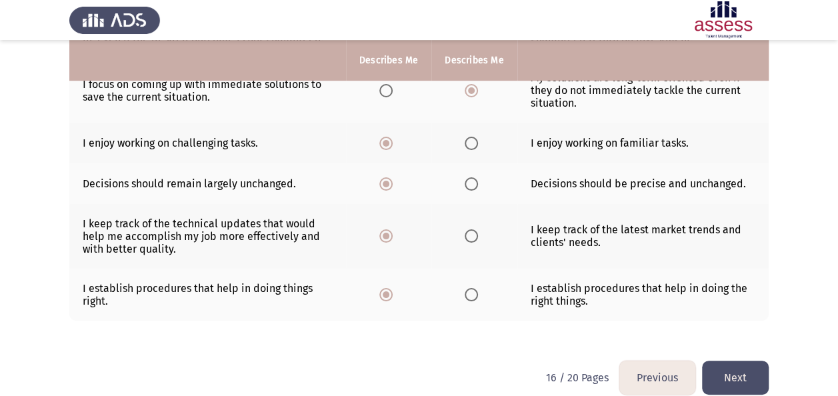
click at [764, 361] on button "Next" at bounding box center [735, 378] width 67 height 34
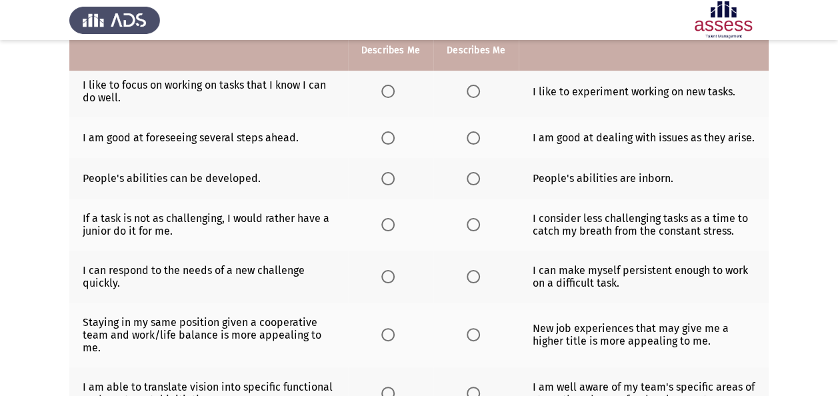
scroll to position [135, 0]
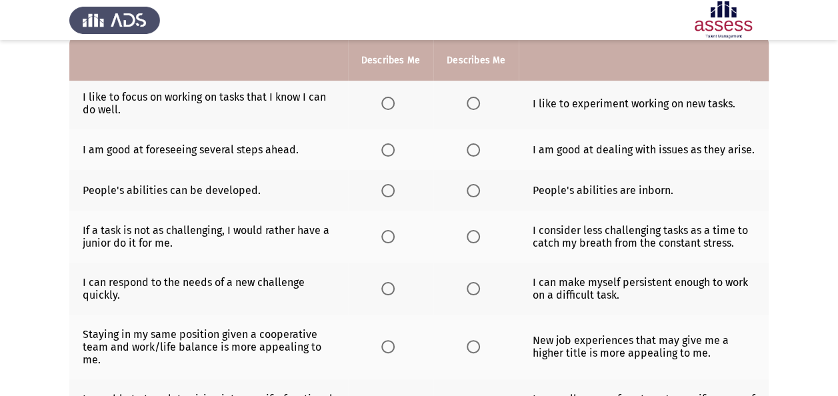
click at [477, 107] on span "Select an option" at bounding box center [473, 103] width 13 height 13
click at [477, 107] on input "Select an option" at bounding box center [473, 103] width 13 height 13
click at [391, 151] on span "Select an option" at bounding box center [387, 149] width 13 height 13
click at [391, 151] on input "Select an option" at bounding box center [387, 149] width 13 height 13
click at [392, 191] on span "Select an option" at bounding box center [387, 190] width 13 height 13
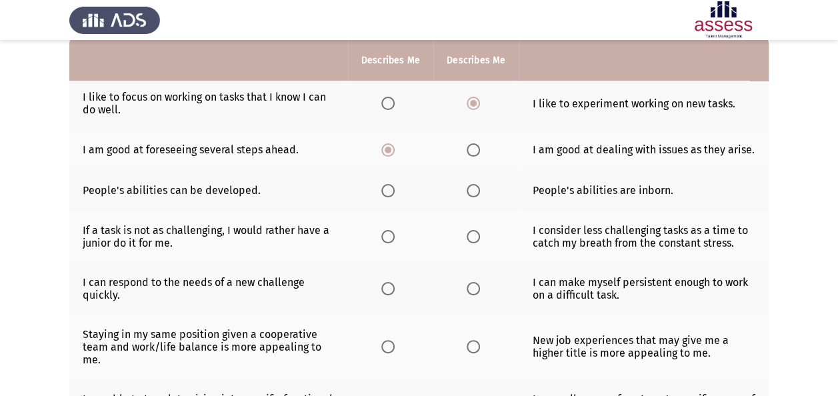
click at [392, 191] on input "Select an option" at bounding box center [387, 190] width 13 height 13
click at [379, 235] on th at bounding box center [390, 237] width 85 height 52
click at [380, 236] on th at bounding box center [390, 237] width 85 height 52
click at [387, 236] on span "Select an option" at bounding box center [387, 236] width 13 height 13
click at [387, 236] on input "Select an option" at bounding box center [387, 236] width 13 height 13
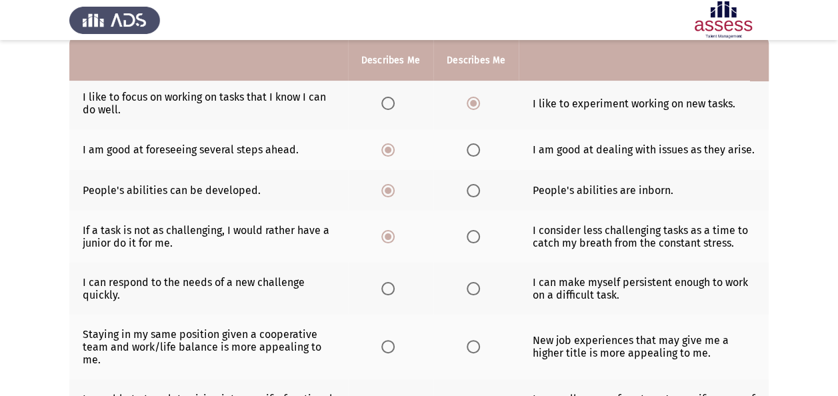
click at [471, 288] on span "Select an option" at bounding box center [473, 288] width 13 height 13
click at [471, 288] on input "Select an option" at bounding box center [473, 288] width 13 height 13
click at [467, 349] on span "Select an option" at bounding box center [473, 346] width 13 height 13
click at [467, 349] on input "Select an option" at bounding box center [473, 346] width 13 height 13
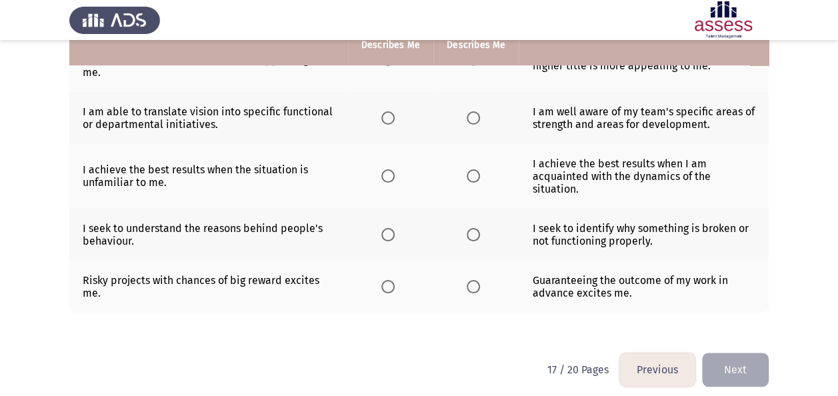
scroll to position [427, 0]
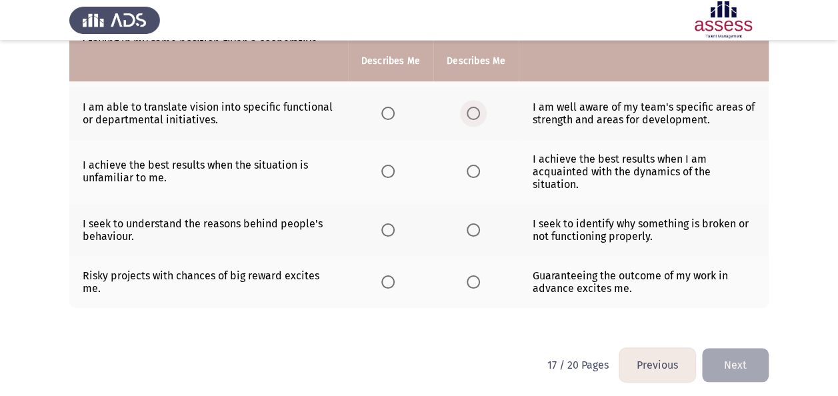
click at [479, 108] on span "Select an option" at bounding box center [473, 113] width 13 height 13
click at [479, 108] on input "Select an option" at bounding box center [473, 113] width 13 height 13
click at [475, 167] on span "Select an option" at bounding box center [473, 171] width 13 height 13
click at [475, 167] on input "Select an option" at bounding box center [473, 171] width 13 height 13
click at [471, 224] on span "Select an option" at bounding box center [473, 229] width 13 height 13
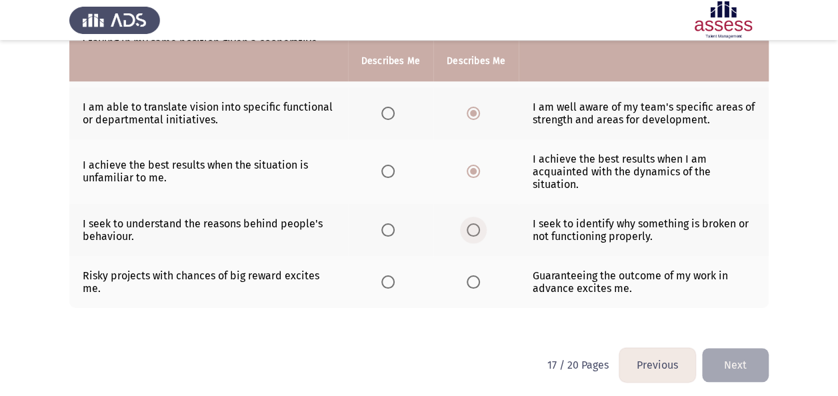
click at [471, 224] on input "Select an option" at bounding box center [473, 229] width 13 height 13
click at [403, 277] on th at bounding box center [390, 282] width 85 height 52
click at [386, 277] on span "Select an option" at bounding box center [387, 281] width 13 height 13
click at [386, 277] on input "Select an option" at bounding box center [387, 281] width 13 height 13
click at [721, 359] on button "Next" at bounding box center [735, 365] width 67 height 34
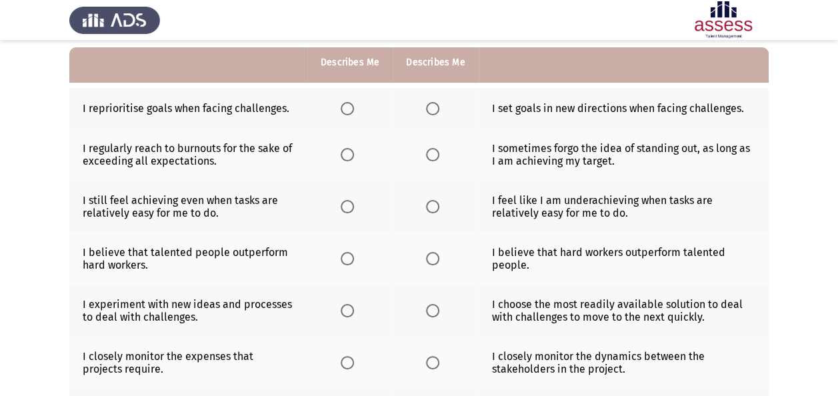
scroll to position [125, 0]
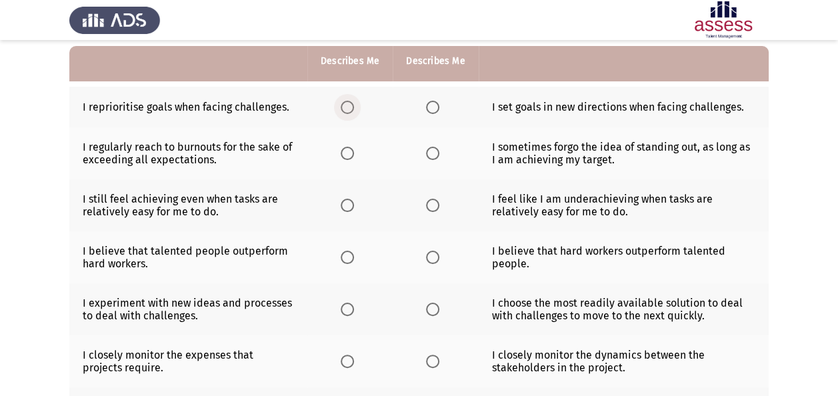
click at [350, 105] on span "Select an option" at bounding box center [347, 107] width 13 height 13
click at [350, 105] on input "Select an option" at bounding box center [347, 107] width 13 height 13
click at [433, 149] on span "Select an option" at bounding box center [432, 153] width 13 height 13
click at [433, 149] on input "Select an option" at bounding box center [432, 153] width 13 height 13
click at [427, 202] on span "Select an option" at bounding box center [432, 205] width 13 height 13
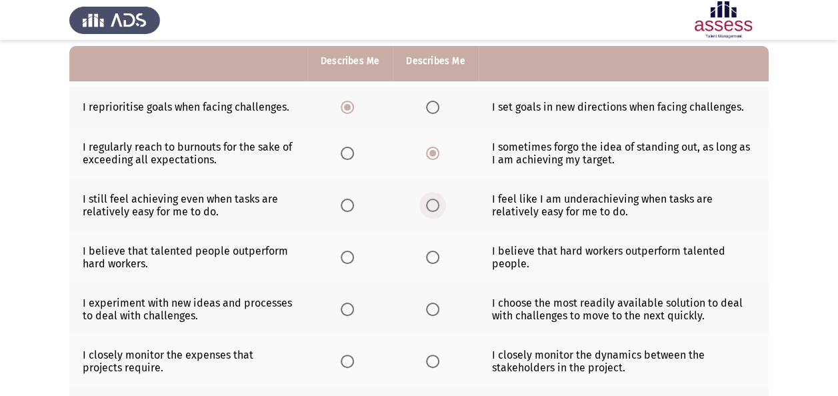
click at [427, 202] on input "Select an option" at bounding box center [432, 205] width 13 height 13
click at [353, 254] on span "Select an option" at bounding box center [347, 257] width 13 height 13
click at [353, 254] on input "Select an option" at bounding box center [347, 257] width 13 height 13
click at [349, 308] on span "Select an option" at bounding box center [347, 309] width 13 height 13
click at [349, 308] on input "Select an option" at bounding box center [347, 309] width 13 height 13
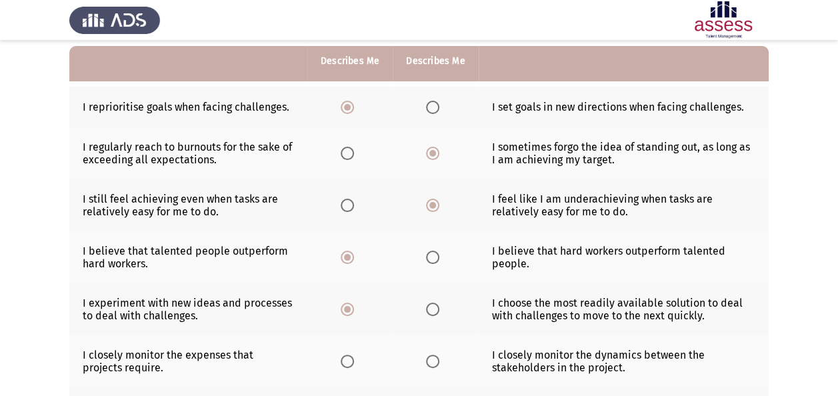
click at [426, 357] on span "Select an option" at bounding box center [432, 361] width 13 height 13
click at [426, 357] on input "Select an option" at bounding box center [432, 361] width 13 height 13
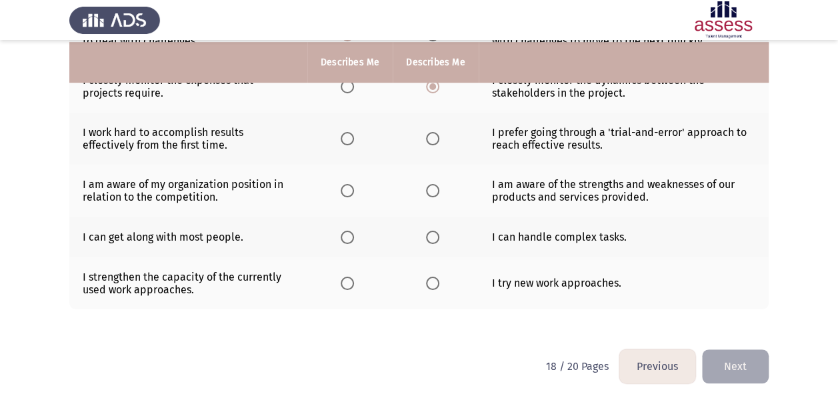
scroll to position [402, 0]
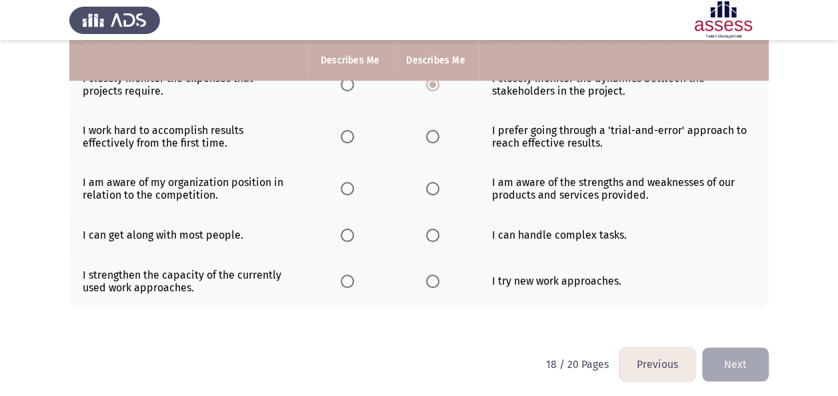
click at [353, 137] on span "Select an option" at bounding box center [347, 136] width 13 height 13
click at [353, 137] on input "Select an option" at bounding box center [347, 136] width 13 height 13
click at [432, 188] on span "Select an option" at bounding box center [432, 188] width 13 height 13
click at [432, 188] on input "Select an option" at bounding box center [432, 188] width 13 height 13
click at [432, 235] on span "Select an option" at bounding box center [432, 235] width 13 height 13
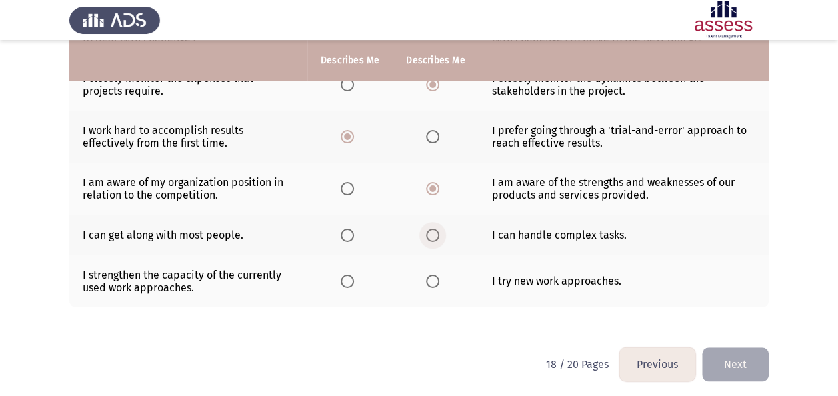
click at [432, 235] on input "Select an option" at bounding box center [432, 235] width 13 height 13
click at [348, 231] on span "Select an option" at bounding box center [347, 235] width 13 height 13
click at [348, 231] on input "Select an option" at bounding box center [347, 235] width 13 height 13
click at [433, 281] on span "Select an option" at bounding box center [432, 281] width 13 height 13
click at [433, 281] on input "Select an option" at bounding box center [432, 281] width 13 height 13
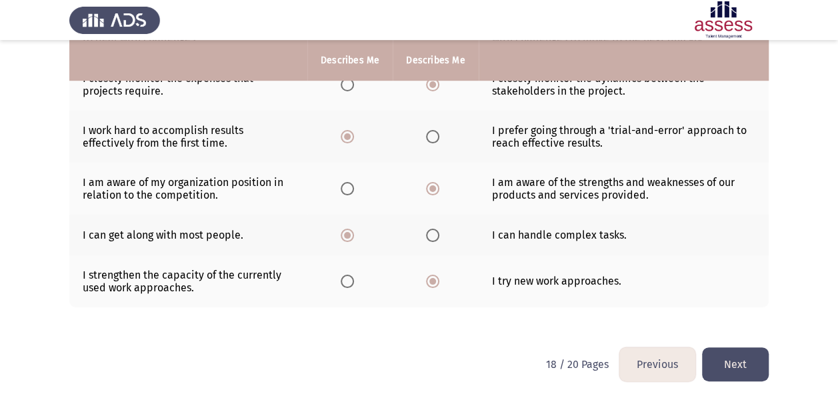
click at [726, 355] on button "Next" at bounding box center [735, 364] width 67 height 34
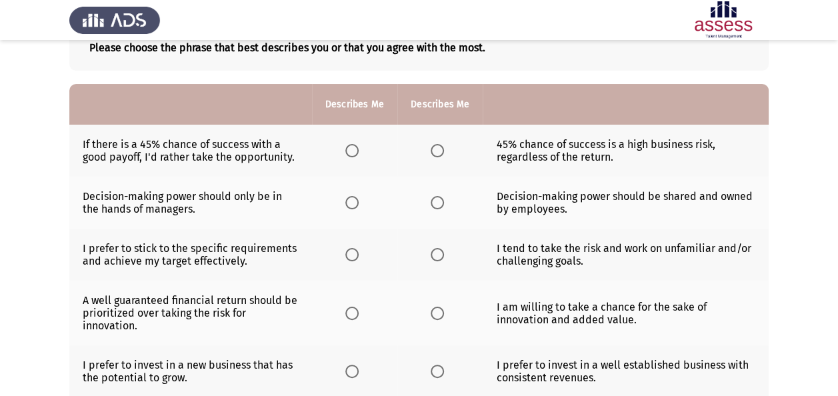
scroll to position [67, 0]
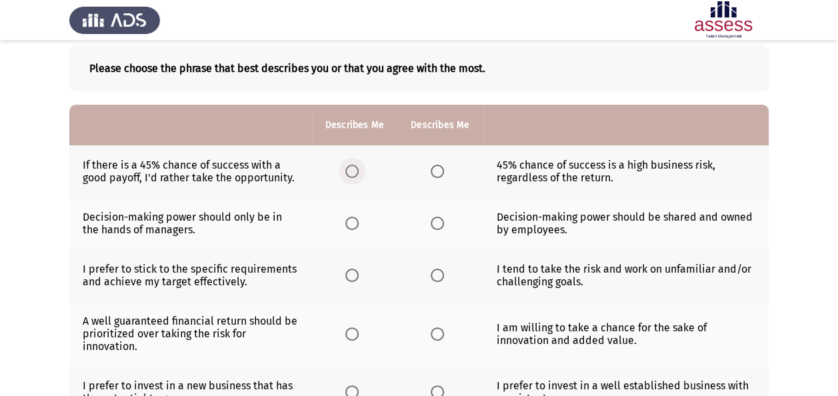
click at [359, 171] on label "Select an option" at bounding box center [354, 171] width 19 height 13
click at [359, 171] on input "Select an option" at bounding box center [351, 171] width 13 height 13
click at [431, 227] on span "Select an option" at bounding box center [437, 223] width 13 height 13
click at [431, 227] on input "Select an option" at bounding box center [437, 223] width 13 height 13
click at [433, 271] on span "Select an option" at bounding box center [437, 275] width 13 height 13
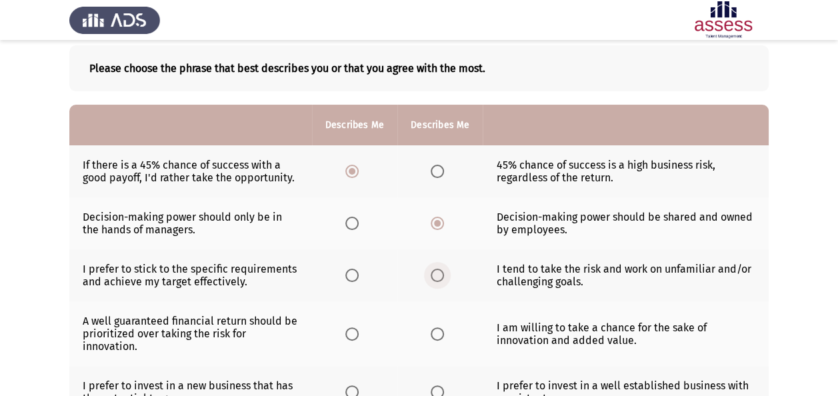
click at [433, 271] on input "Select an option" at bounding box center [437, 275] width 13 height 13
click at [445, 331] on label "Select an option" at bounding box center [440, 333] width 19 height 13
click at [444, 331] on input "Select an option" at bounding box center [437, 333] width 13 height 13
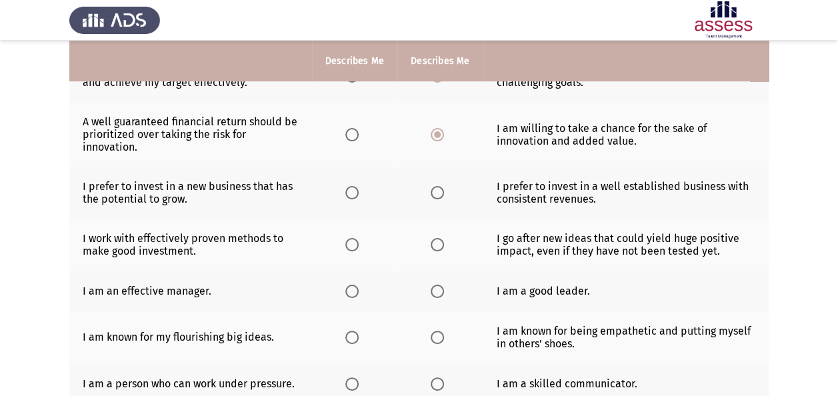
scroll to position [267, 0]
click at [437, 192] on span "Select an option" at bounding box center [437, 191] width 13 height 13
click at [437, 192] on input "Select an option" at bounding box center [437, 191] width 13 height 13
click at [428, 241] on th at bounding box center [439, 244] width 85 height 52
click at [439, 239] on span "Select an option" at bounding box center [437, 243] width 13 height 13
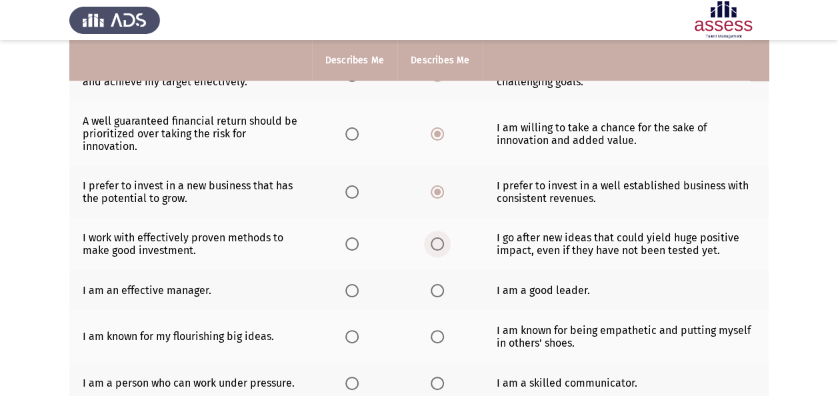
click at [439, 239] on input "Select an option" at bounding box center [437, 243] width 13 height 13
click at [435, 286] on span "Select an option" at bounding box center [437, 290] width 13 height 13
click at [435, 286] on input "Select an option" at bounding box center [437, 290] width 13 height 13
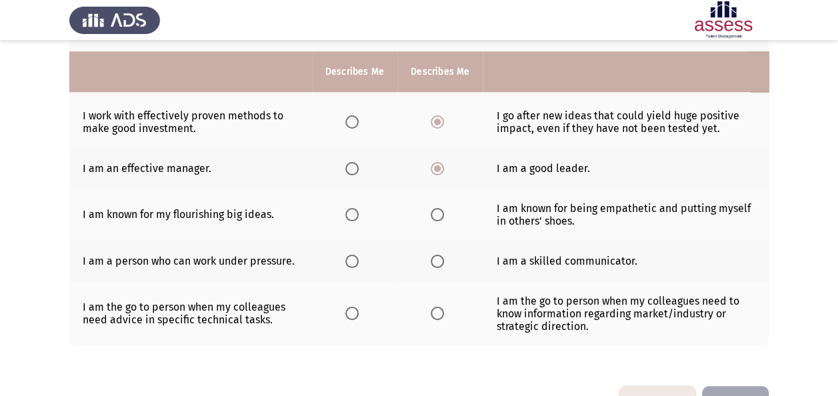
scroll to position [400, 0]
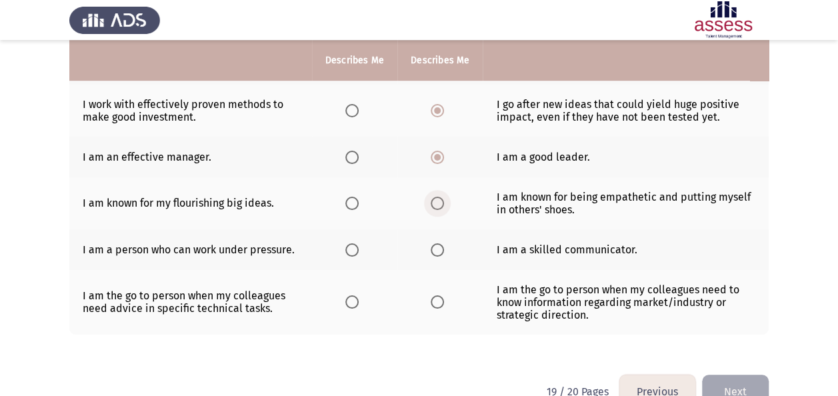
click at [433, 197] on span "Select an option" at bounding box center [437, 203] width 13 height 13
click at [433, 197] on input "Select an option" at bounding box center [437, 203] width 13 height 13
click at [349, 247] on span "Select an option" at bounding box center [351, 249] width 13 height 13
click at [349, 247] on input "Select an option" at bounding box center [351, 249] width 13 height 13
click at [449, 300] on th at bounding box center [439, 302] width 85 height 65
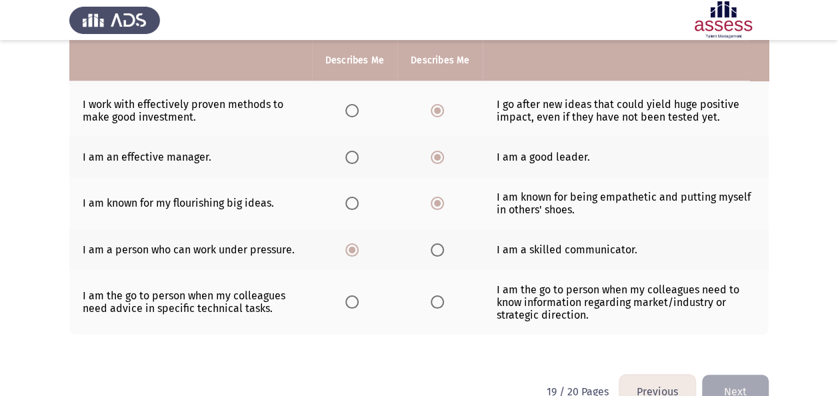
click at [436, 299] on span "Select an option" at bounding box center [437, 301] width 13 height 13
click at [436, 299] on input "Select an option" at bounding box center [437, 301] width 13 height 13
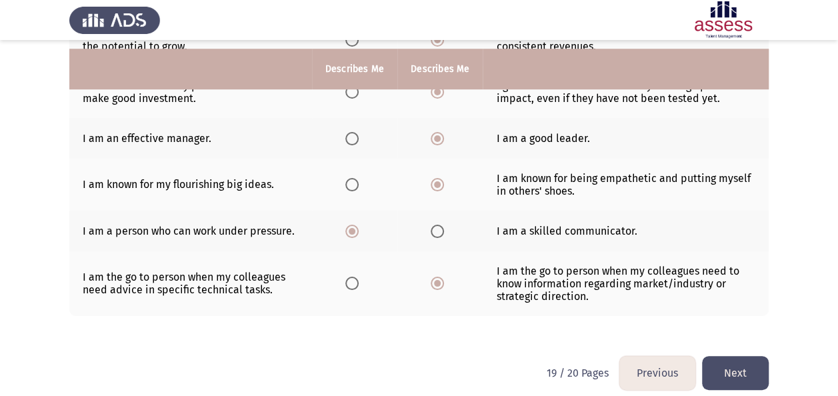
scroll to position [427, 0]
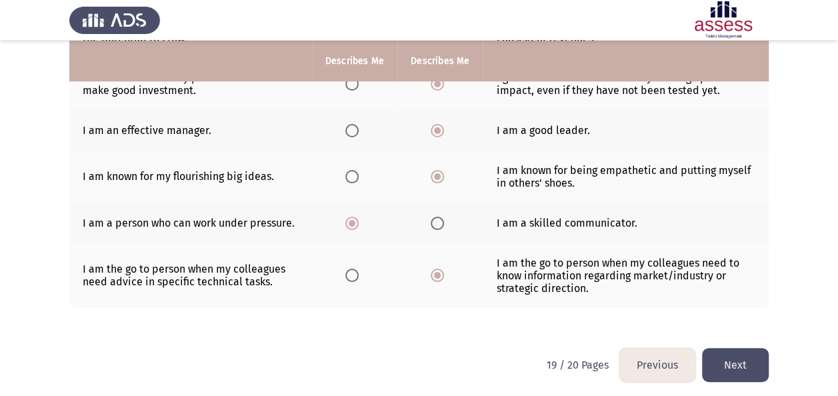
click at [739, 348] on button "Next" at bounding box center [735, 365] width 67 height 34
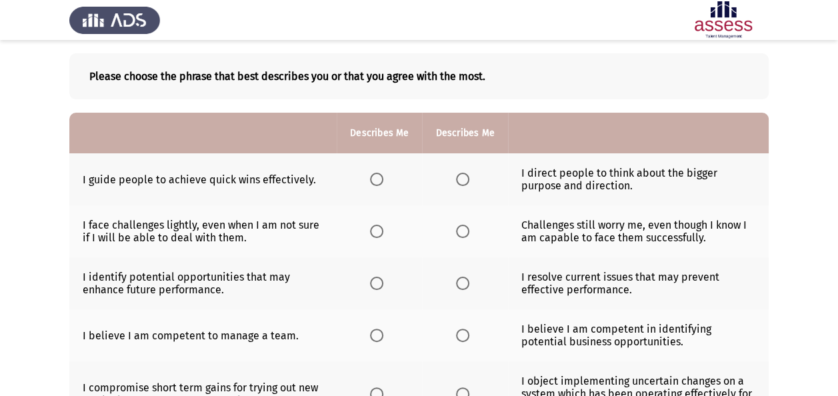
scroll to position [133, 0]
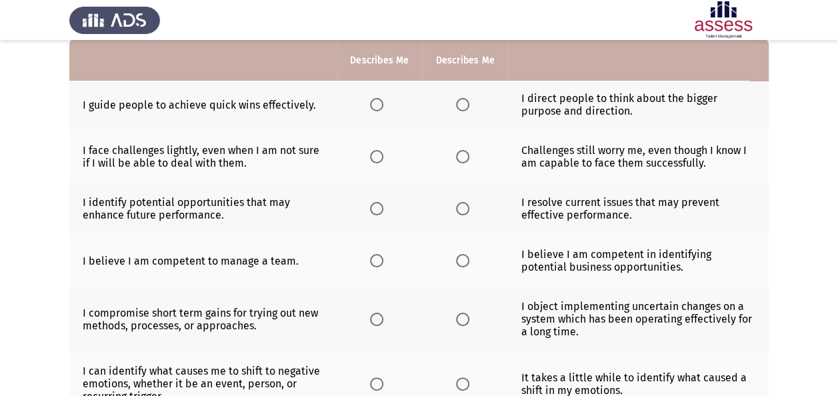
click at [465, 108] on span "Select an option" at bounding box center [462, 104] width 13 height 13
click at [465, 108] on input "Select an option" at bounding box center [462, 104] width 13 height 13
click at [460, 153] on span "Select an option" at bounding box center [462, 156] width 13 height 13
click at [460, 153] on input "Select an option" at bounding box center [462, 156] width 13 height 13
click at [373, 207] on span "Select an option" at bounding box center [376, 208] width 13 height 13
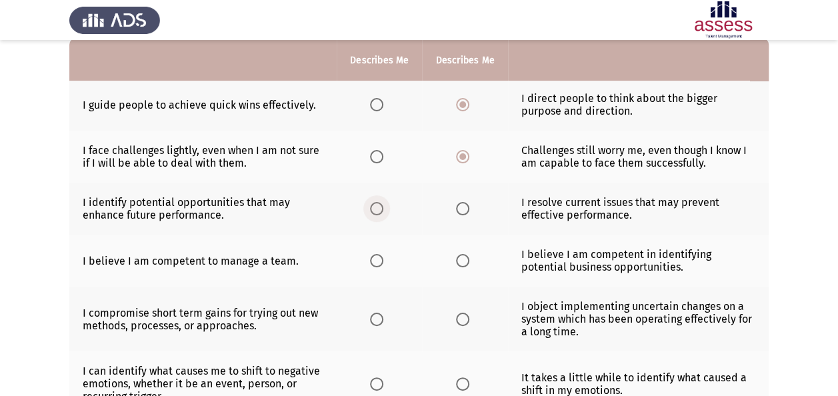
click at [373, 207] on input "Select an option" at bounding box center [376, 208] width 13 height 13
click at [370, 257] on th at bounding box center [379, 261] width 85 height 52
click at [381, 318] on span "Select an option" at bounding box center [376, 319] width 13 height 13
click at [381, 318] on input "Select an option" at bounding box center [376, 319] width 13 height 13
click at [377, 254] on span "Select an option" at bounding box center [376, 260] width 13 height 13
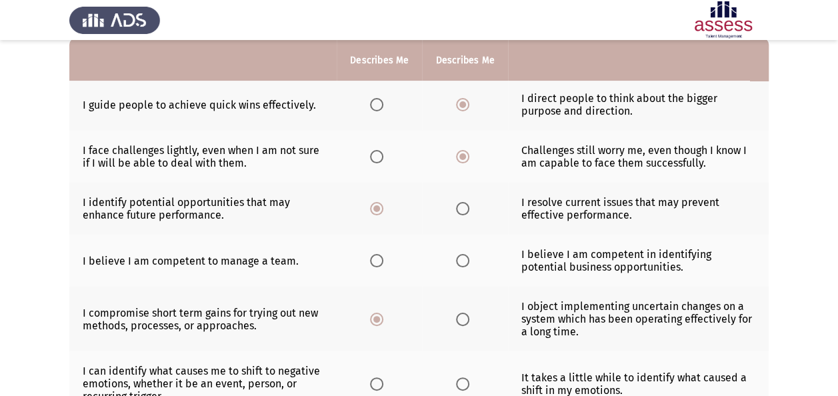
click at [377, 254] on input "Select an option" at bounding box center [376, 260] width 13 height 13
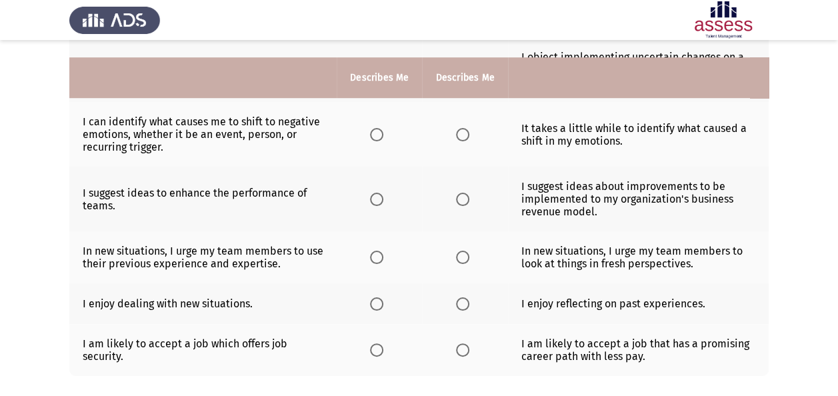
scroll to position [400, 0]
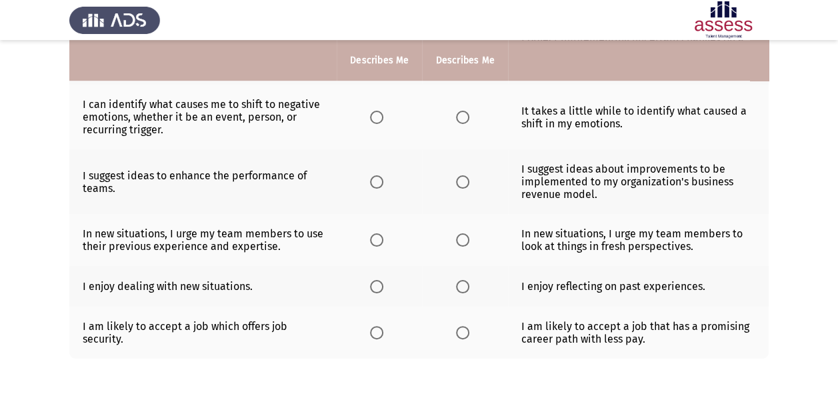
click at [463, 117] on span "Select an option" at bounding box center [462, 117] width 13 height 13
click at [463, 117] on input "Select an option" at bounding box center [462, 117] width 13 height 13
click at [373, 116] on span "Select an option" at bounding box center [376, 117] width 13 height 13
click at [373, 116] on input "Select an option" at bounding box center [376, 117] width 13 height 13
click at [467, 182] on span "Select an option" at bounding box center [462, 181] width 13 height 13
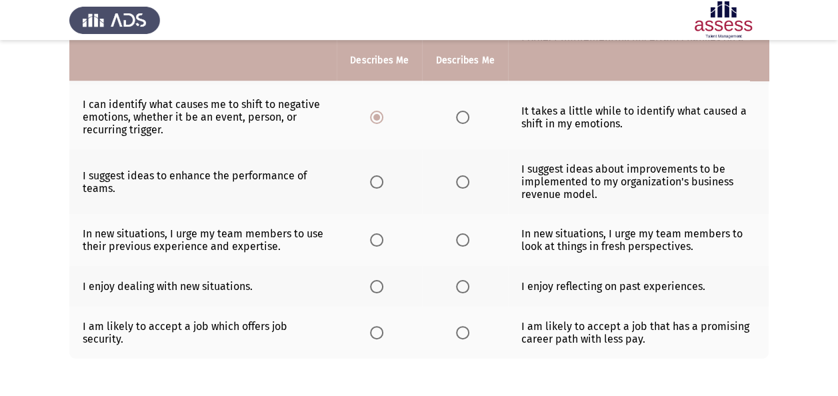
click at [467, 182] on input "Select an option" at bounding box center [462, 181] width 13 height 13
click at [465, 240] on span "Select an option" at bounding box center [462, 239] width 13 height 13
click at [465, 240] on input "Select an option" at bounding box center [462, 239] width 13 height 13
click at [453, 283] on th at bounding box center [464, 286] width 85 height 41
click at [377, 286] on span "Select an option" at bounding box center [376, 286] width 13 height 13
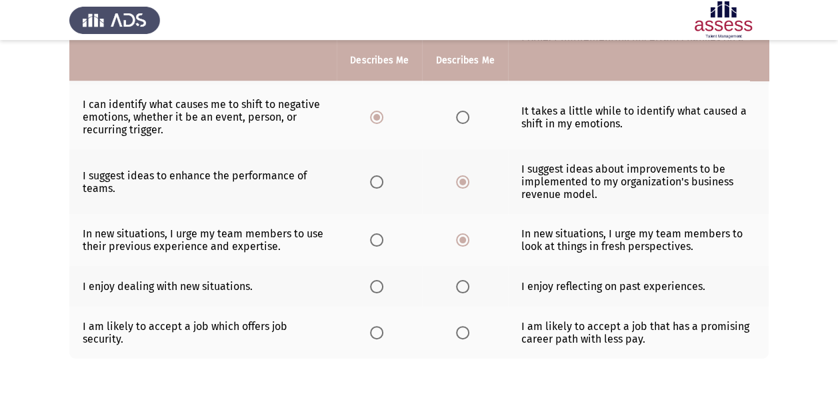
click at [377, 286] on input "Select an option" at bounding box center [376, 286] width 13 height 13
click at [459, 328] on span "Select an option" at bounding box center [462, 332] width 13 height 13
click at [459, 328] on input "Select an option" at bounding box center [462, 332] width 13 height 13
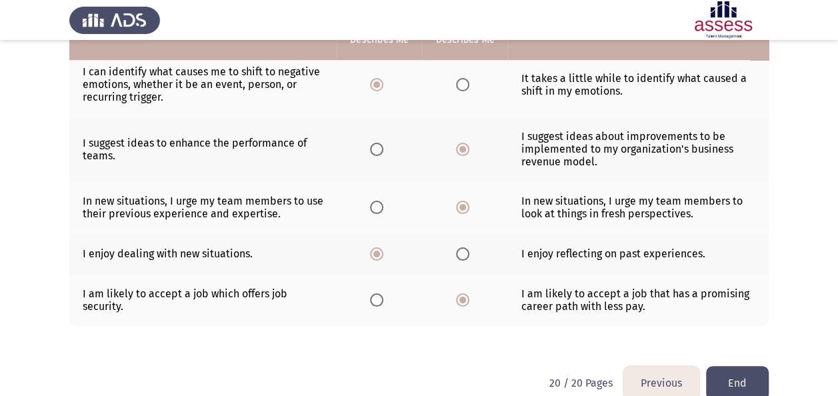
scroll to position [451, 0]
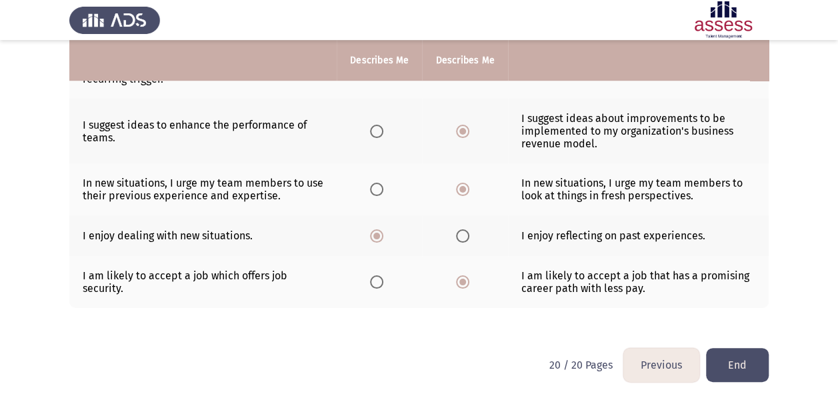
click at [750, 357] on button "End" at bounding box center [737, 365] width 63 height 34
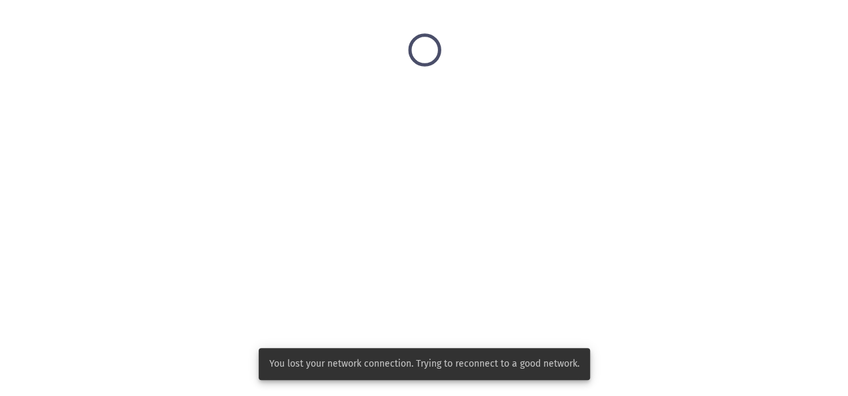
scroll to position [0, 0]
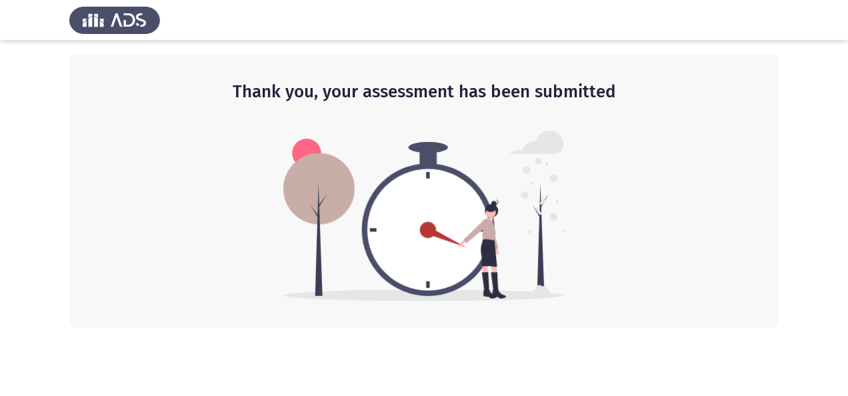
drag, startPoint x: 643, startPoint y: 131, endPoint x: 659, endPoint y: 142, distance: 19.6
click at [650, 134] on div "Thank you, your assessment has been submitted" at bounding box center [424, 190] width 710 height 275
click at [653, 159] on div "Thank you, your assessment has been submitted" at bounding box center [424, 190] width 710 height 275
